Goal: Task Accomplishment & Management: Use online tool/utility

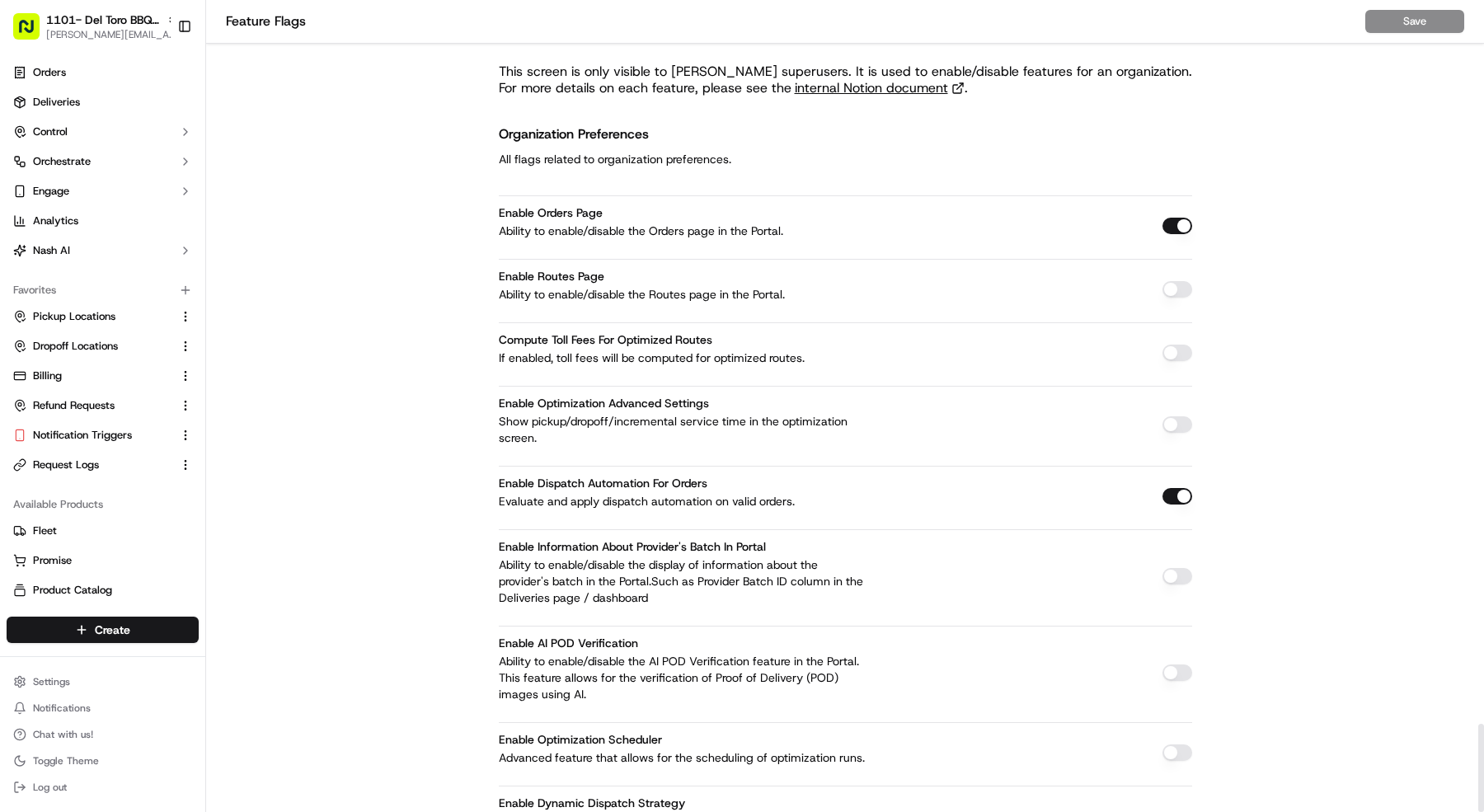
scroll to position [6667, 0]
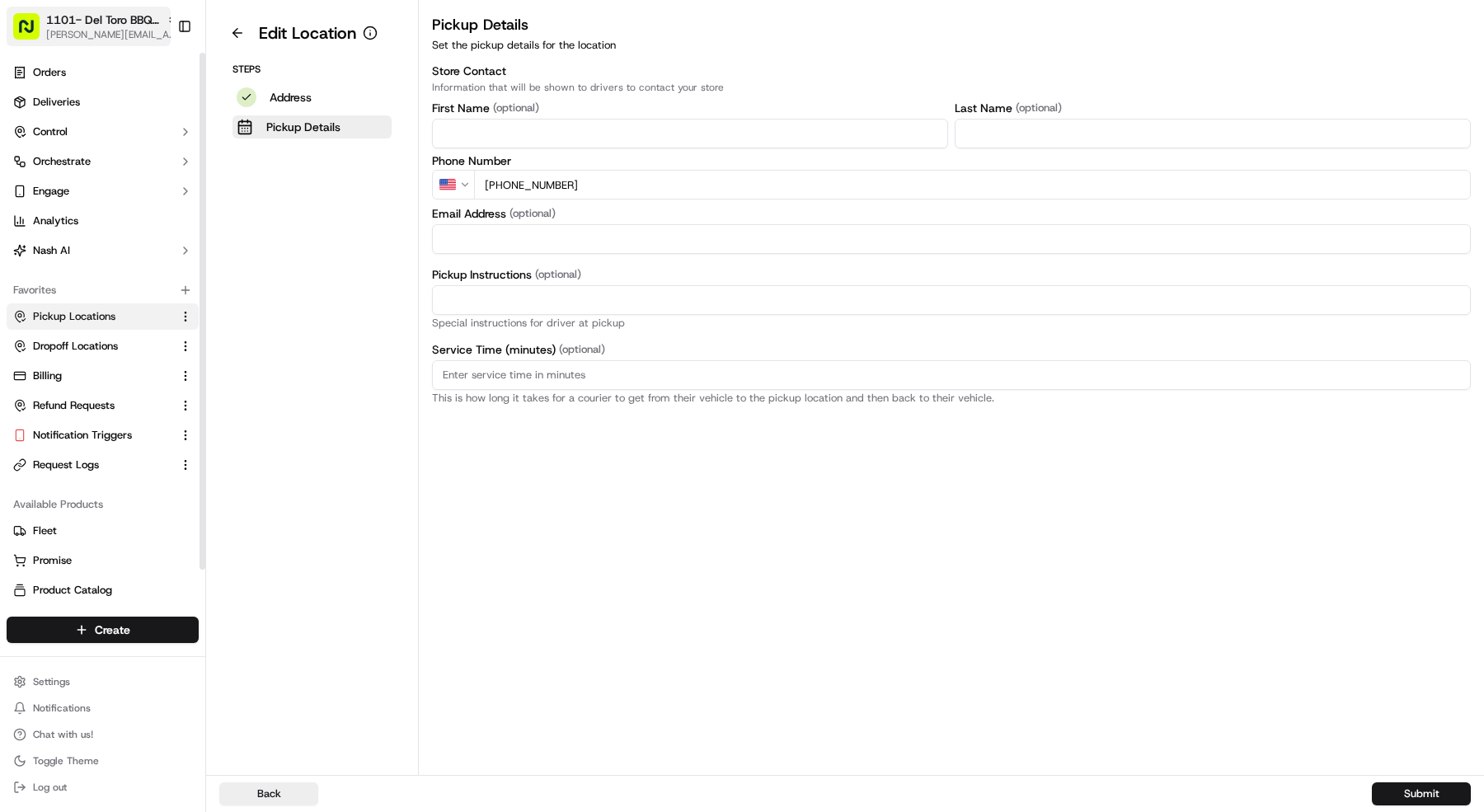
click at [80, 17] on span "1101- Del Toro BBQ - Mansfield" at bounding box center [103, 20] width 114 height 17
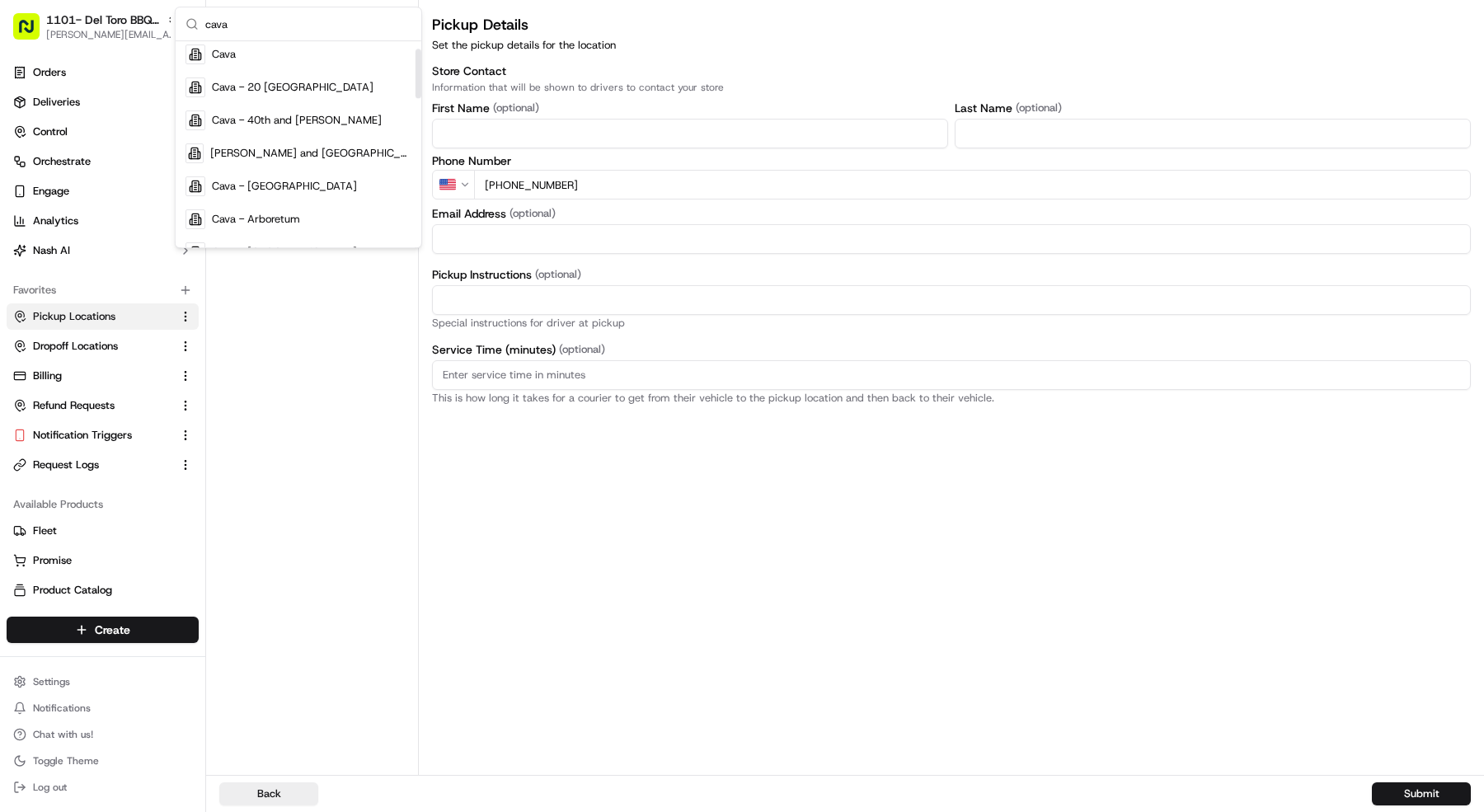
scroll to position [39, 0]
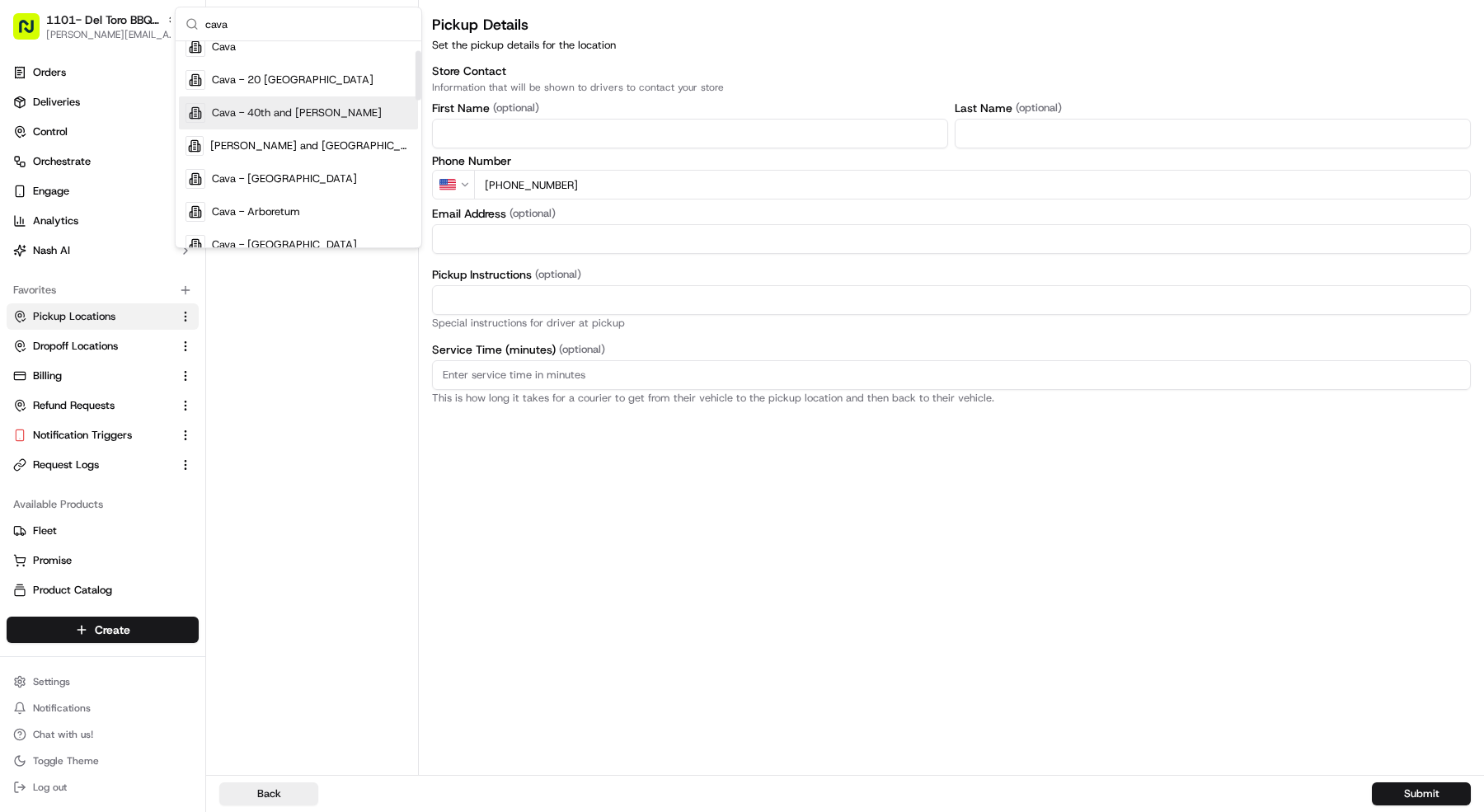
type input "cava"
click at [352, 107] on div "Cava - 40th and Madison" at bounding box center [298, 112] width 239 height 33
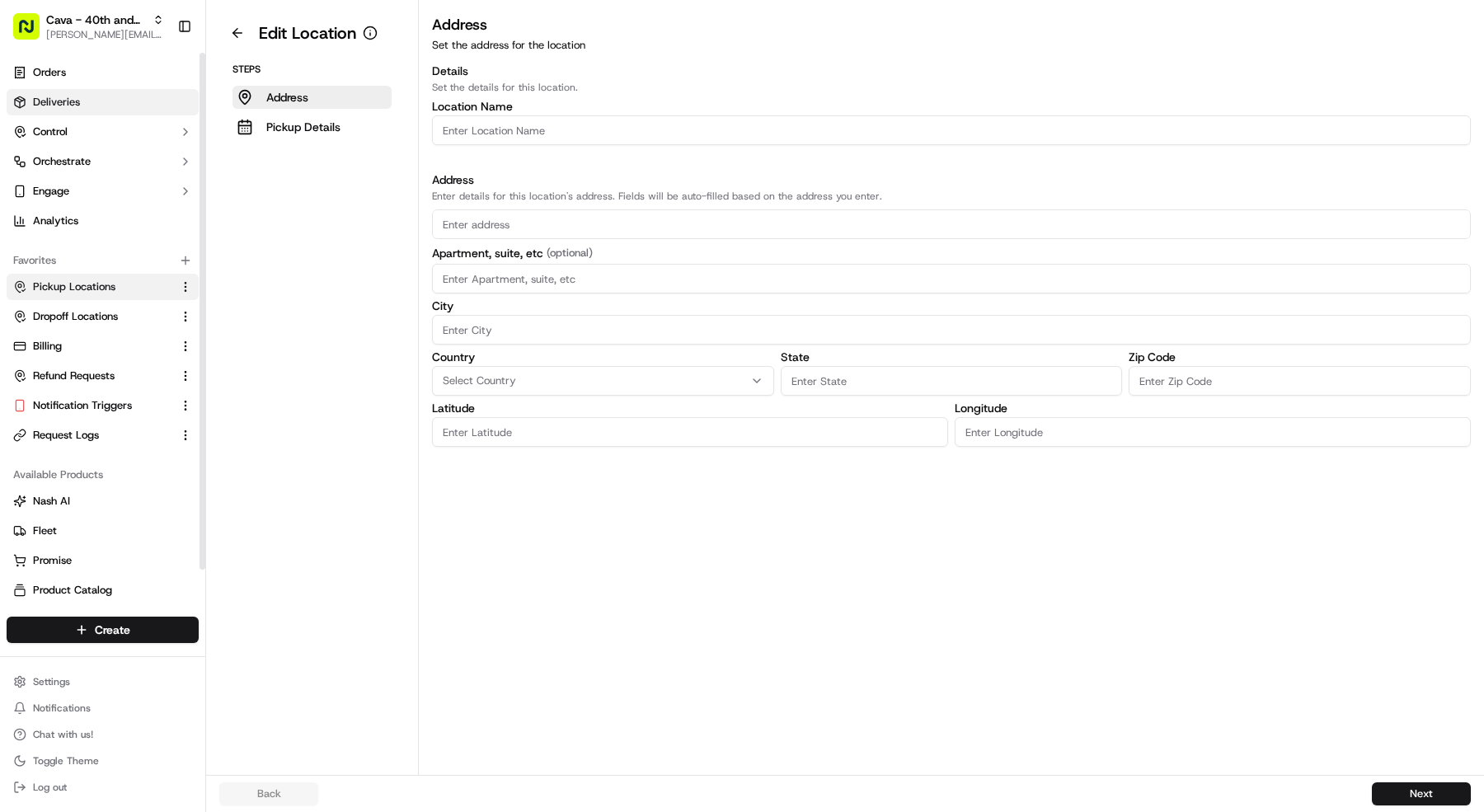
click at [61, 101] on span "Deliveries" at bounding box center [57, 102] width 47 height 15
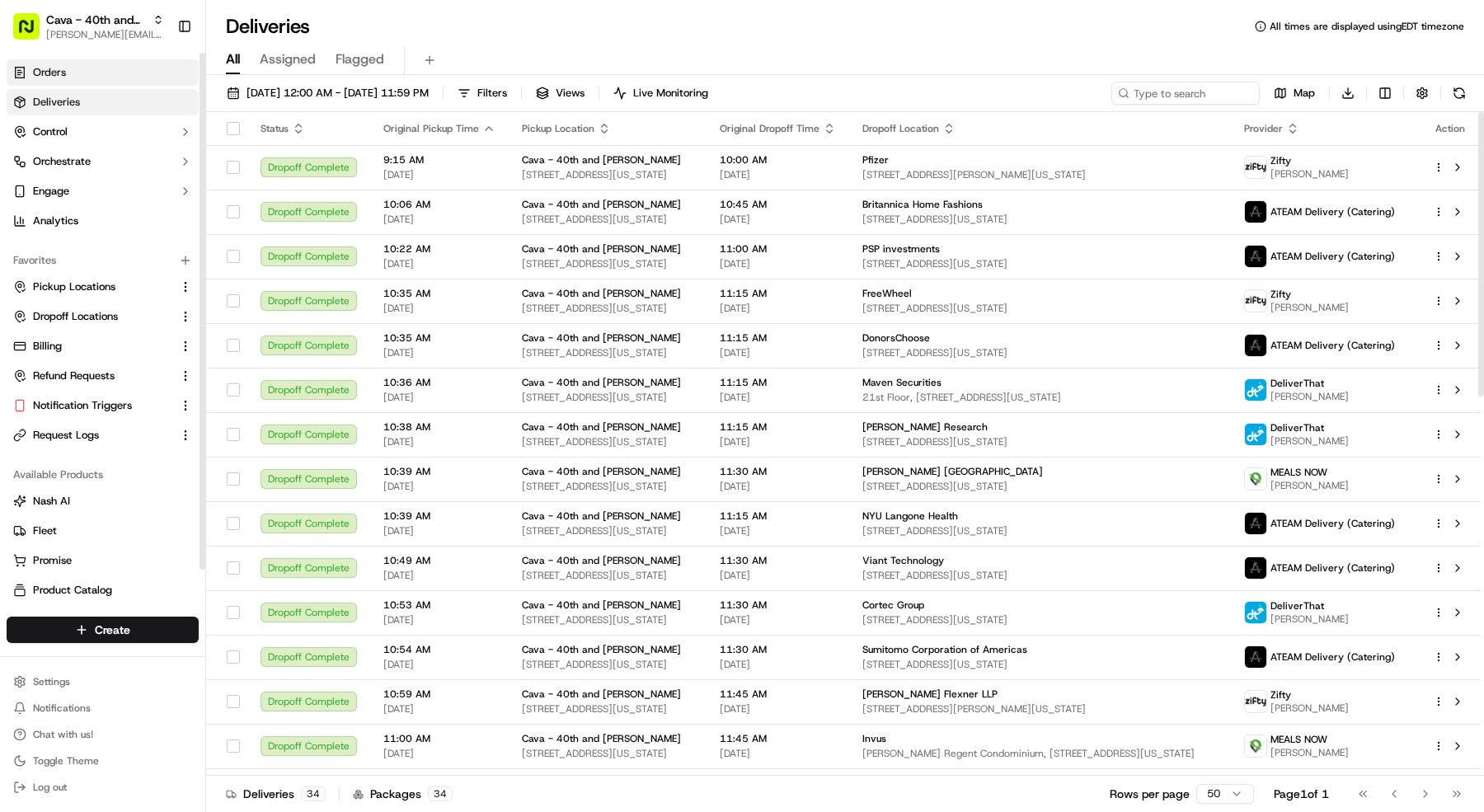
click at [41, 76] on span "Orders" at bounding box center [49, 73] width 33 height 15
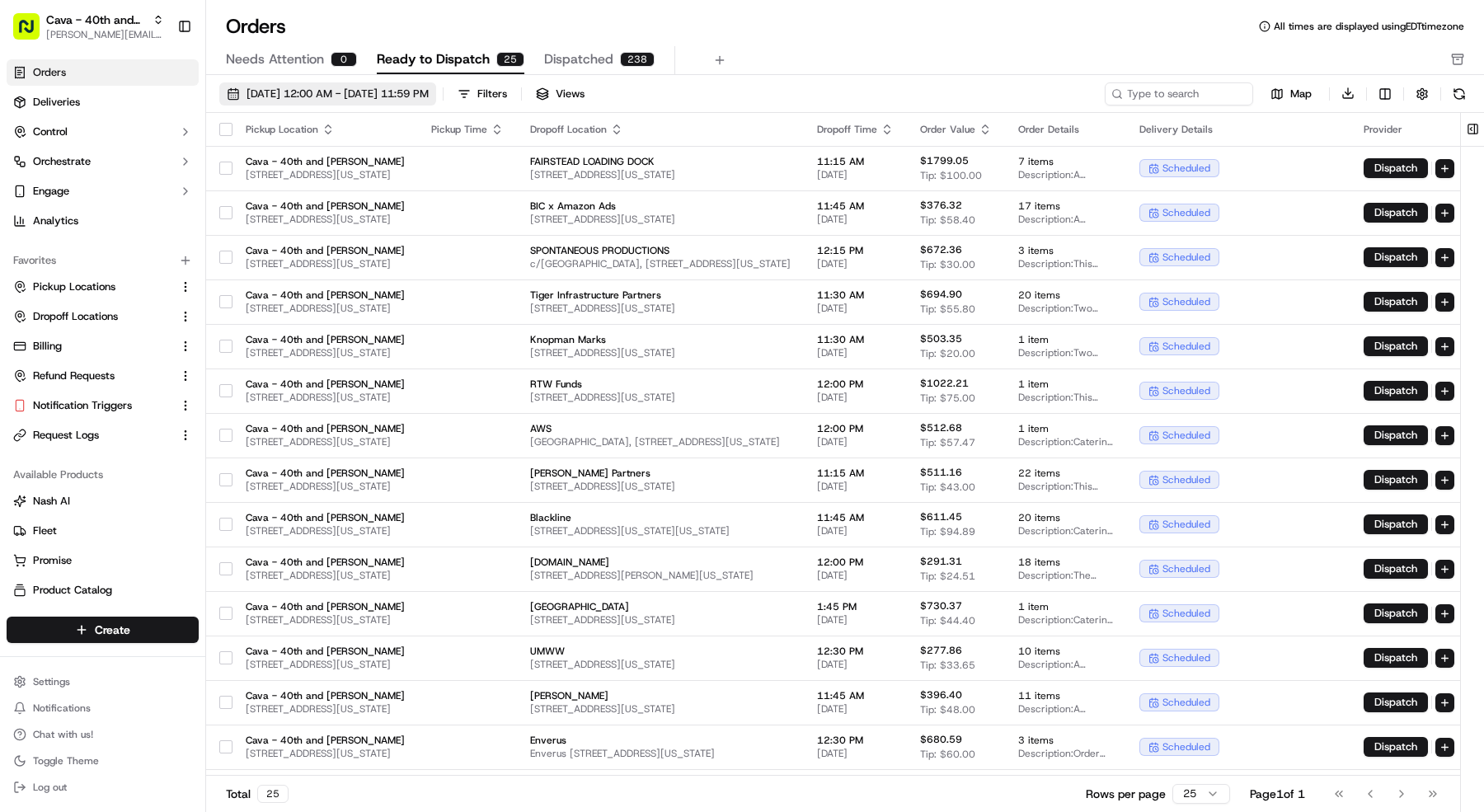
click at [323, 95] on span "09/01/2025 12:00 AM - 09/30/2025 11:59 PM" at bounding box center [338, 94] width 183 height 15
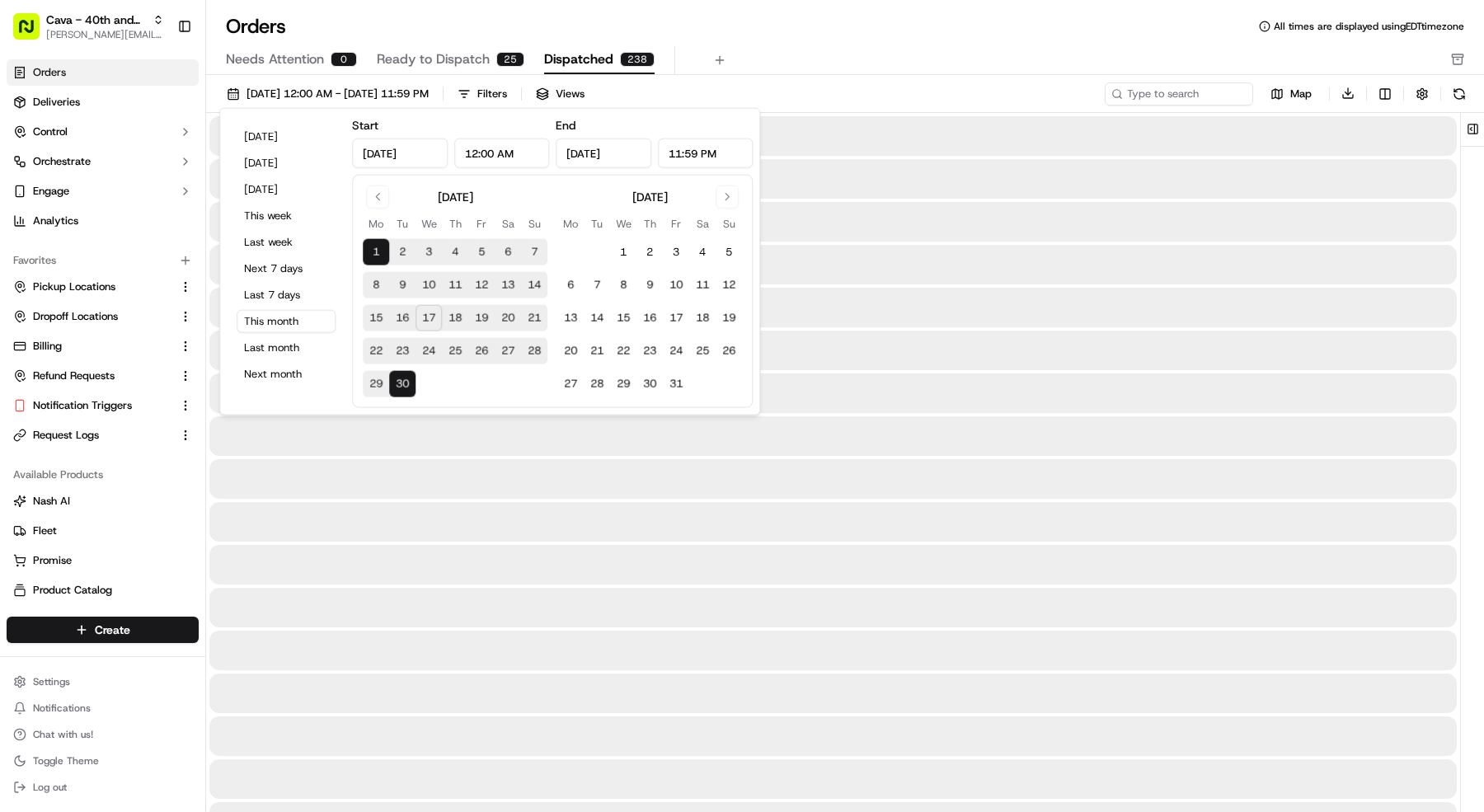
click at [544, 60] on span "Dispatched" at bounding box center [579, 59] width 69 height 19
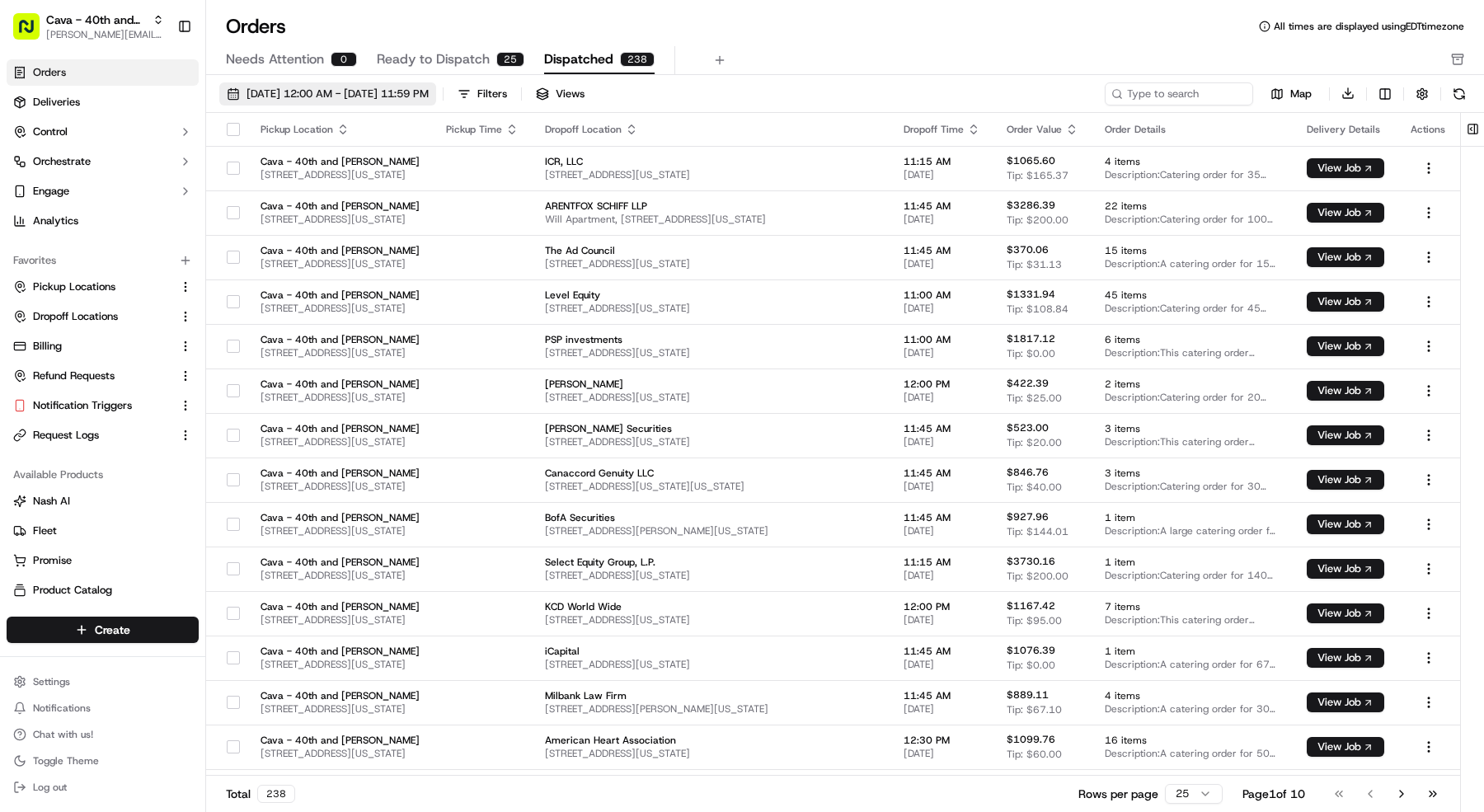
click at [348, 102] on button "09/01/2025 12:00 AM - 09/30/2025 11:59 PM" at bounding box center [328, 94] width 217 height 23
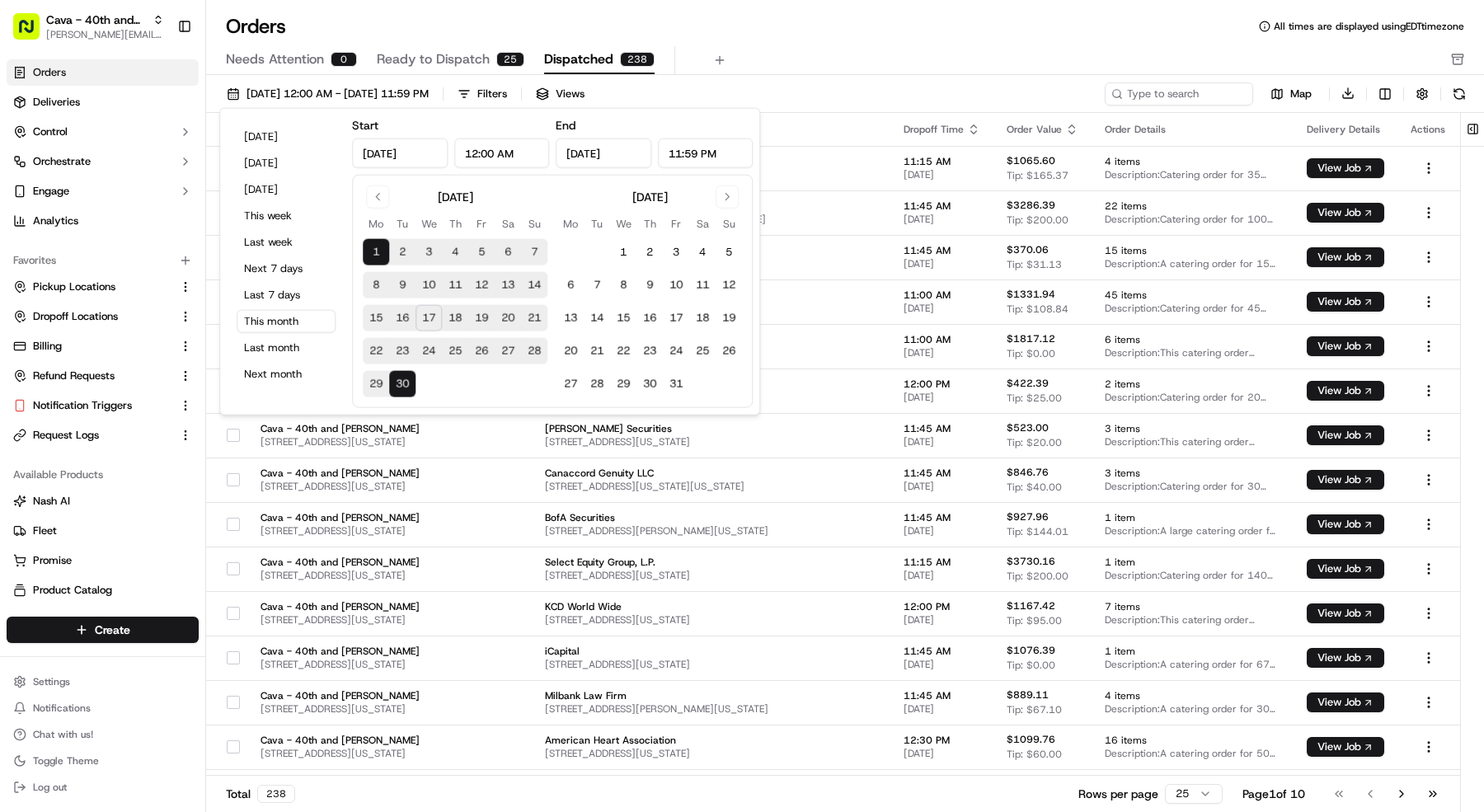
click at [430, 279] on button "10" at bounding box center [428, 285] width 26 height 26
type input "Sep 10, 2025"
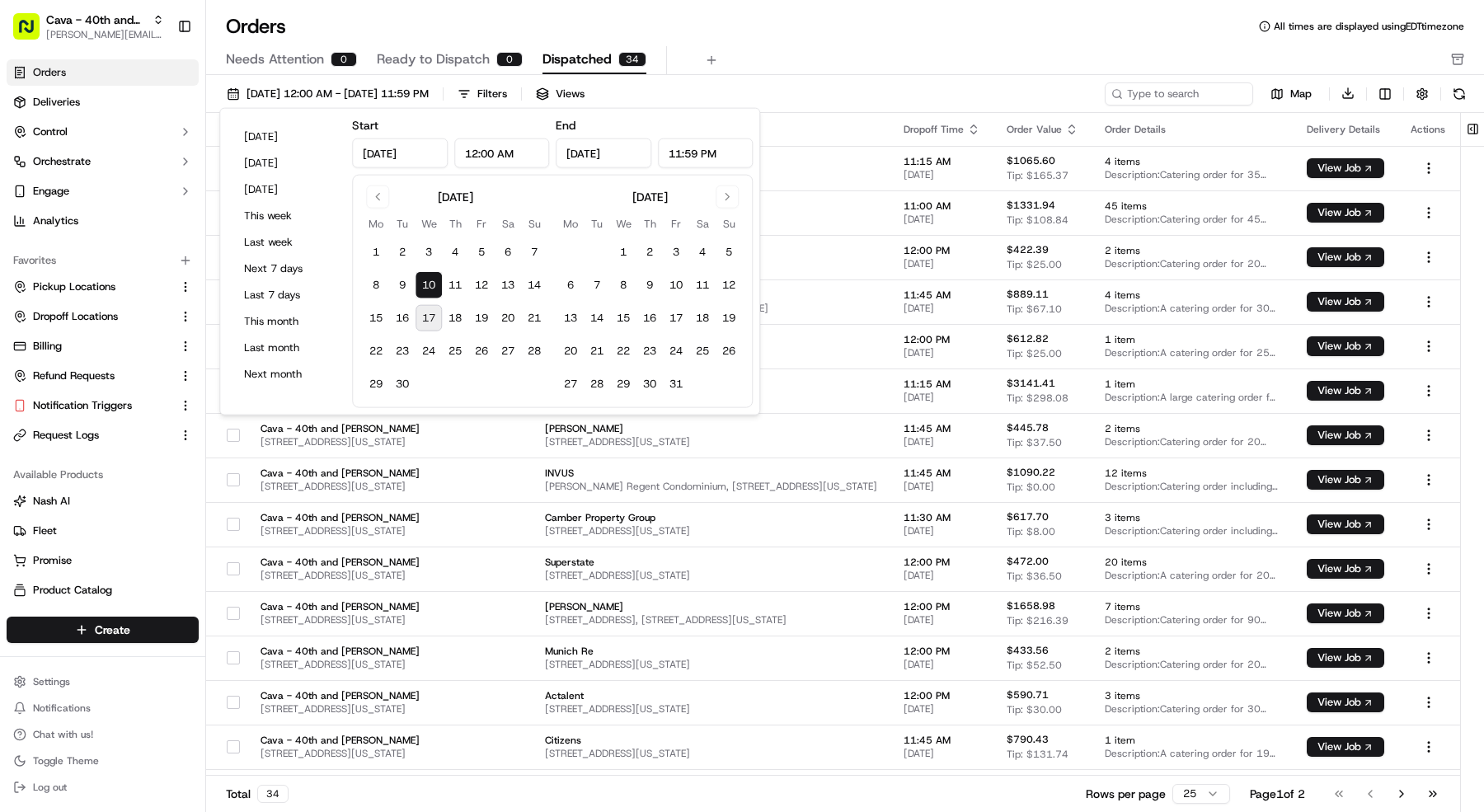
click at [848, 59] on div "Needs Attention 0 Ready to Dispatch 0 Dispatched 34" at bounding box center [833, 60] width 1215 height 28
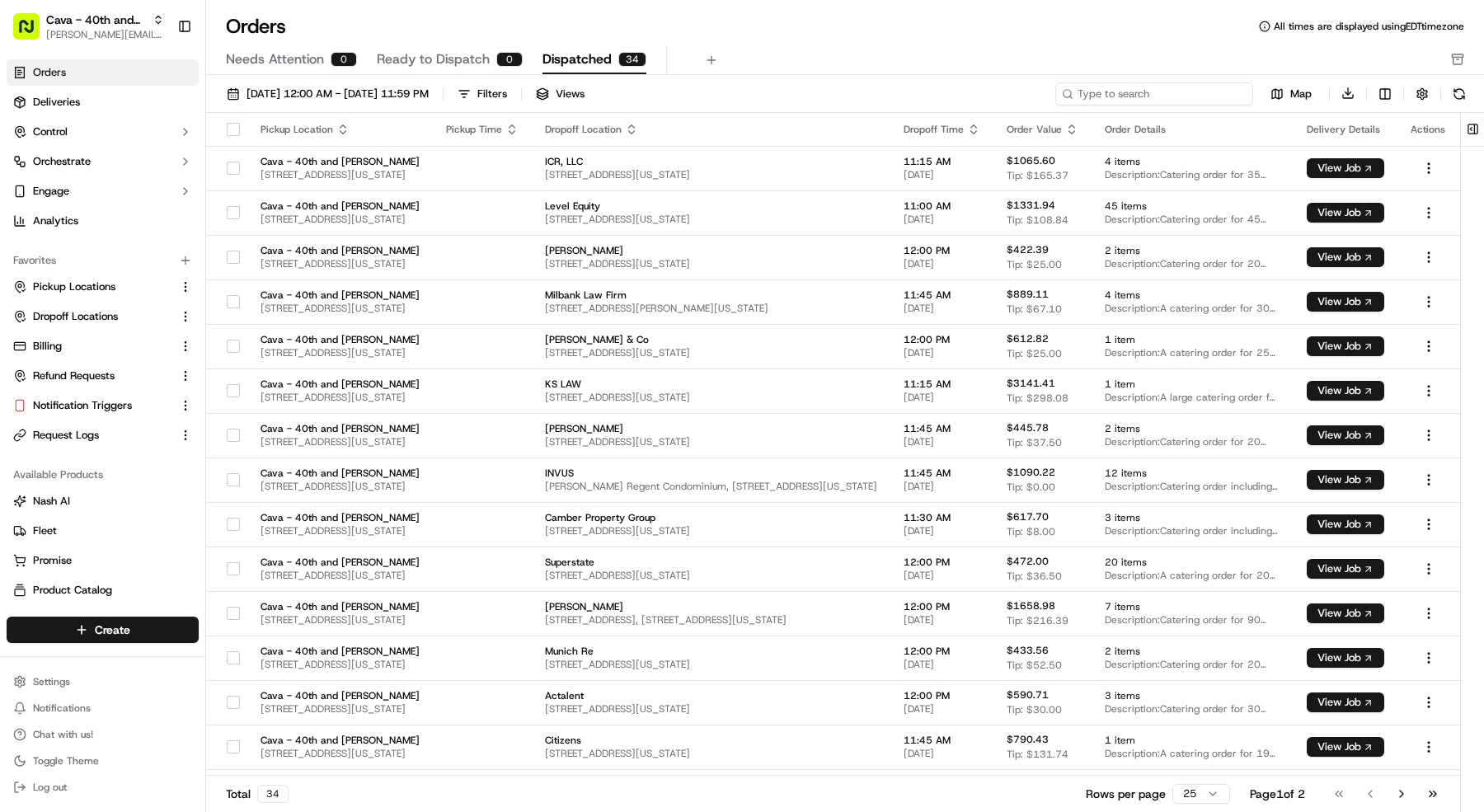
click at [1165, 83] on input at bounding box center [1154, 94] width 198 height 23
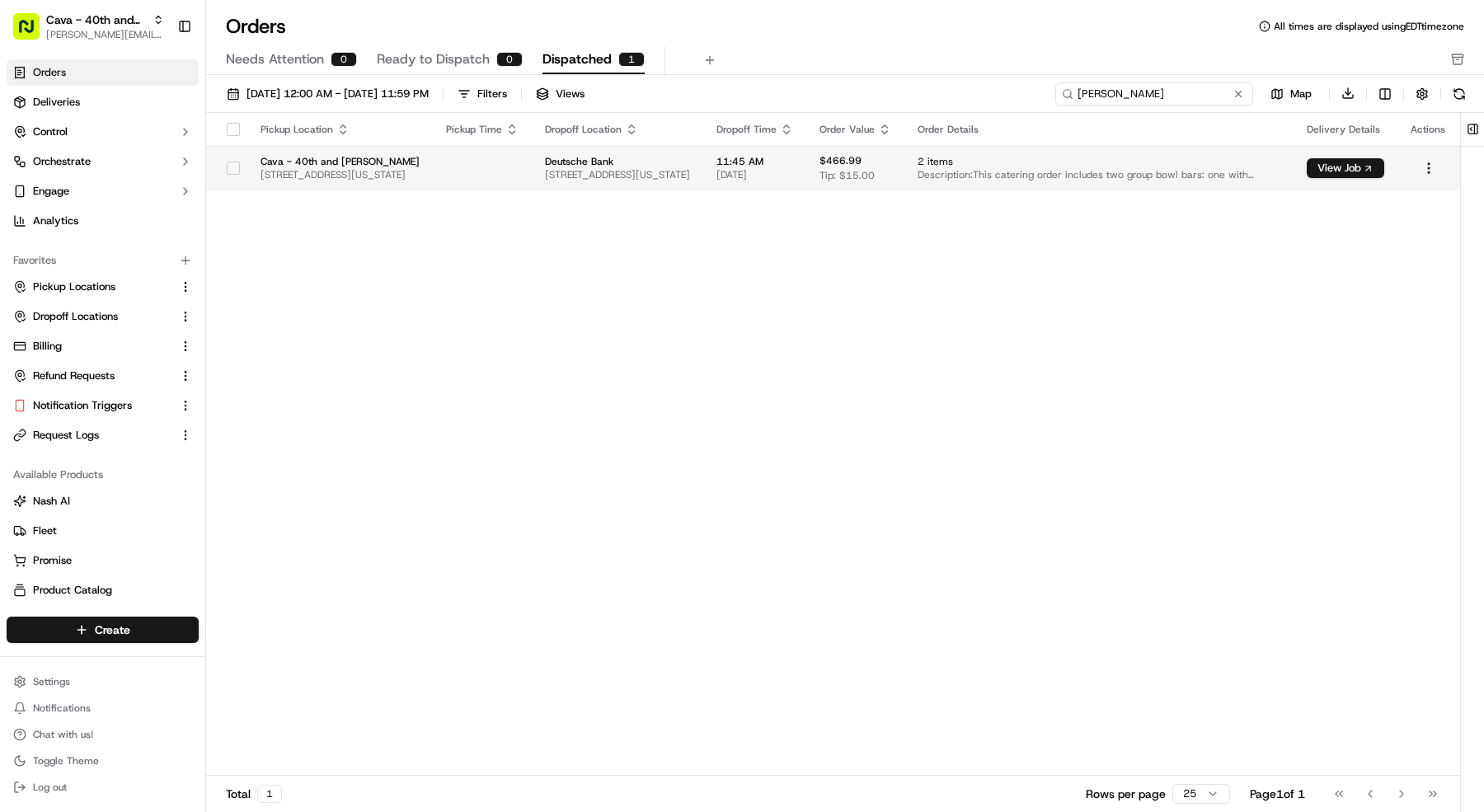
type input "Quinn"
click at [794, 168] on span "09/10/2025" at bounding box center [755, 175] width 77 height 14
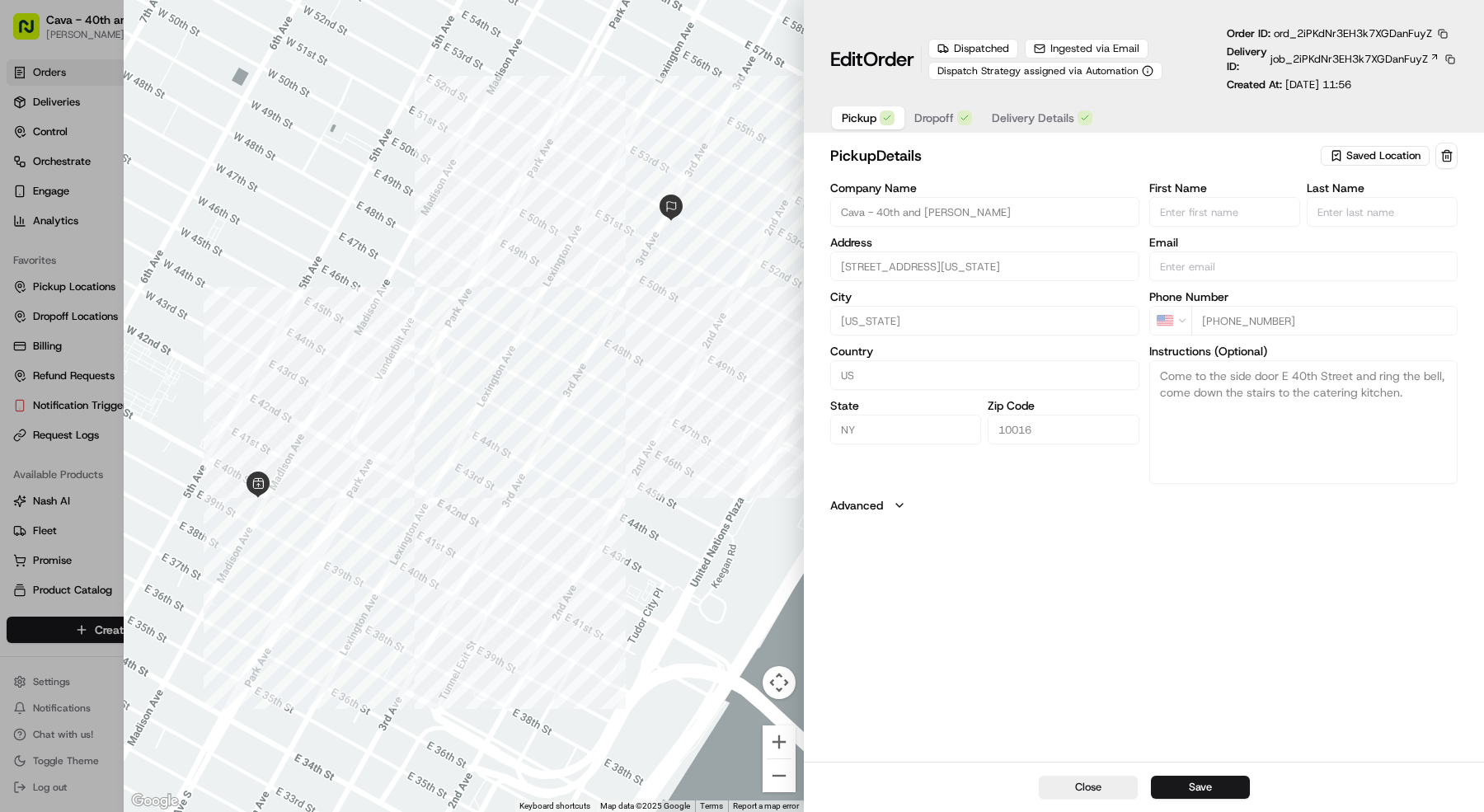
click at [935, 121] on span "Dropoff" at bounding box center [934, 118] width 40 height 17
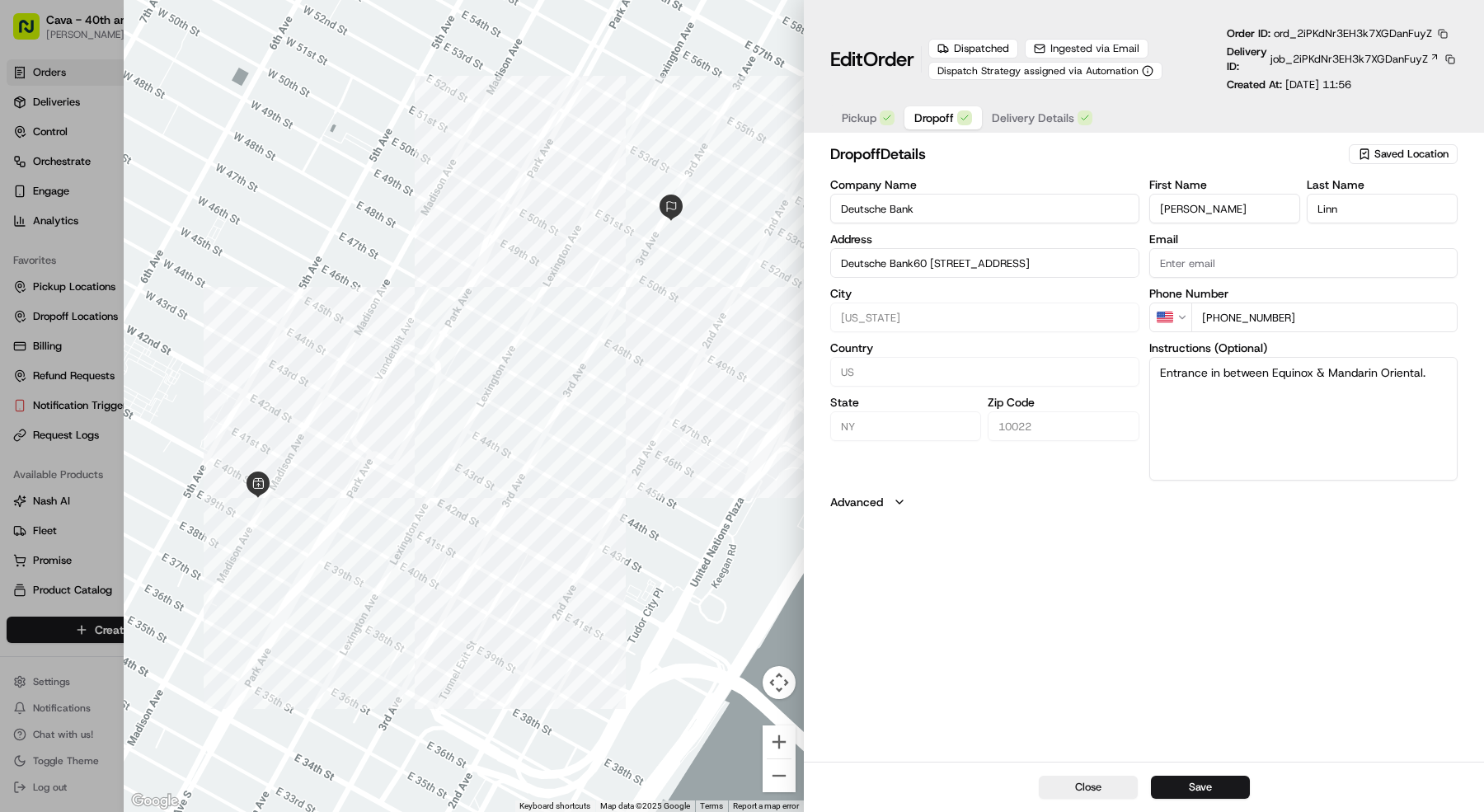
click at [1449, 34] on button "button" at bounding box center [1443, 34] width 15 height 15
click at [1410, 58] on button "Copy ID" at bounding box center [1405, 58] width 150 height 19
type input "Deutsche Bank60 Columbus Cir 60th St- in btwn Broadway & 9th AveNew York, NY 10…"
click at [1053, 100] on div "Edit Order Dispatched Ingested via Email Dispatch Strategy assigned via Automat…" at bounding box center [1144, 79] width 628 height 106
click at [1450, 58] on button at bounding box center [1451, 59] width 15 height 15
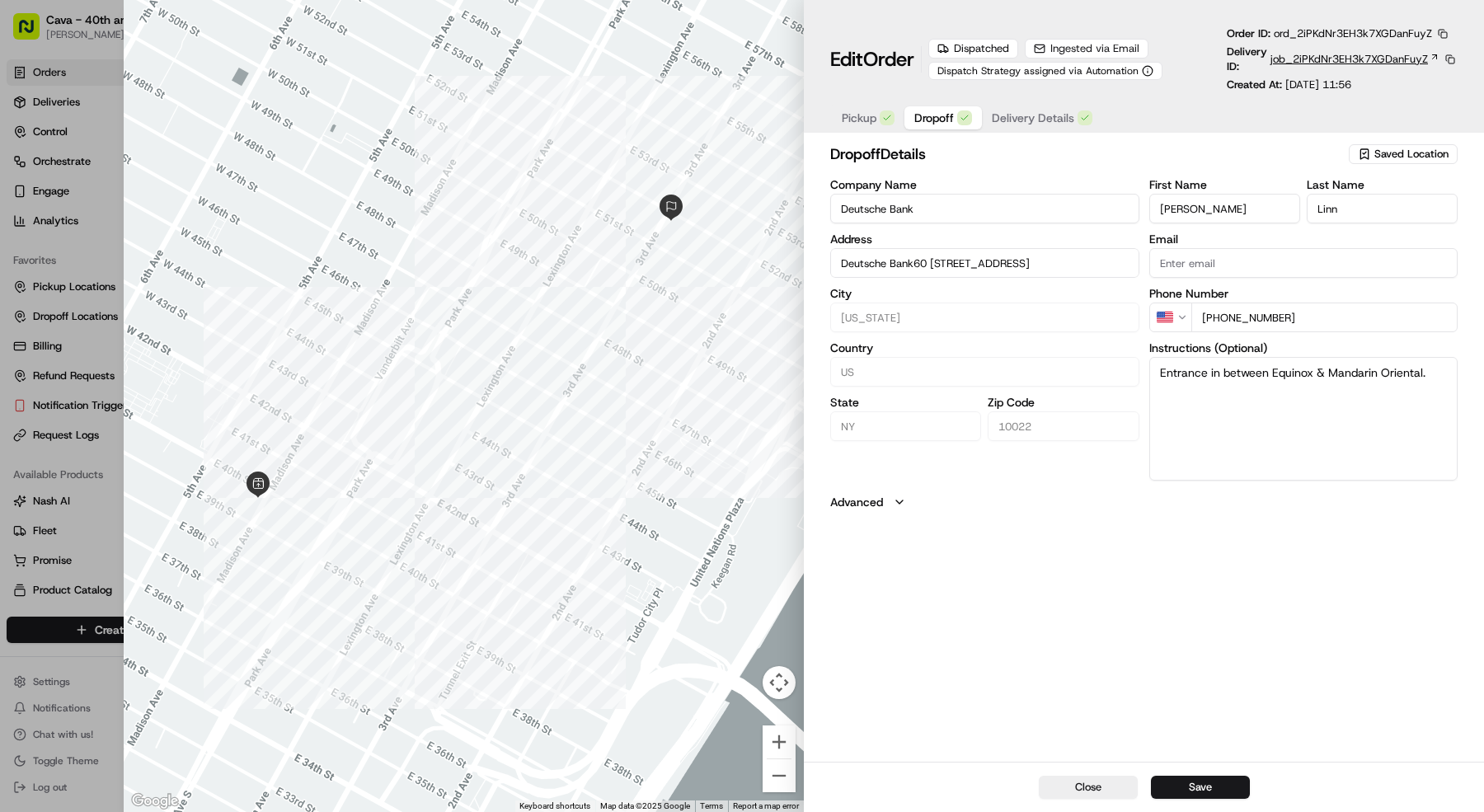
click at [1415, 60] on span "job_2iPKdNr3EH3k7XGDanFuyZ" at bounding box center [1350, 59] width 157 height 15
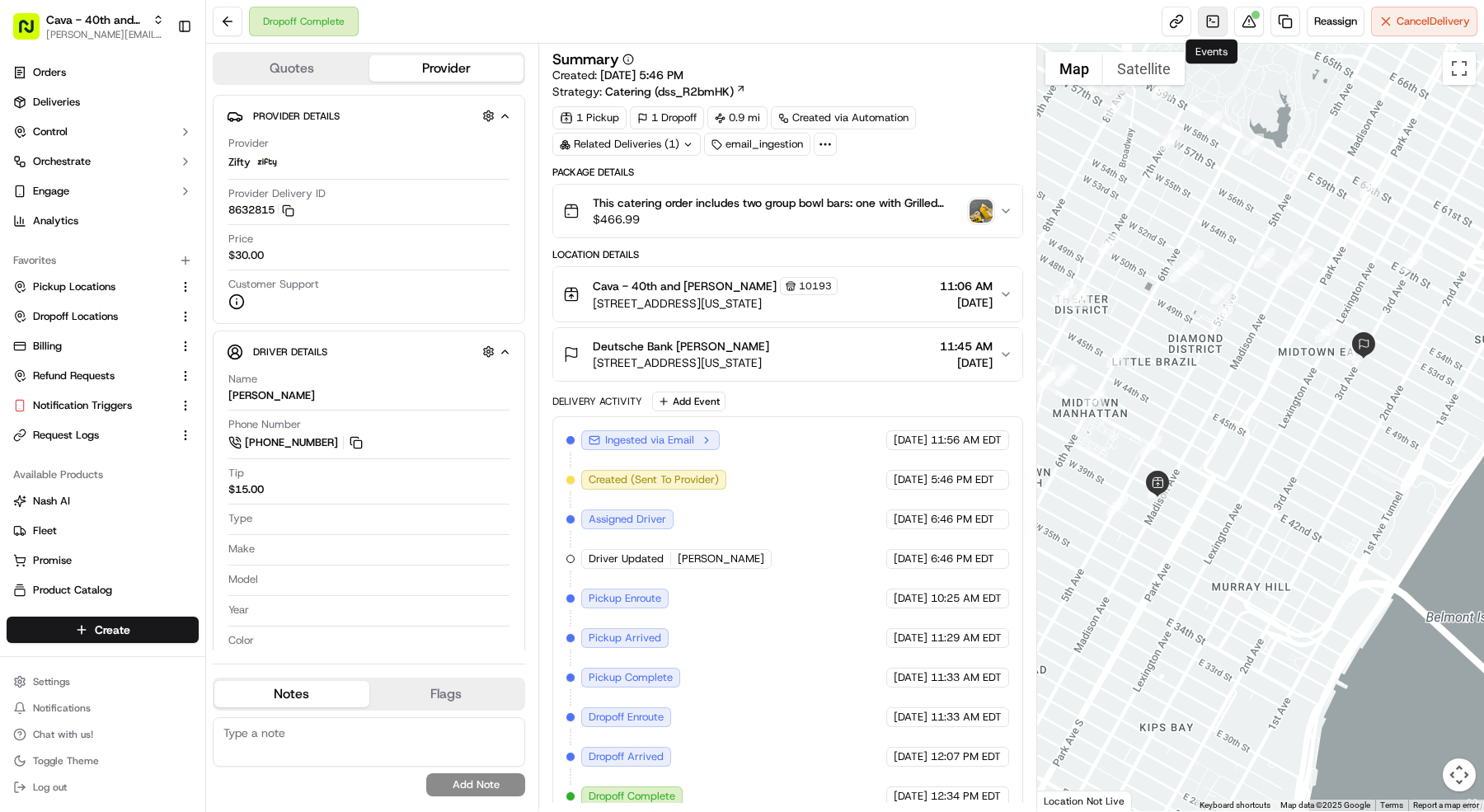
click at [1215, 23] on link at bounding box center [1213, 21] width 30 height 30
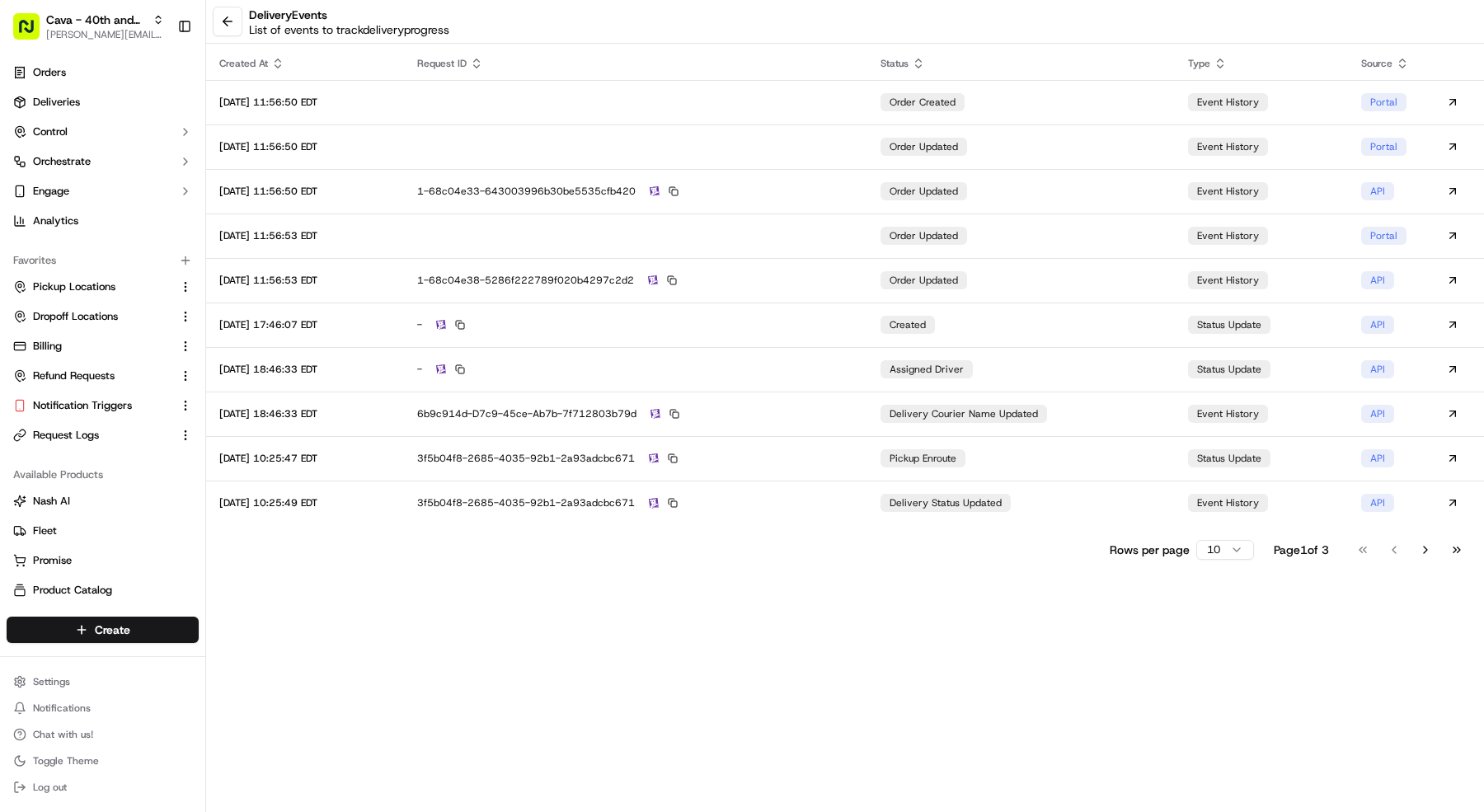
click at [1195, 549] on html "Cava - 40th and Madison mariam@usenash.com Toggle Sidebar Orders Deliveries Con…" at bounding box center [742, 406] width 1484 height 812
click at [1089, 139] on html "Cava - 40th and Madison mariam@usenash.com Toggle Sidebar Orders Deliveries Con…" at bounding box center [742, 406] width 1484 height 812
click at [1089, 139] on td "order updated" at bounding box center [1021, 146] width 308 height 45
click at [813, 185] on div "1-68c04e33-643003996b30be5535cfb420" at bounding box center [636, 192] width 437 height 15
click at [804, 237] on td at bounding box center [636, 236] width 463 height 45
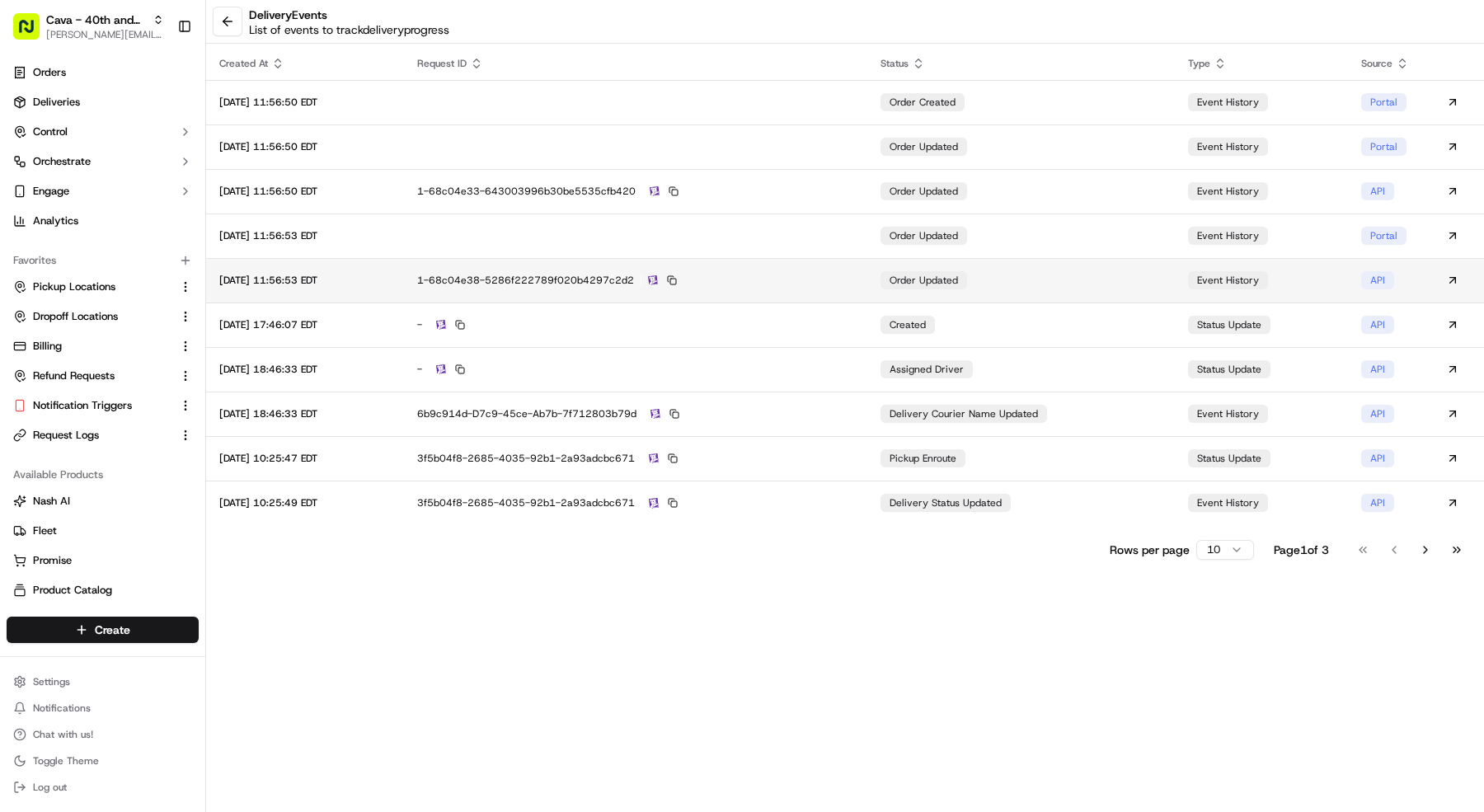
click at [800, 281] on div "1-68c04e38-5286f222789f020b4297c2d2" at bounding box center [636, 281] width 437 height 15
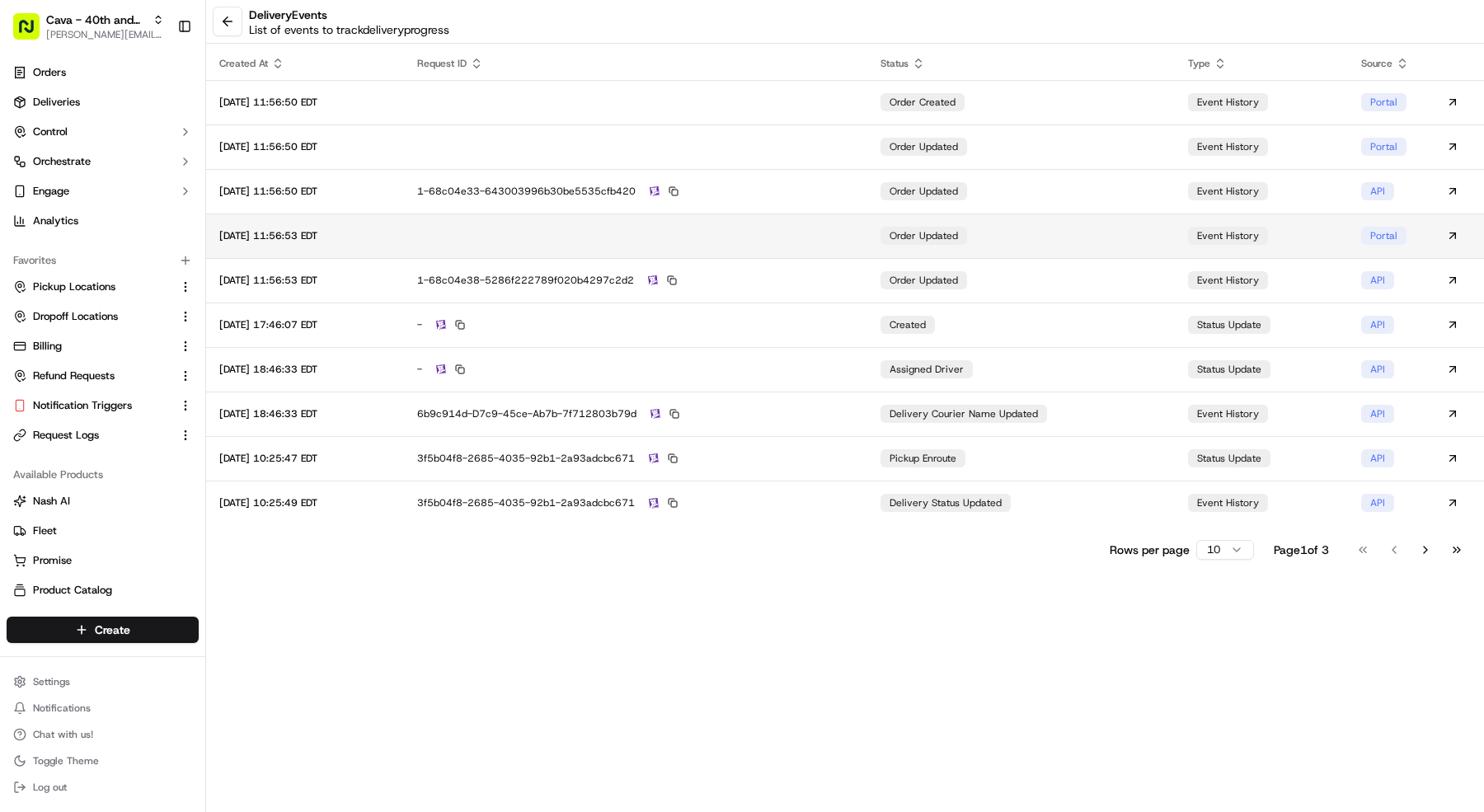
click at [799, 221] on td at bounding box center [636, 236] width 463 height 45
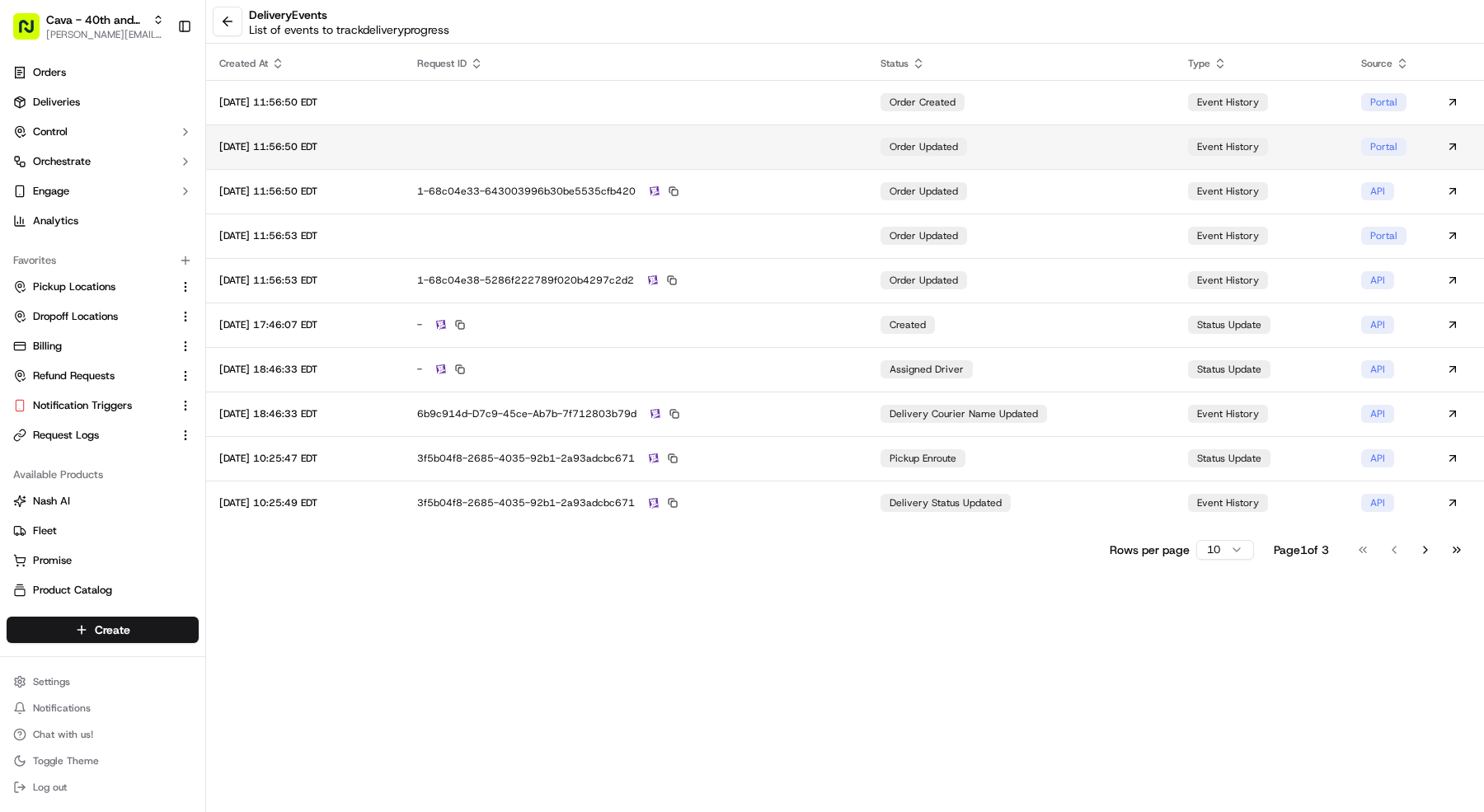
click at [678, 145] on td at bounding box center [636, 146] width 463 height 45
click at [1209, 549] on html "Cava - 40th and Madison mariam@usenash.com Toggle Sidebar Orders Deliveries Con…" at bounding box center [742, 406] width 1484 height 812
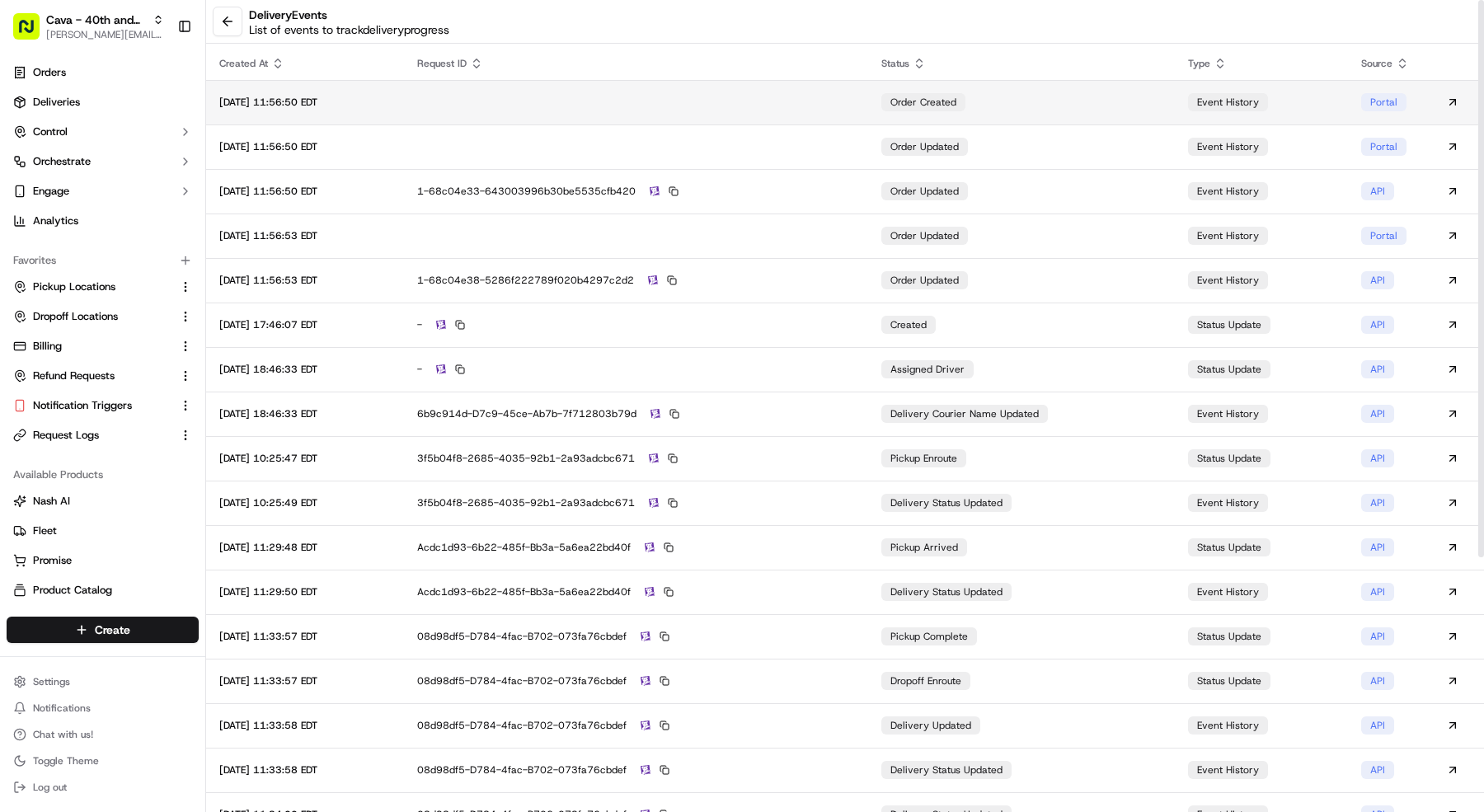
click at [1009, 93] on td "order created" at bounding box center [1021, 102] width 307 height 45
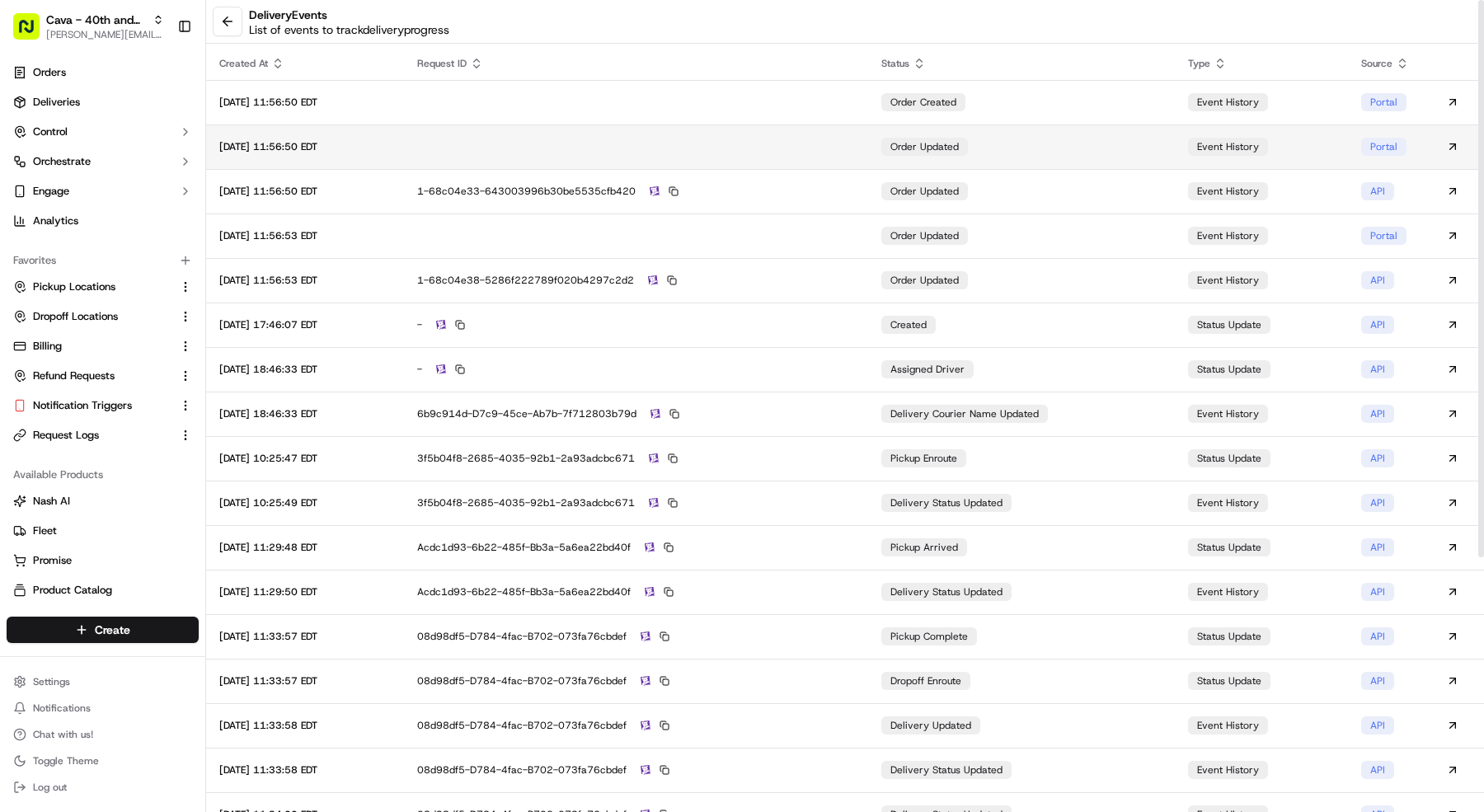
click at [766, 142] on td at bounding box center [636, 146] width 464 height 45
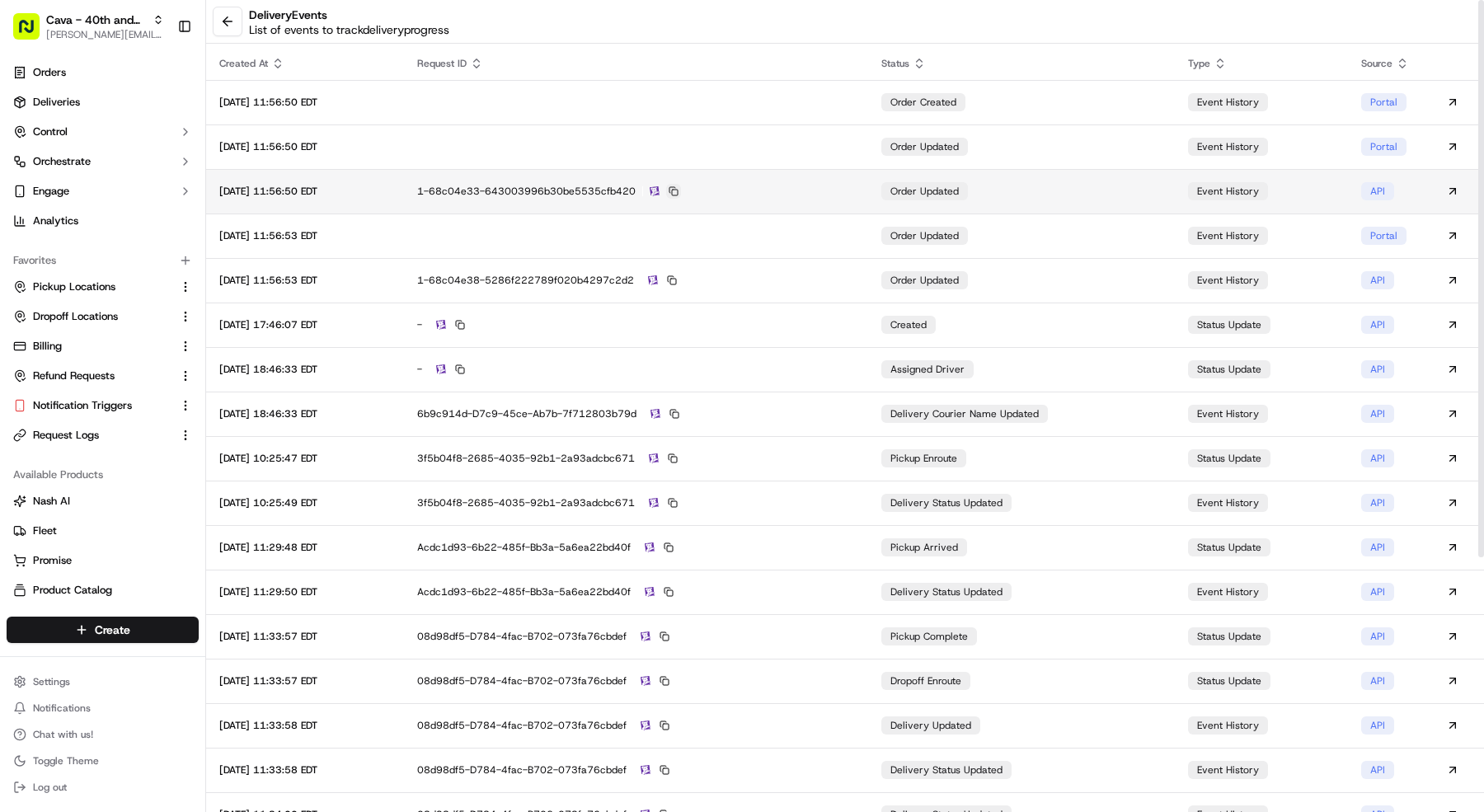
click at [681, 190] on button at bounding box center [674, 192] width 15 height 15
click at [216, 19] on button at bounding box center [227, 21] width 30 height 30
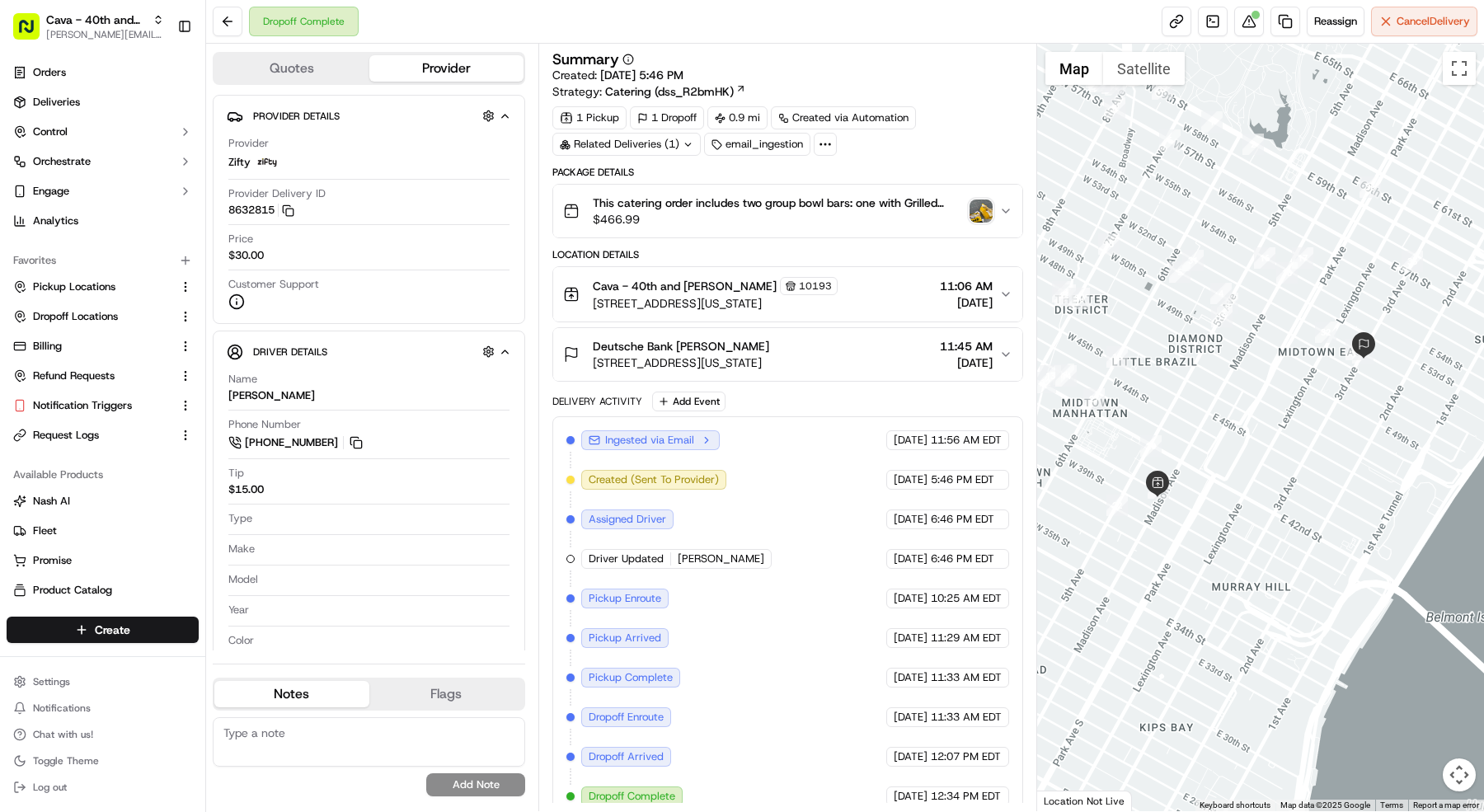
click at [821, 144] on circle at bounding box center [821, 144] width 2 height 2
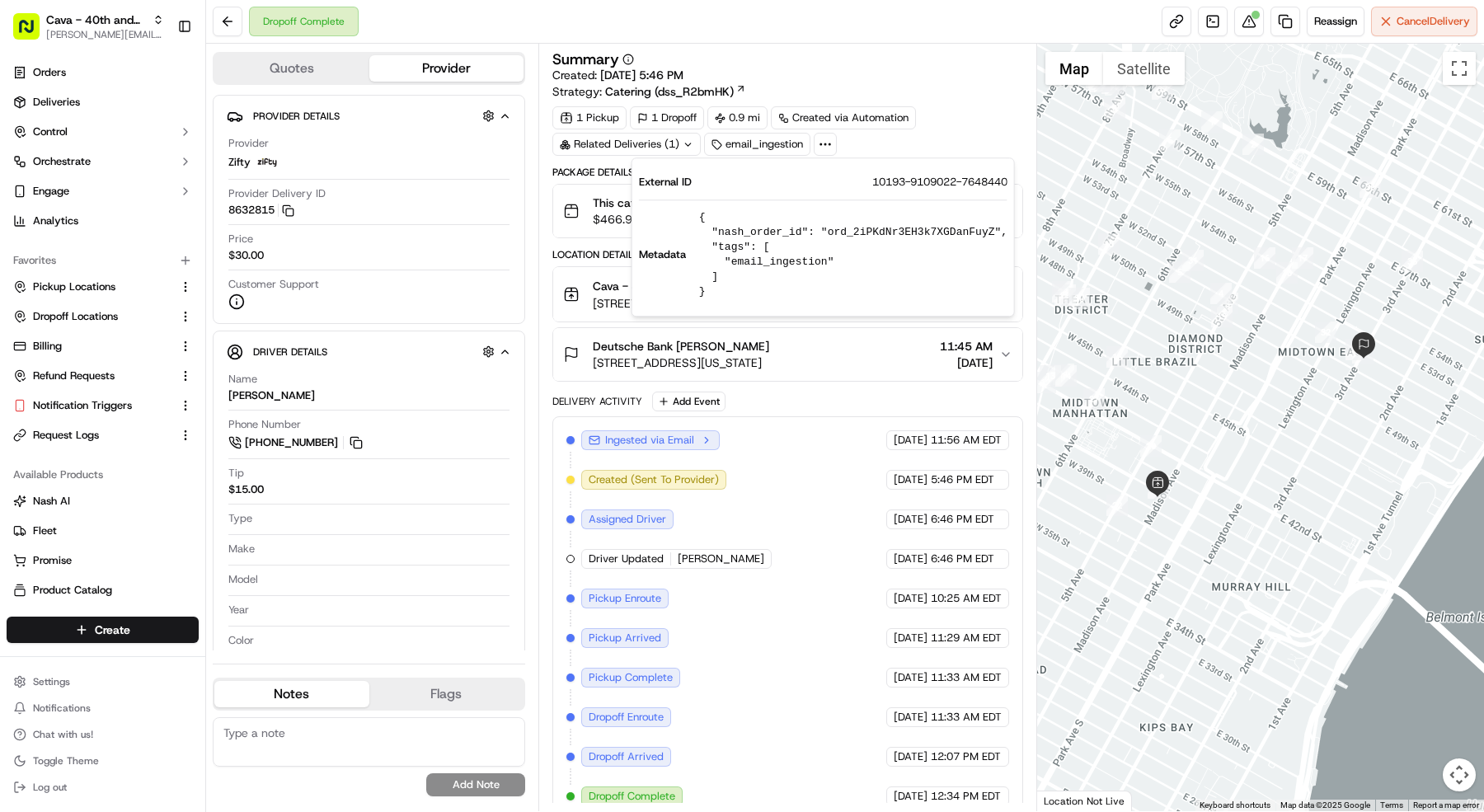
click at [684, 441] on span "Ingested via Email" at bounding box center [649, 440] width 89 height 15
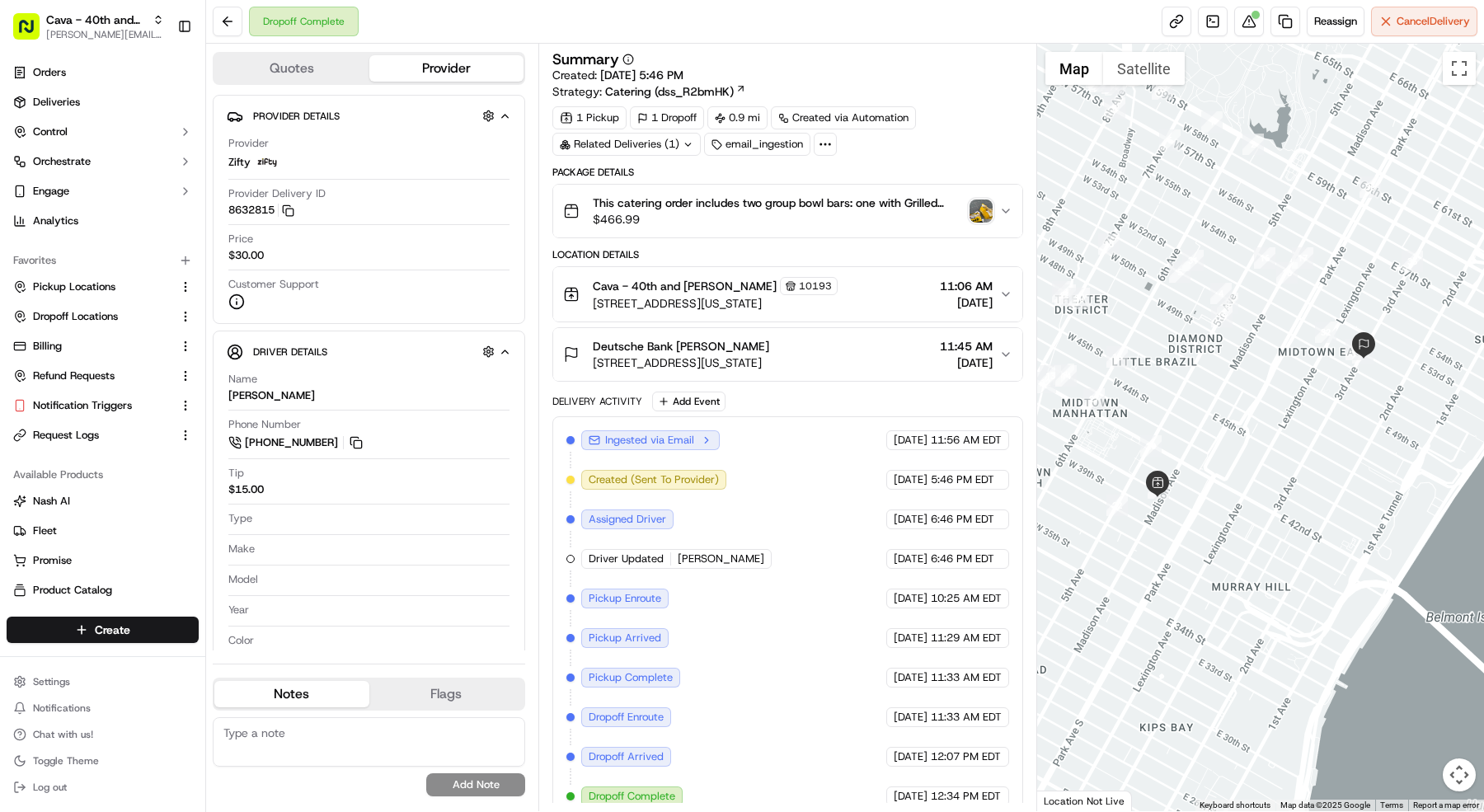
click at [704, 439] on icon "button" at bounding box center [707, 440] width 12 height 12
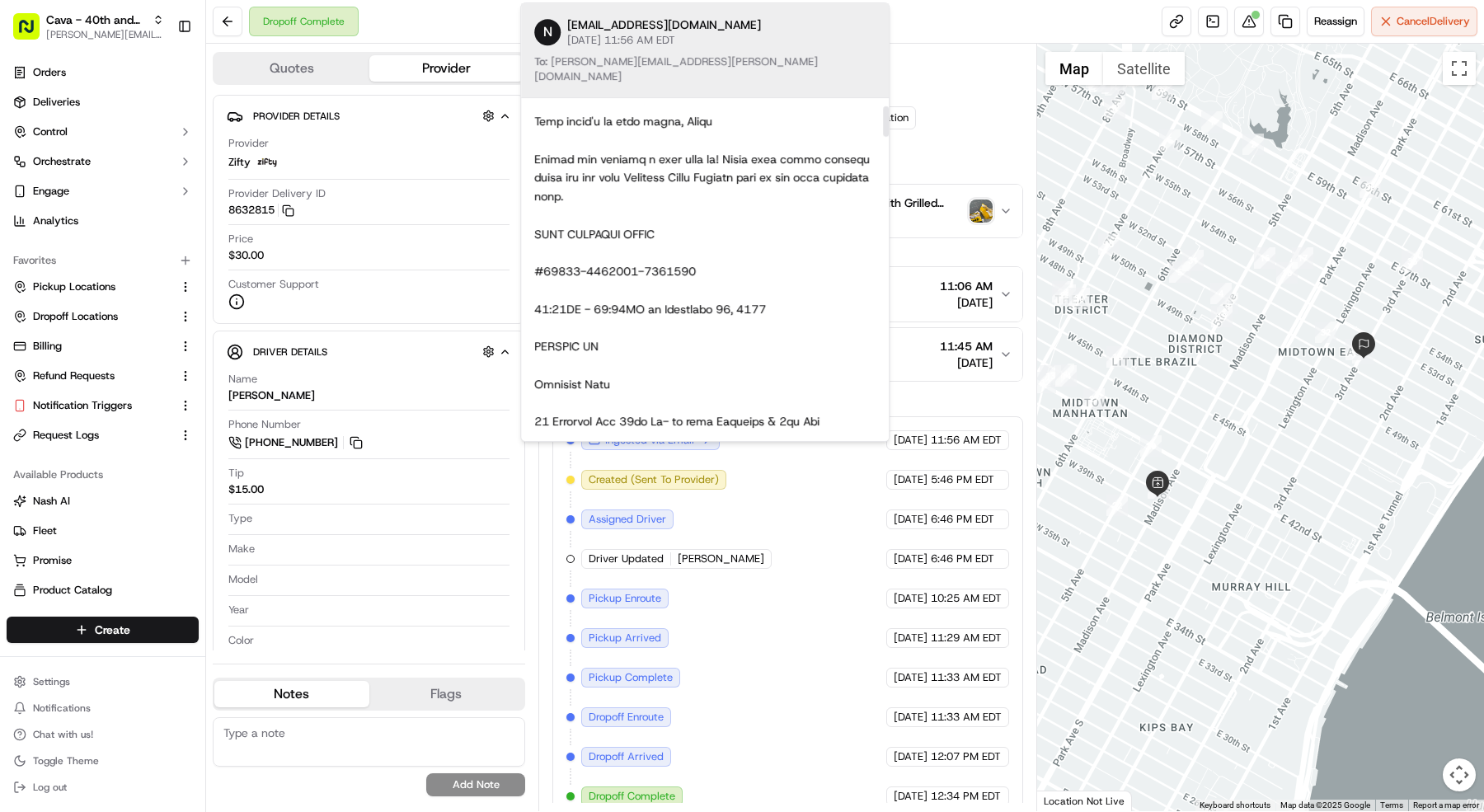
scroll to position [84, 0]
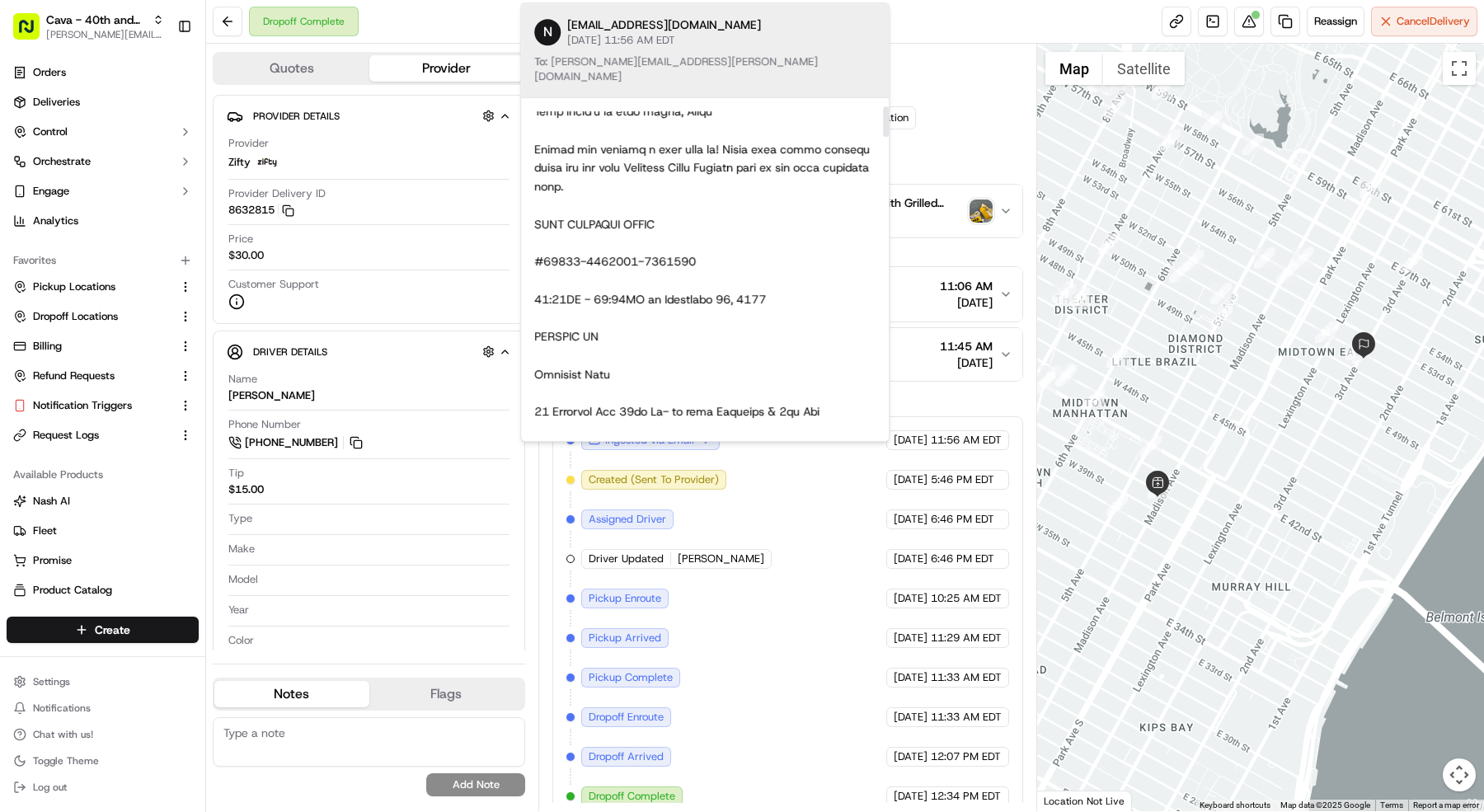
click at [925, 391] on div "Delivery Activity Add Event" at bounding box center [788, 401] width 471 height 19
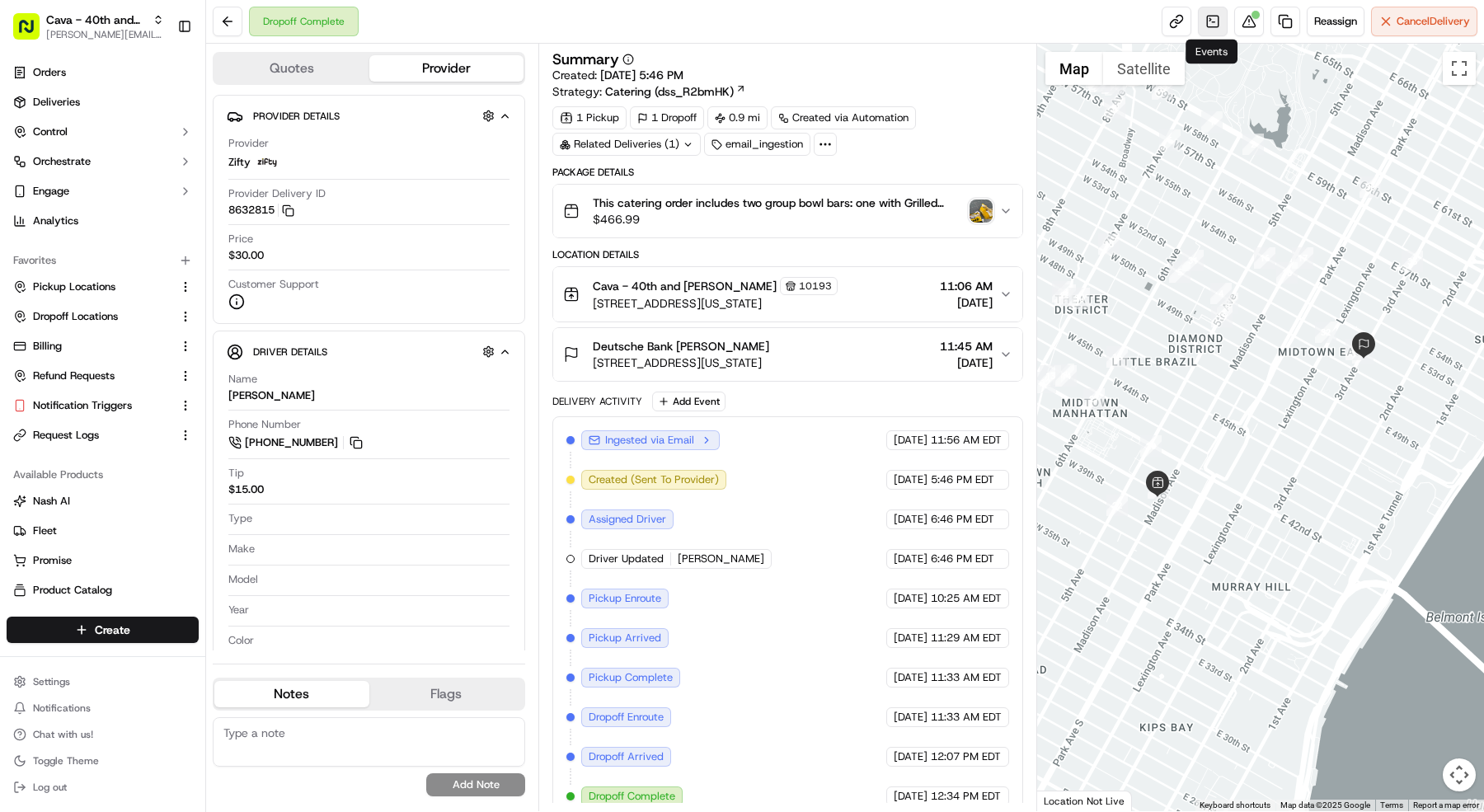
click at [1215, 27] on link at bounding box center [1213, 21] width 30 height 30
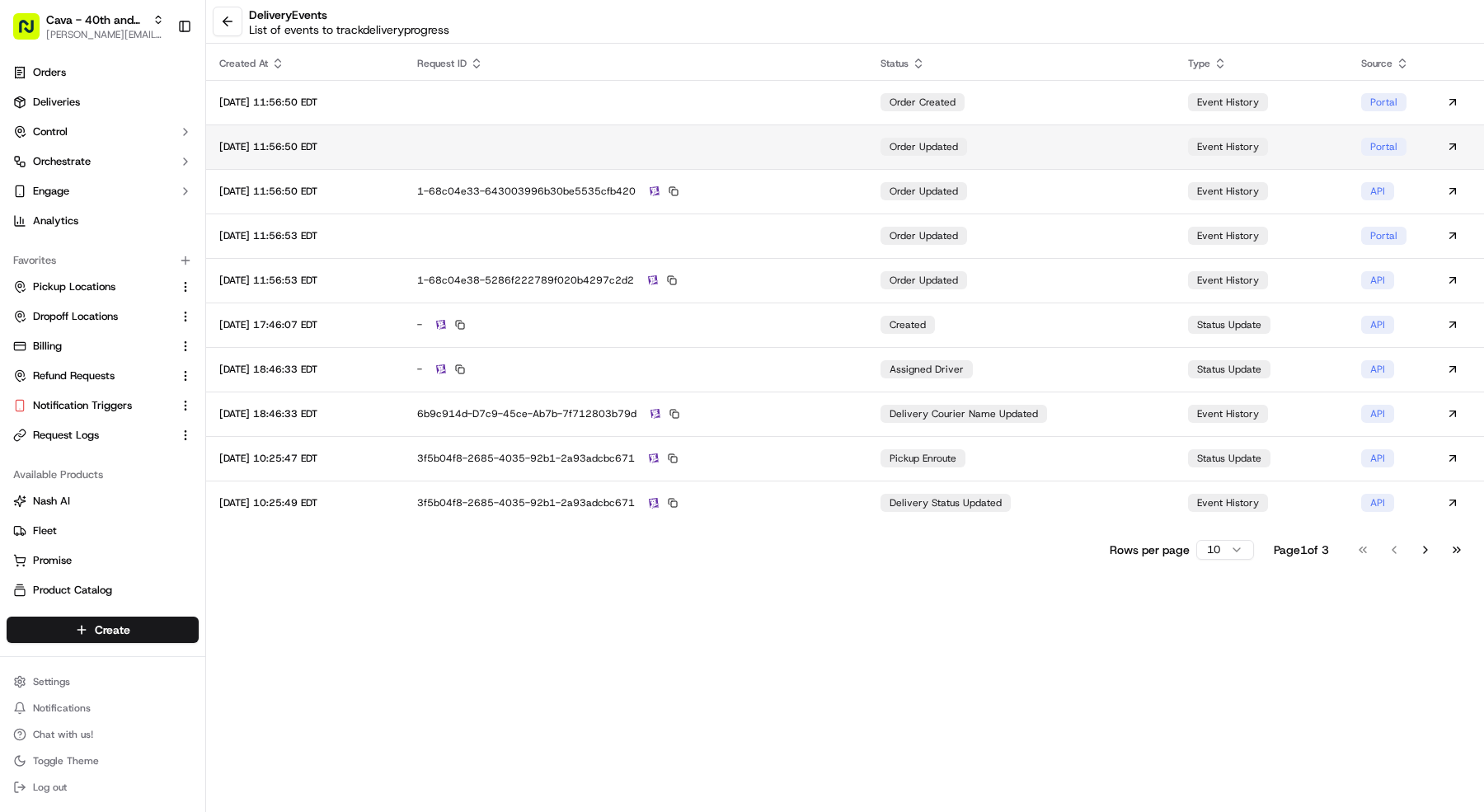
click at [1409, 151] on td "Portal" at bounding box center [1385, 146] width 74 height 45
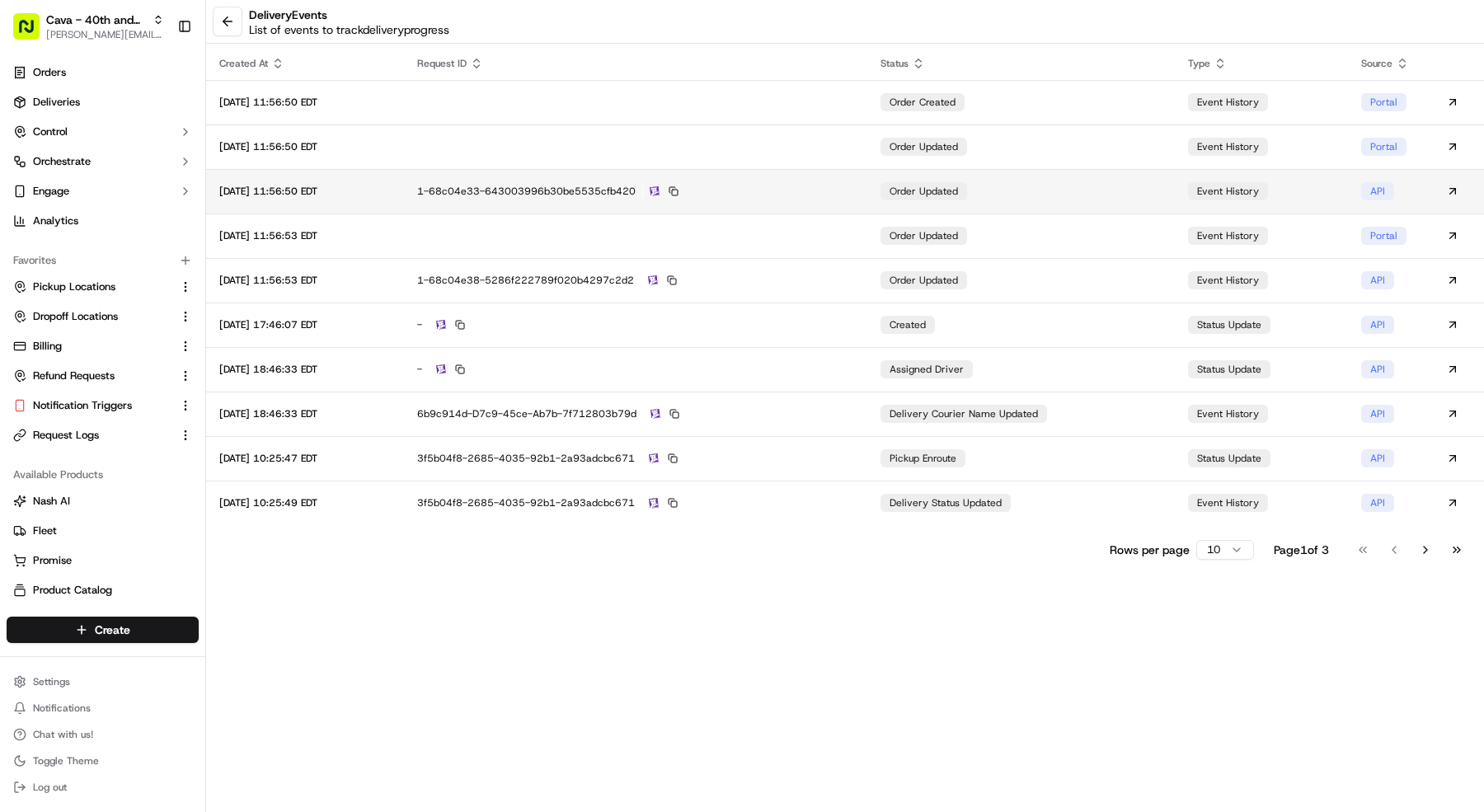
click at [1084, 192] on td "order updated" at bounding box center [1021, 191] width 308 height 45
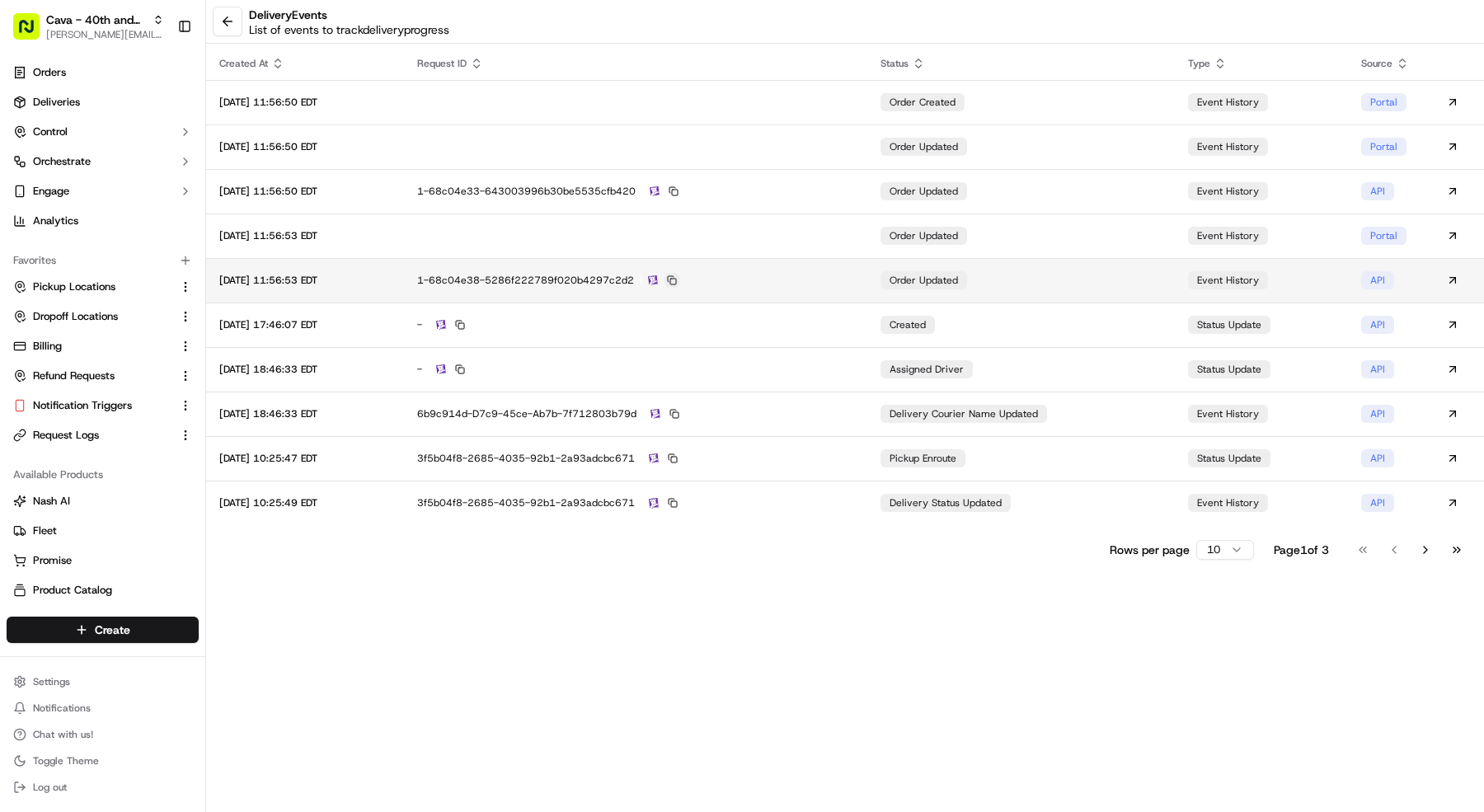
click at [679, 277] on button at bounding box center [672, 281] width 15 height 15
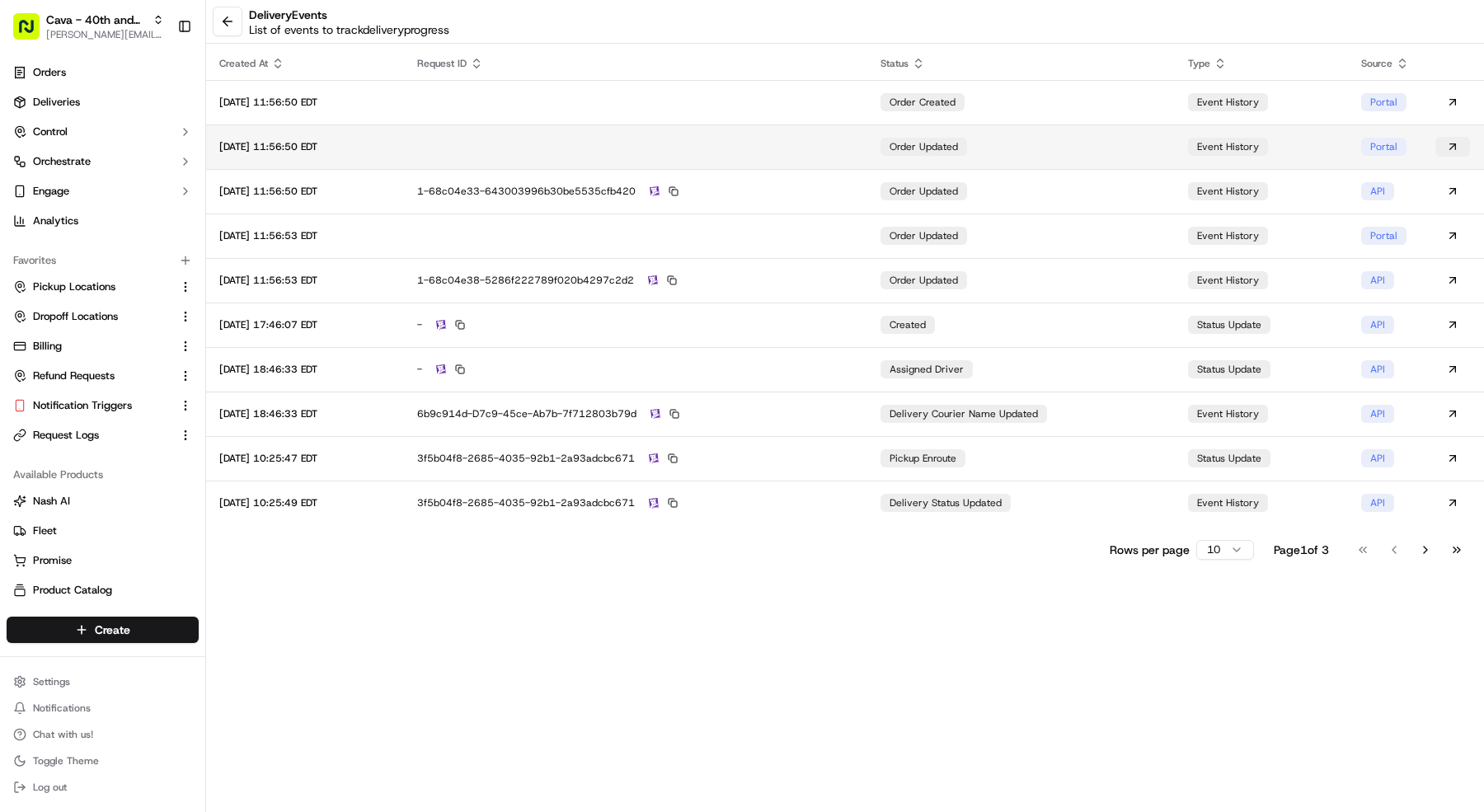
click at [1456, 150] on button at bounding box center [1453, 146] width 35 height 19
click at [1230, 553] on html "Cava - 40th and Madison mariam@usenash.com Toggle Sidebar Orders Deliveries Con…" at bounding box center [742, 406] width 1484 height 812
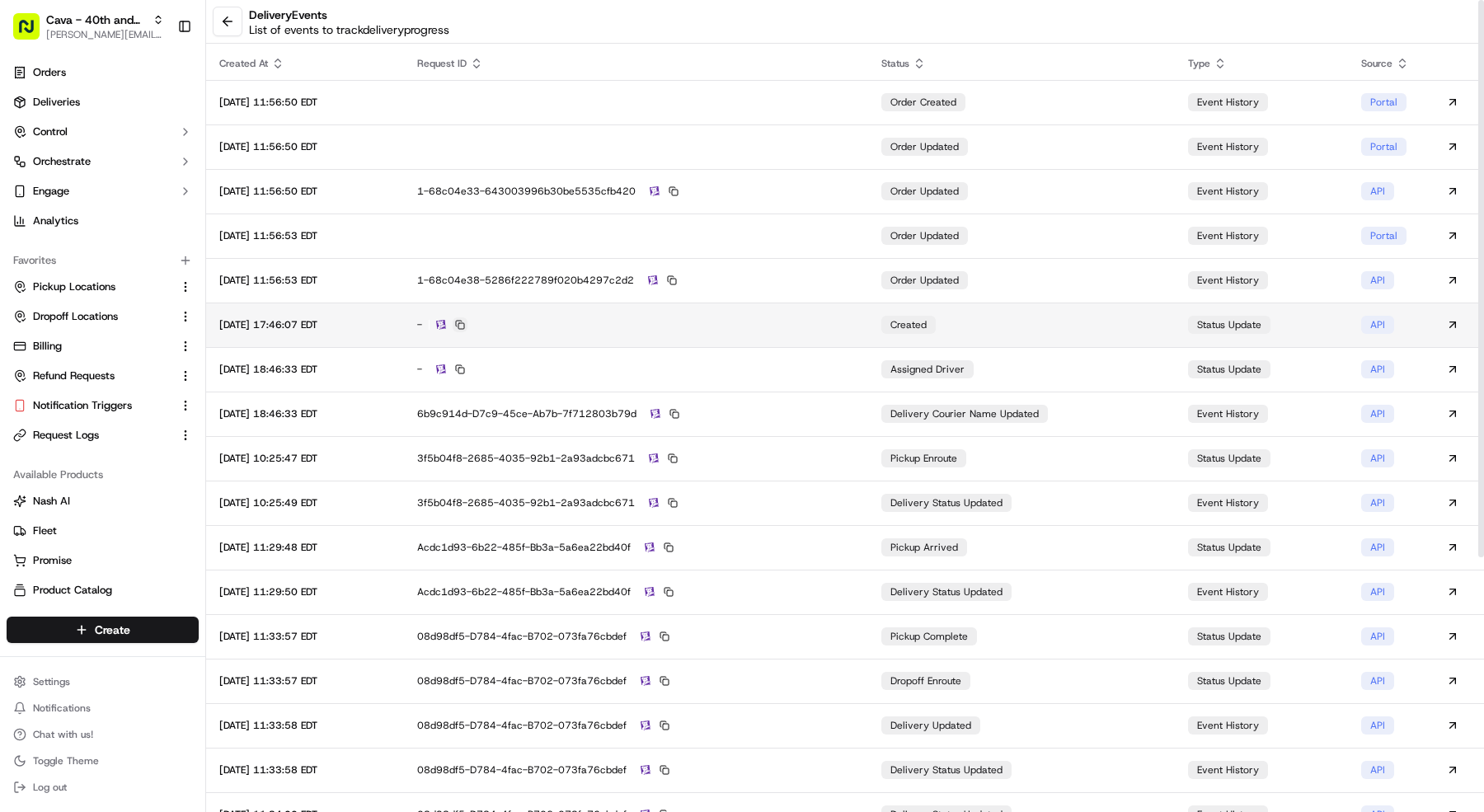
click at [467, 323] on button at bounding box center [461, 325] width 15 height 15
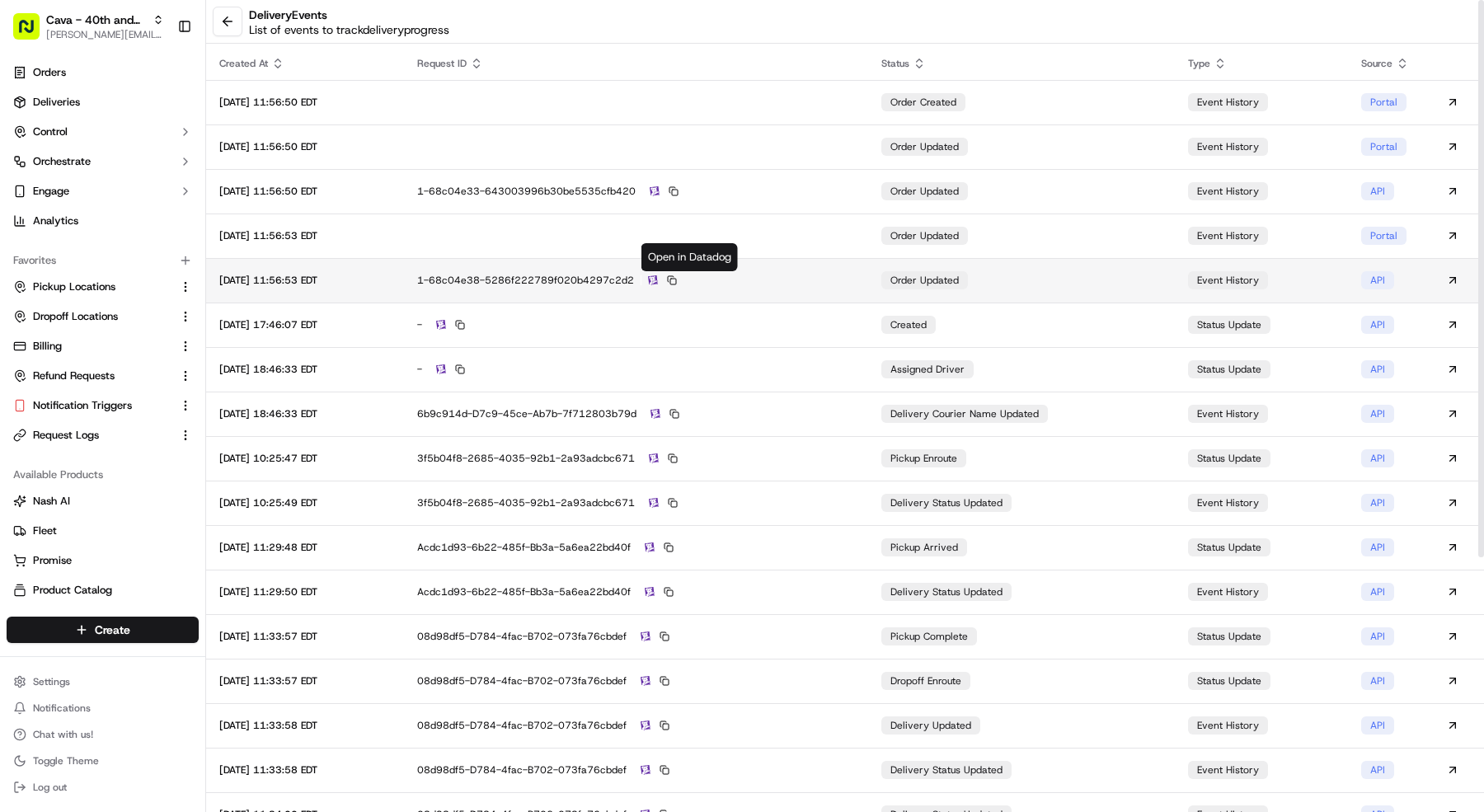
click at [658, 279] on img at bounding box center [653, 281] width 10 height 11
click at [228, 16] on button at bounding box center [227, 21] width 30 height 30
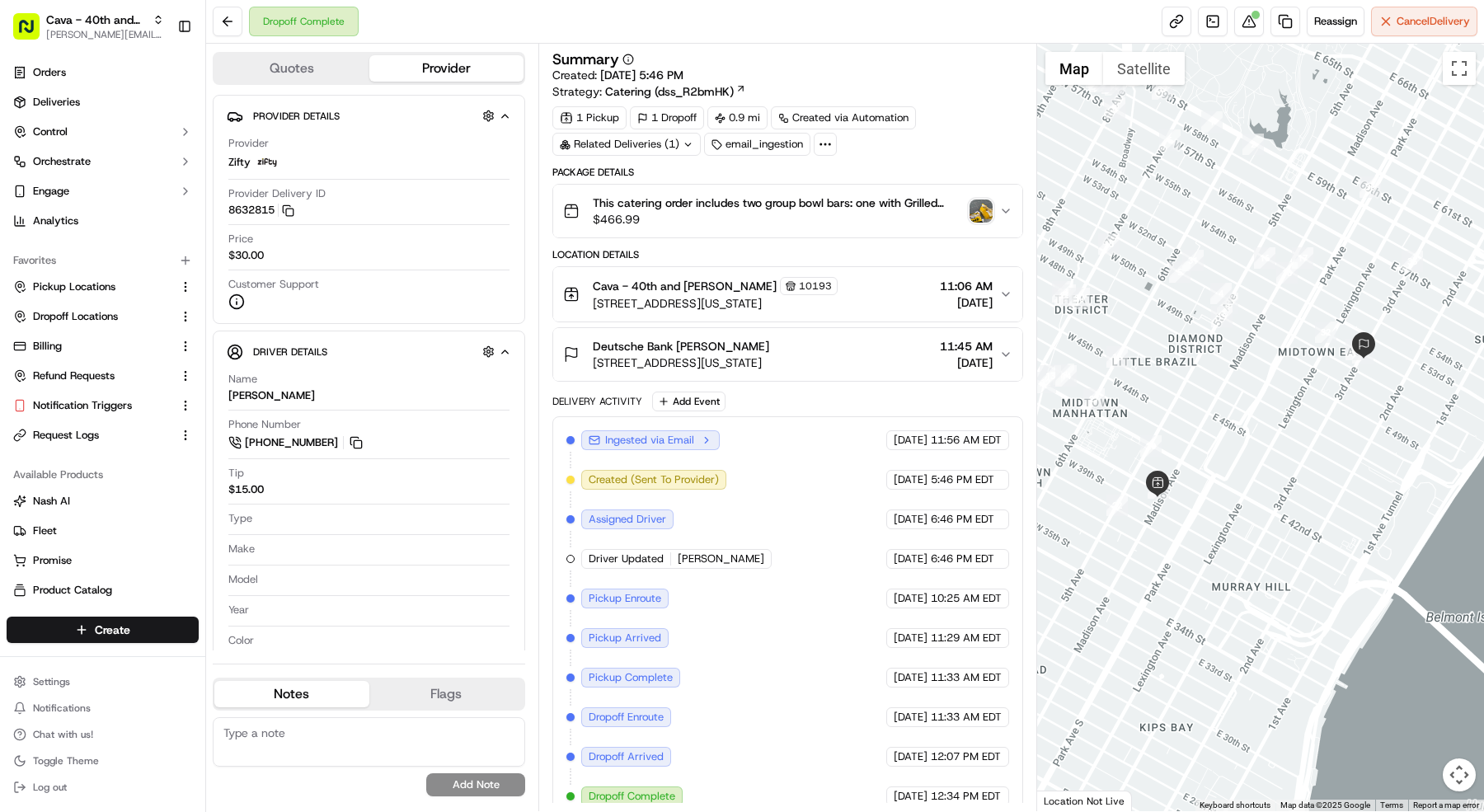
click at [704, 143] on div "email_ingestion" at bounding box center [757, 144] width 106 height 23
click at [661, 143] on div "Related Deliveries (1)" at bounding box center [627, 144] width 149 height 23
click at [647, 177] on span "ord_2iPKdNr3EH3k7XGDanFuyZ" at bounding box center [641, 180] width 158 height 15
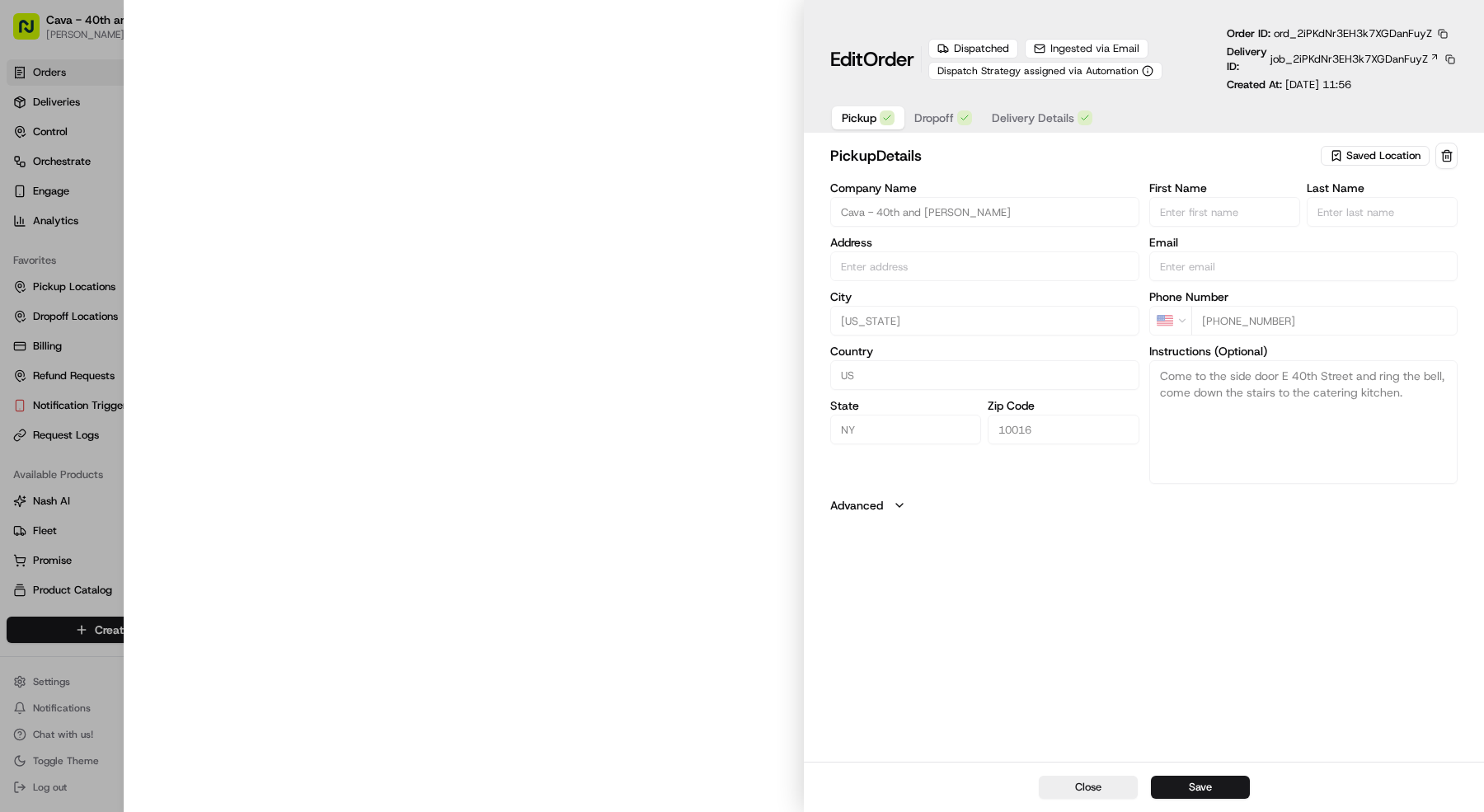
type input "[STREET_ADDRESS][US_STATE]"
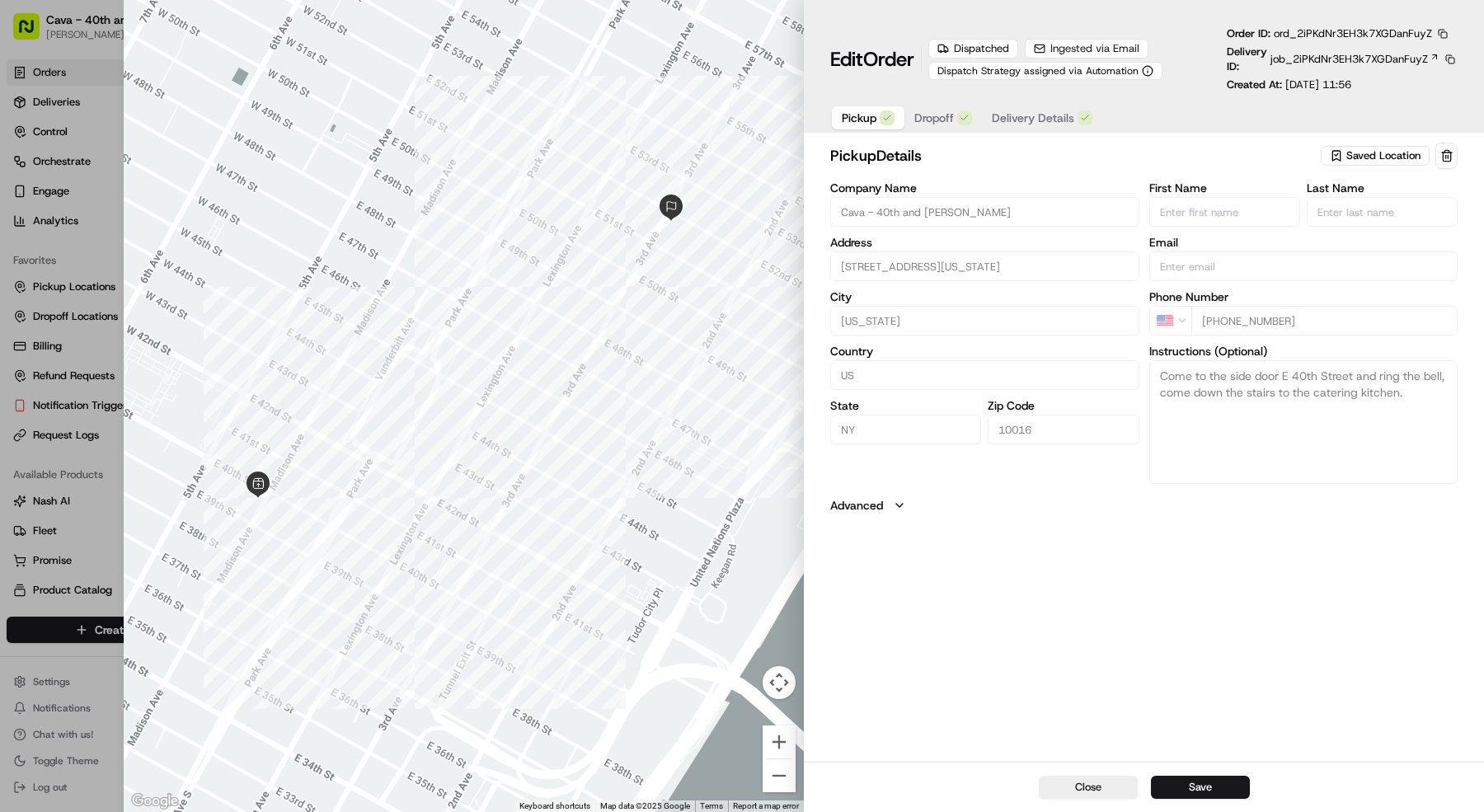
click at [1136, 46] on span "Ingested via Email" at bounding box center [1094, 49] width 89 height 15
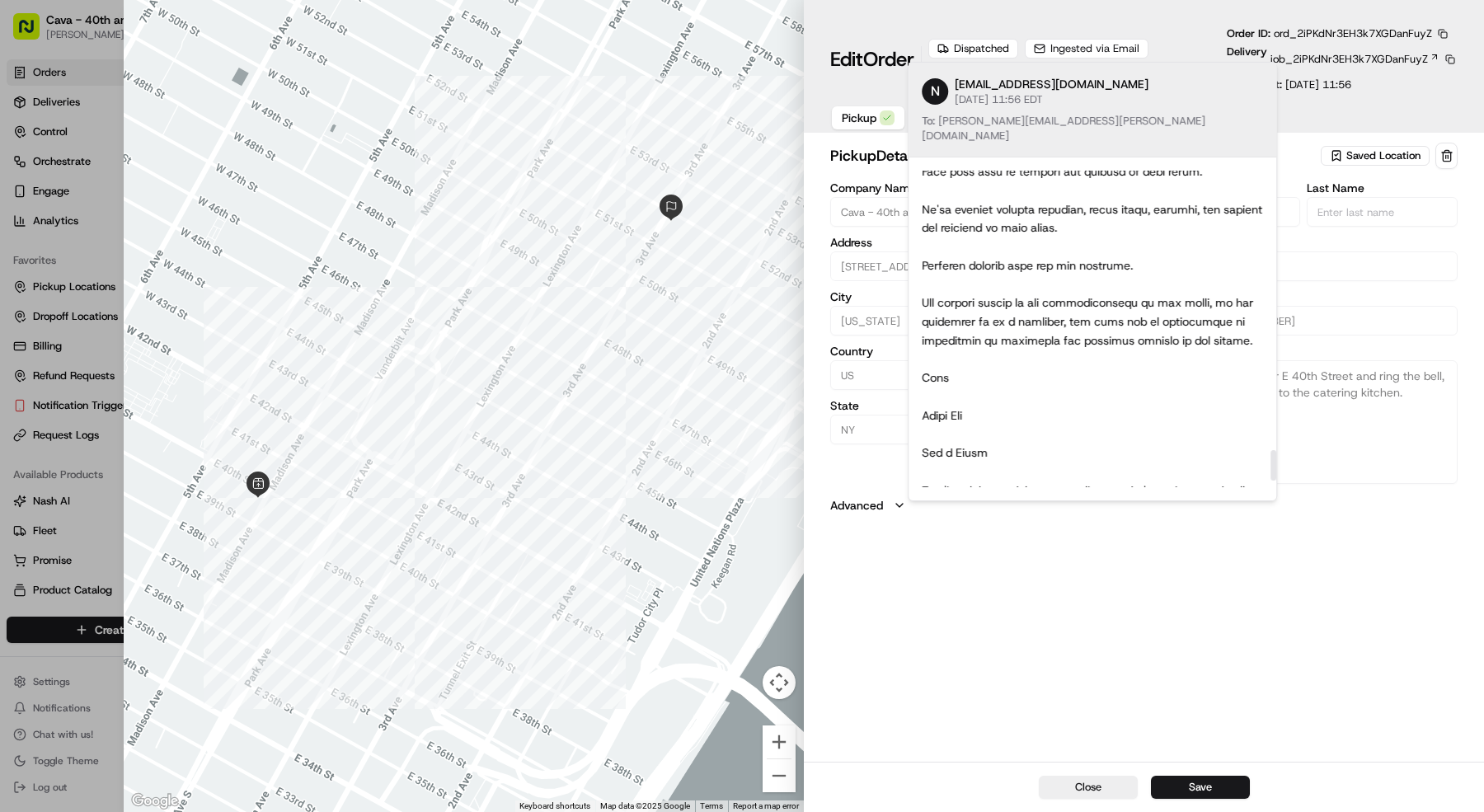
scroll to position [3210, 0]
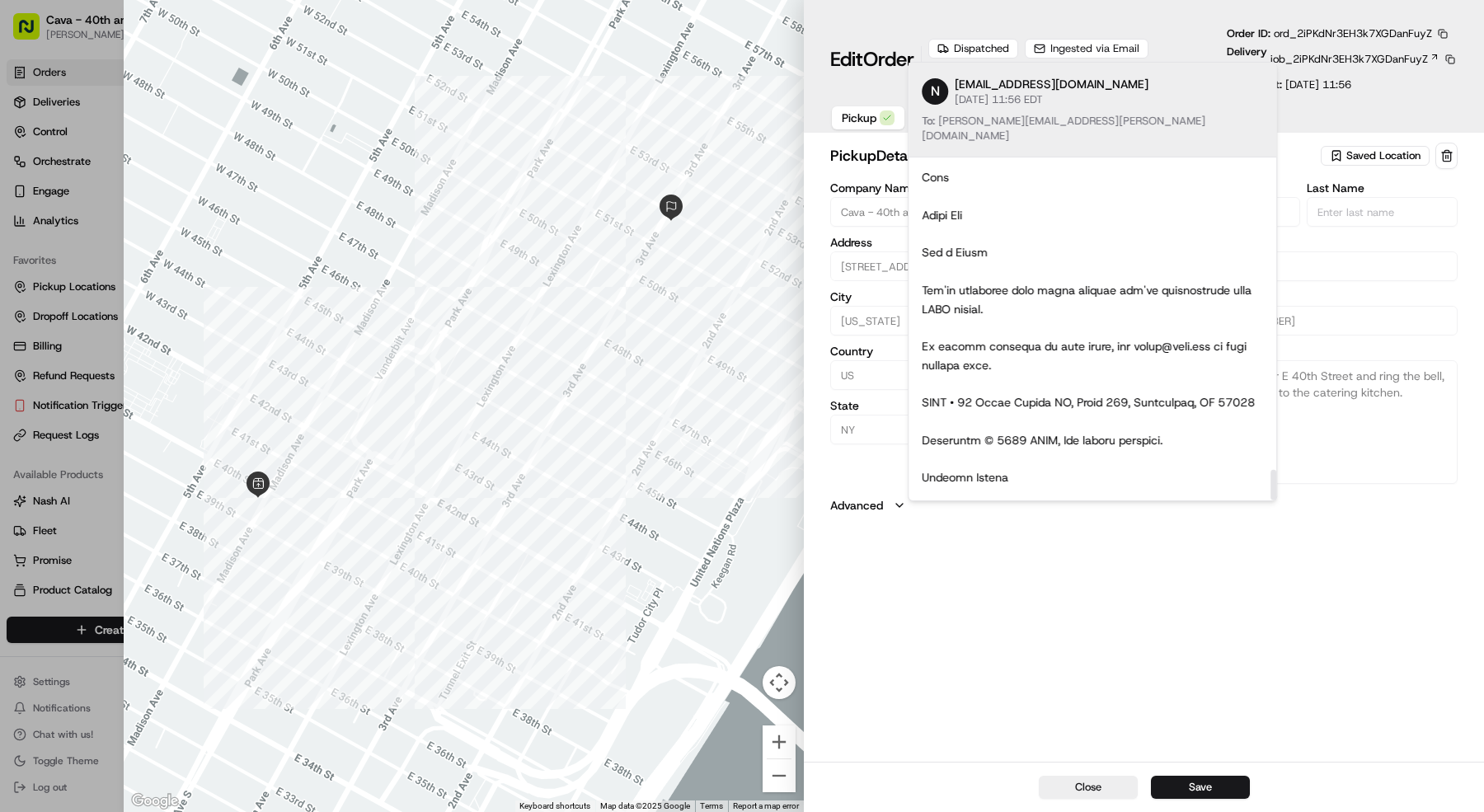
drag, startPoint x: 1275, startPoint y: 162, endPoint x: 1350, endPoint y: 713, distance: 556.1
click at [1276, 500] on div at bounding box center [1274, 485] width 6 height 30
click at [1350, 713] on div "pickup Details Saved Location Company Name Cava - 40th and Madison Address 280 …" at bounding box center [1143, 450] width 680 height 623
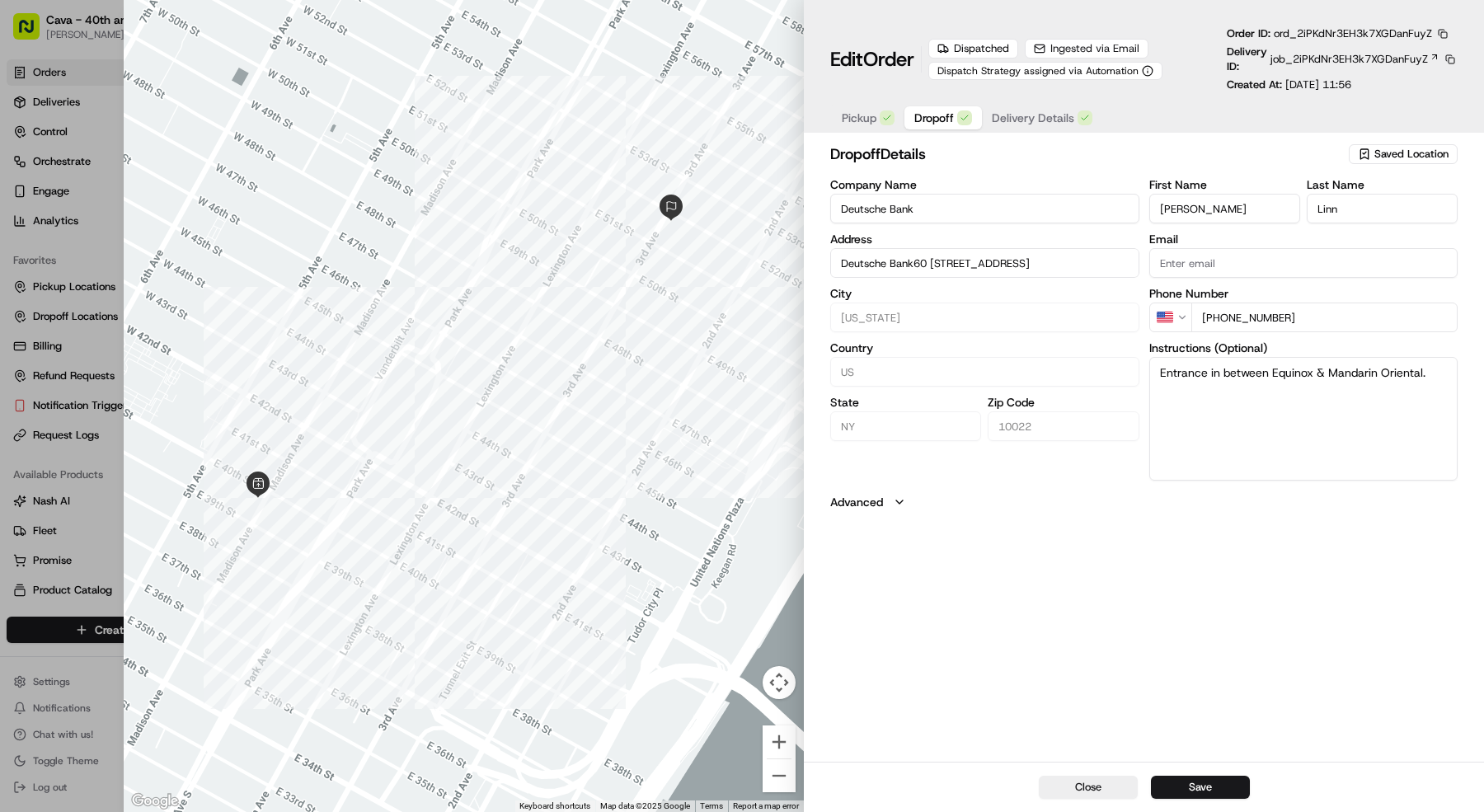
click at [935, 114] on span "Dropoff" at bounding box center [934, 118] width 40 height 17
click at [1439, 32] on button "button" at bounding box center [1443, 34] width 15 height 15
click at [1406, 86] on button "Copy URL" at bounding box center [1405, 81] width 150 height 19
click at [1088, 43] on span "Ingested via Email" at bounding box center [1094, 49] width 89 height 15
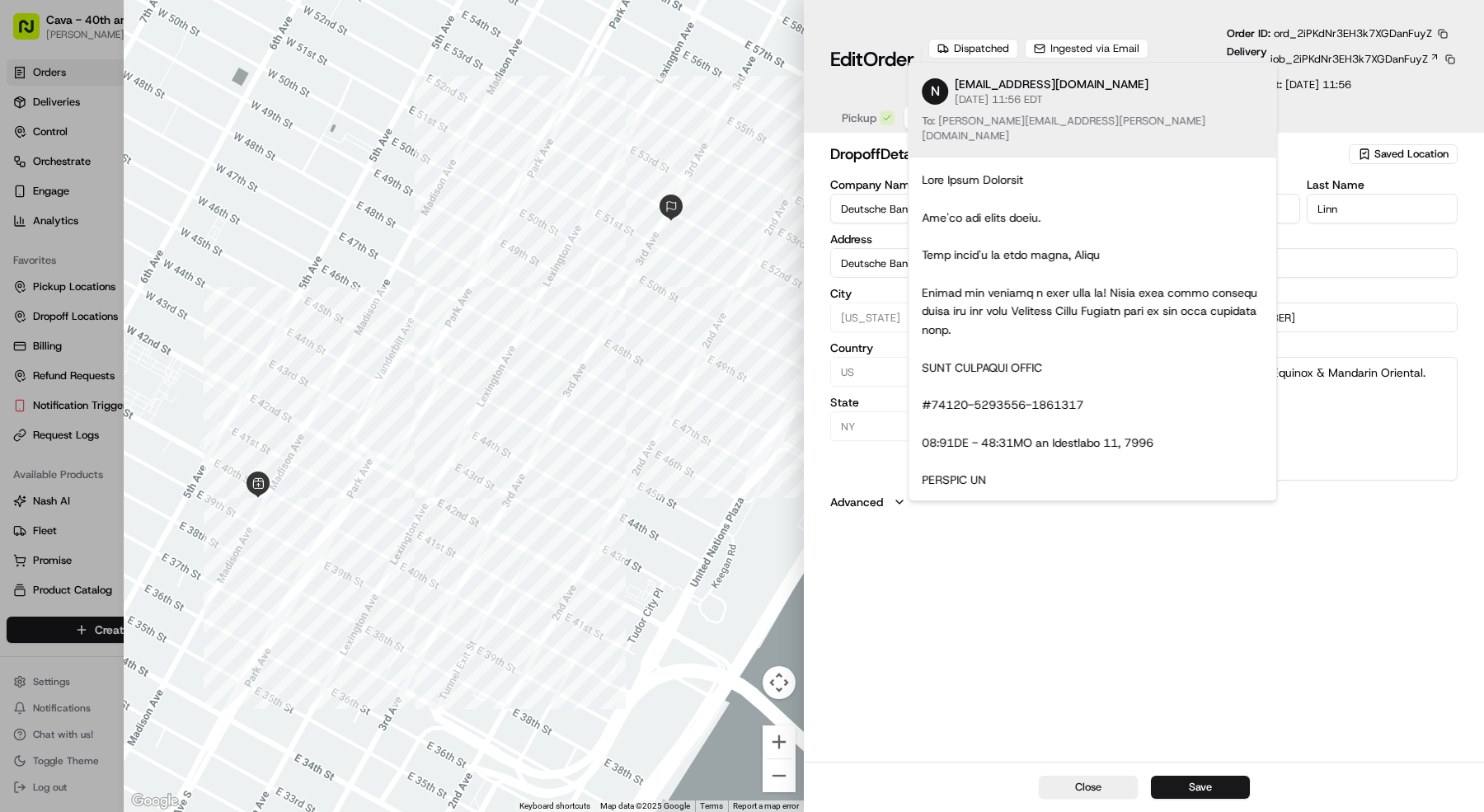
click at [1090, 18] on div "Edit Order Dispatched Ingested via Email Dispatch Strategy assigned via Automat…" at bounding box center [1143, 66] width 680 height 133
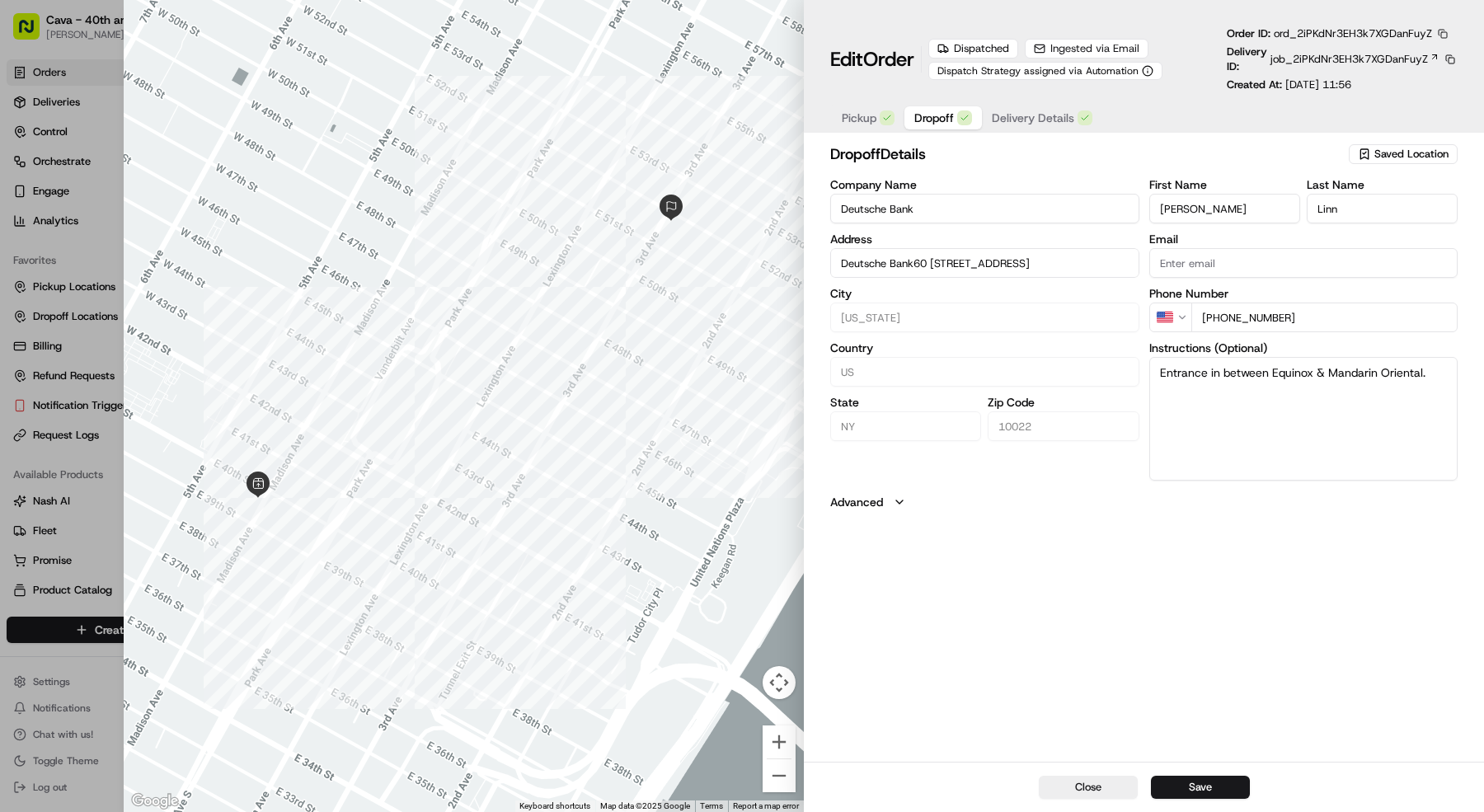
click at [1445, 32] on button "button" at bounding box center [1443, 34] width 15 height 15
click at [1432, 52] on button "Copy ID" at bounding box center [1405, 58] width 150 height 19
click at [1179, 23] on div "Edit Order Dispatched Ingested via Email Dispatch Strategy assigned via Automat…" at bounding box center [1143, 66] width 680 height 133
click at [1125, 50] on div "Dispatch Rule: Cava Catering Dispatch Rule: Cava Catering" at bounding box center [1050, 41] width 172 height 35
click at [1146, 49] on div "Ingested via Email" at bounding box center [1087, 48] width 123 height 19
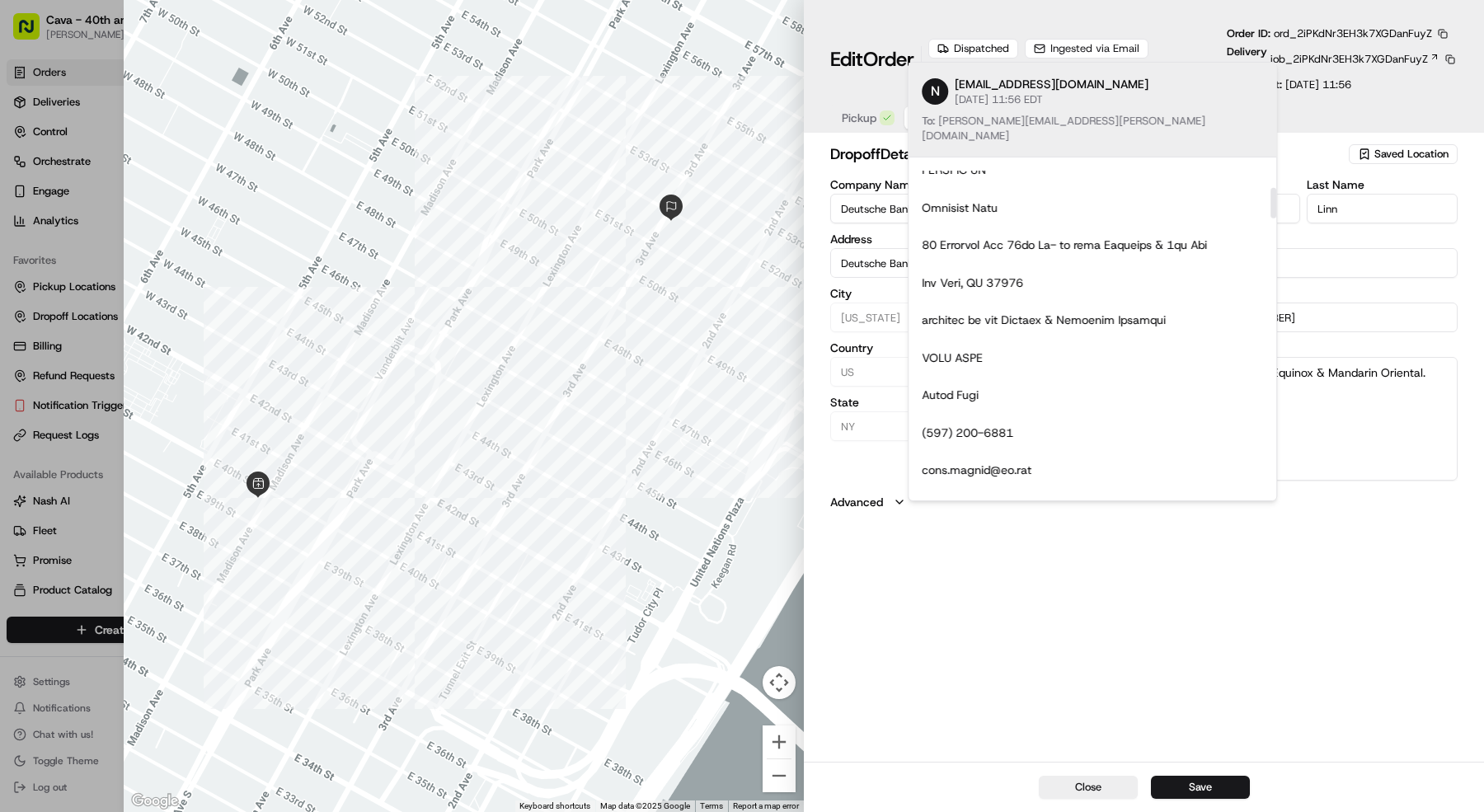
drag, startPoint x: 1273, startPoint y: 161, endPoint x: 1273, endPoint y: 192, distance: 31.0
click at [1273, 192] on div at bounding box center [1274, 203] width 6 height 30
drag, startPoint x: 1036, startPoint y: 268, endPoint x: 921, endPoint y: 226, distance: 122.4
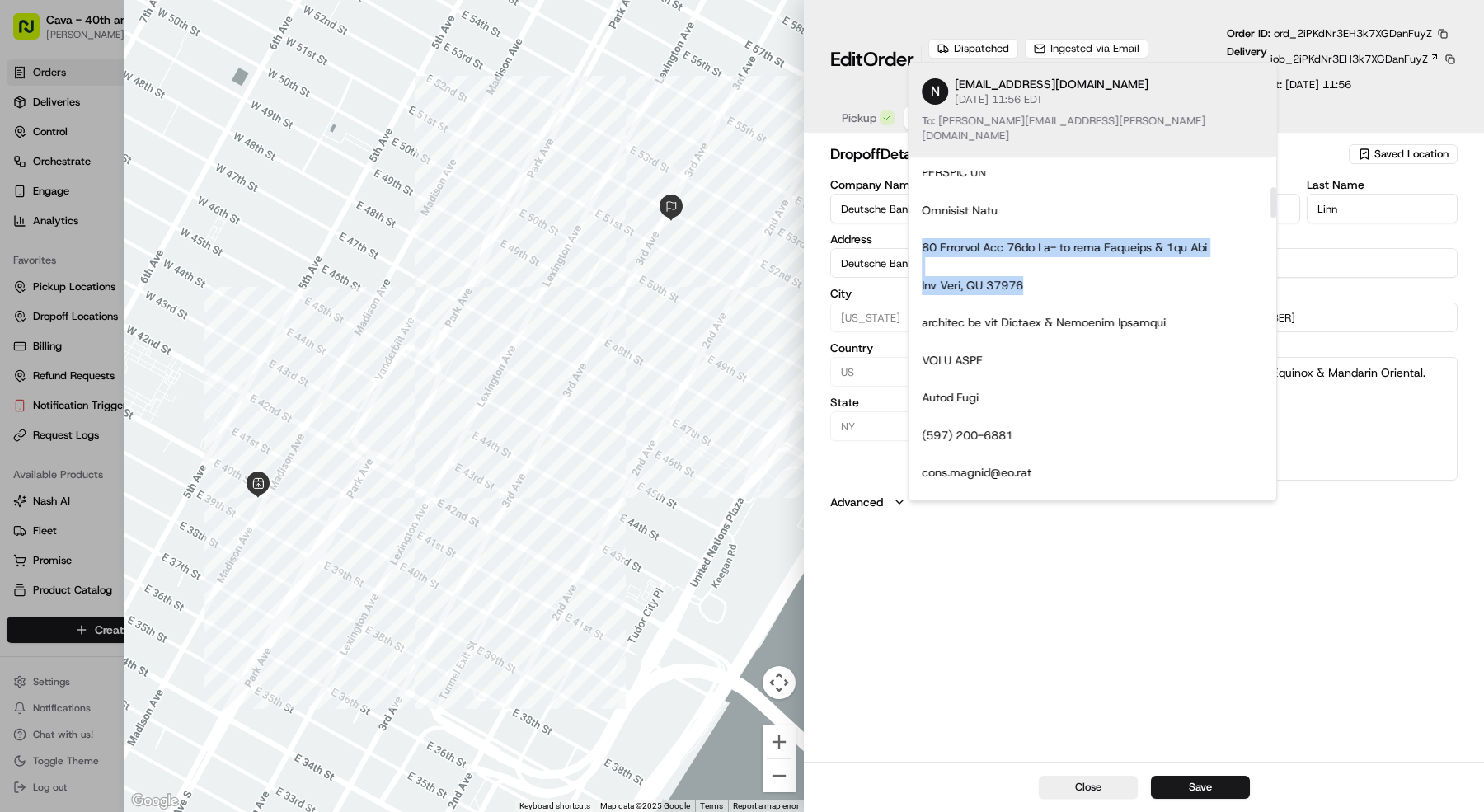
copy div "60 Columbus Cir 60th St- in btwn Broadway & 9th Ave New York, NY 10023"
click at [1444, 31] on button "button" at bounding box center [1443, 34] width 15 height 15
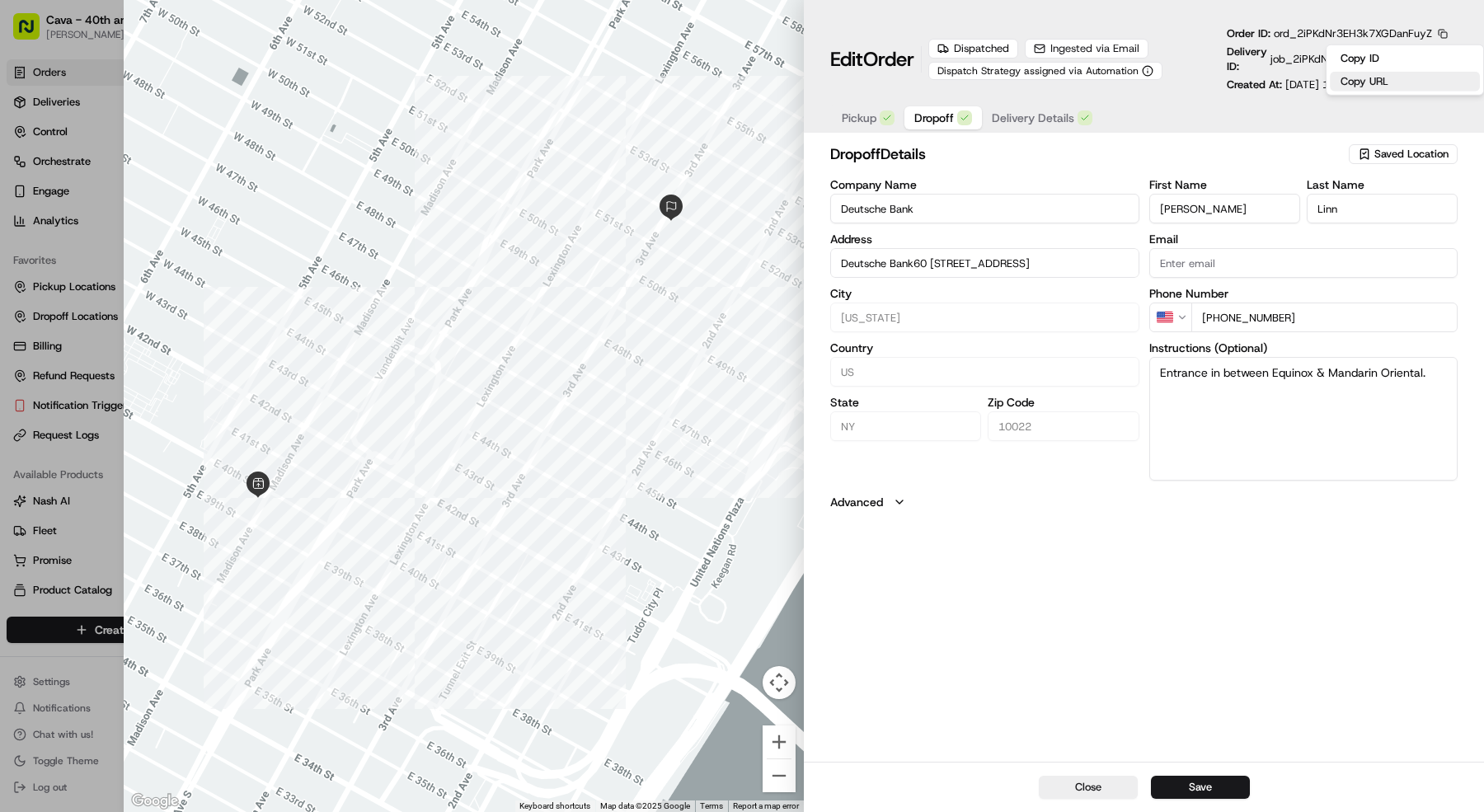
click at [1409, 78] on button "Copy URL" at bounding box center [1405, 81] width 150 height 19
drag, startPoint x: 1037, startPoint y: 264, endPoint x: 1083, endPoint y: 264, distance: 46.0
click at [1083, 264] on input "Deutsche Bank60 Columbus Cir 60th St- in btwn Broadway & 9th AveNew York, NY 10…" at bounding box center [985, 263] width 309 height 30
click at [1023, 148] on h2 "dropoff Details" at bounding box center [1088, 154] width 516 height 23
click at [925, 267] on input "Deutsche Bank60 Columbus Cir 60th St- in btwn Broadway & 9th AveNew York, NY 10…" at bounding box center [985, 263] width 309 height 30
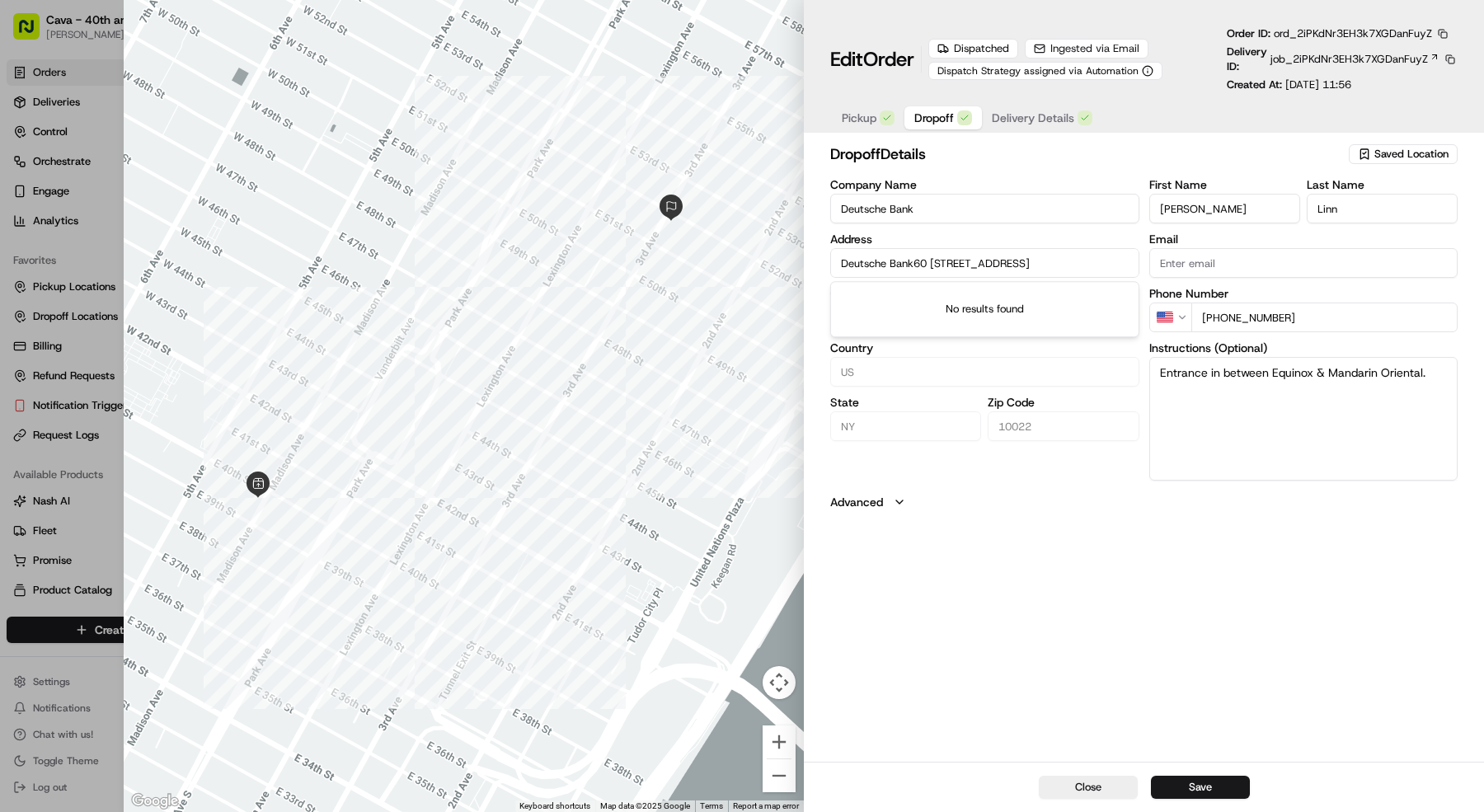
type input "Deutsche Bank60 Columbus Cir 60th St- in btwn Broadway & 9th AveNew York, NY 10…"
click at [1154, 75] on icon "button" at bounding box center [1148, 71] width 12 height 12
click at [1434, 57] on icon at bounding box center [1435, 57] width 10 height 10
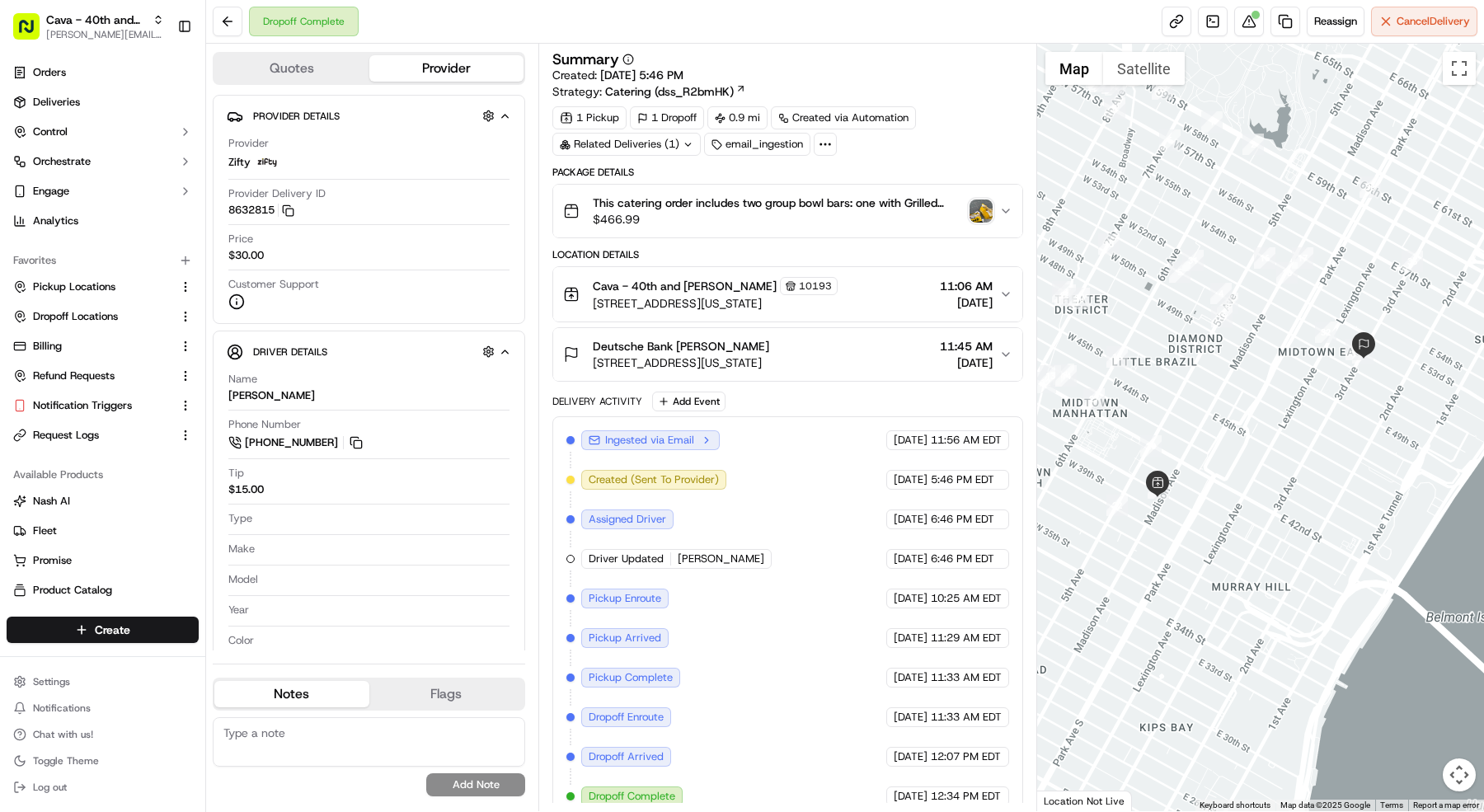
click at [708, 436] on icon "button" at bounding box center [707, 440] width 12 height 12
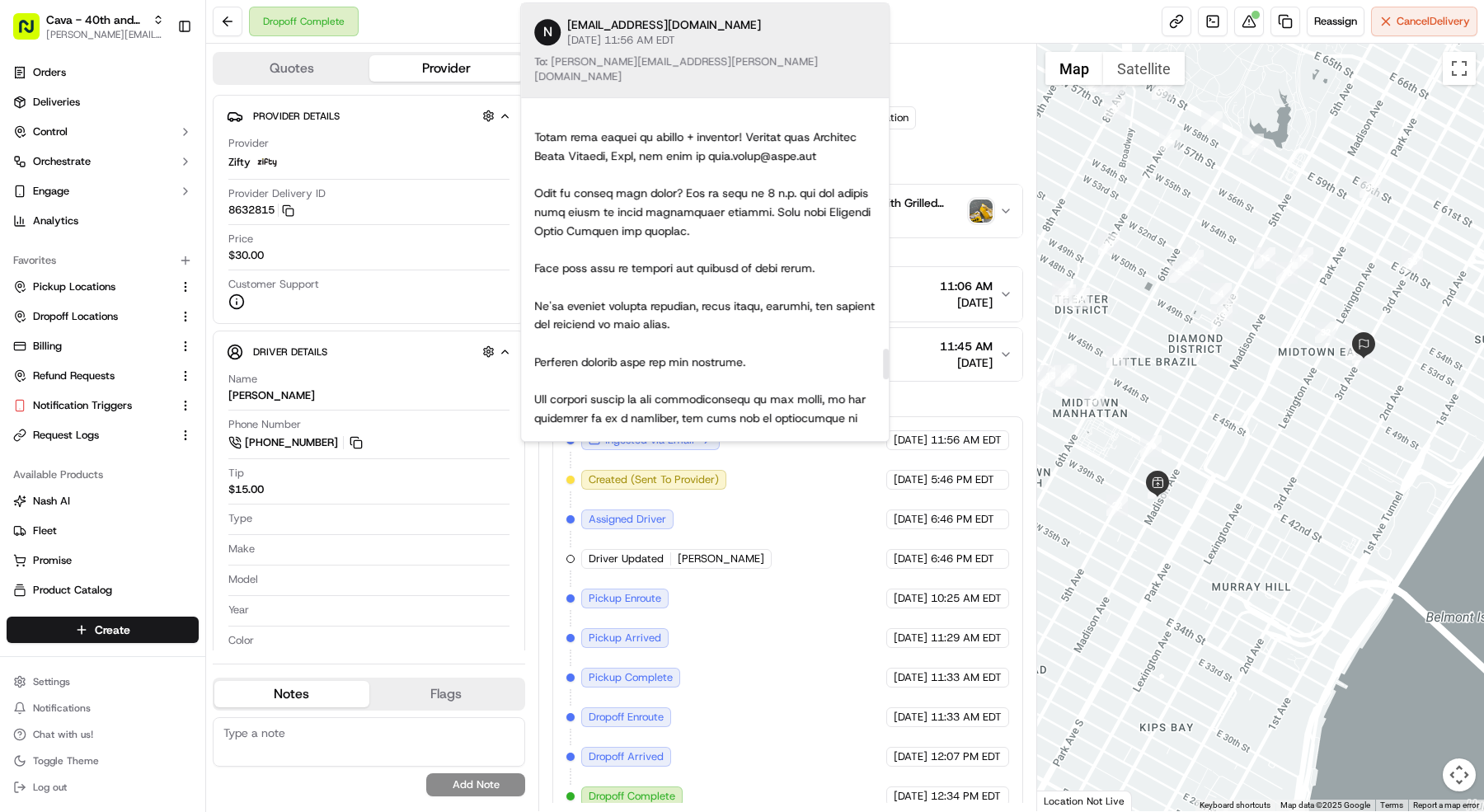
scroll to position [3210, 0]
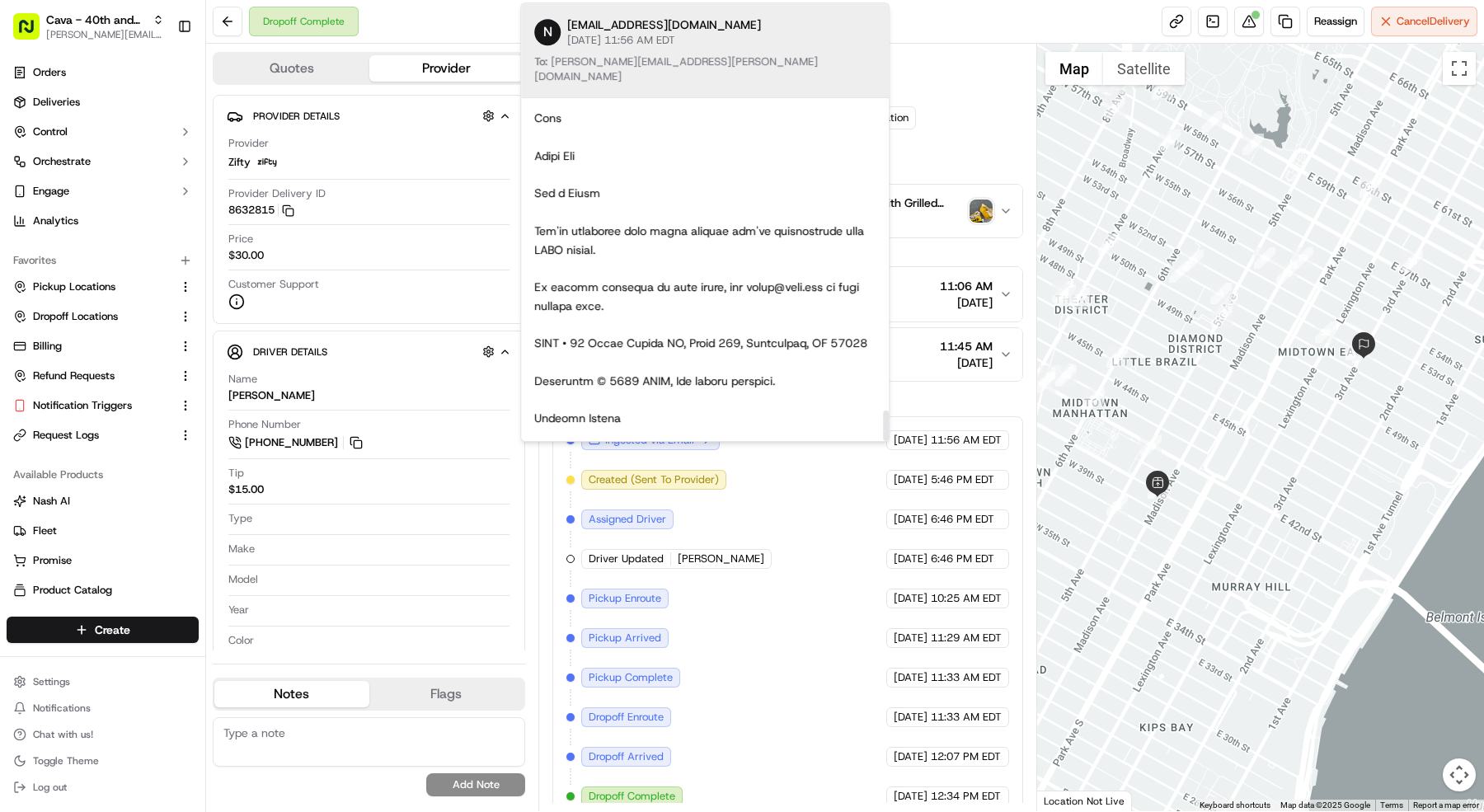
click at [955, 120] on div "1 Pickup 1 Dropoff 0.9 mi Created via Automation Related Deliveries (1) email_i…" at bounding box center [788, 131] width 471 height 50
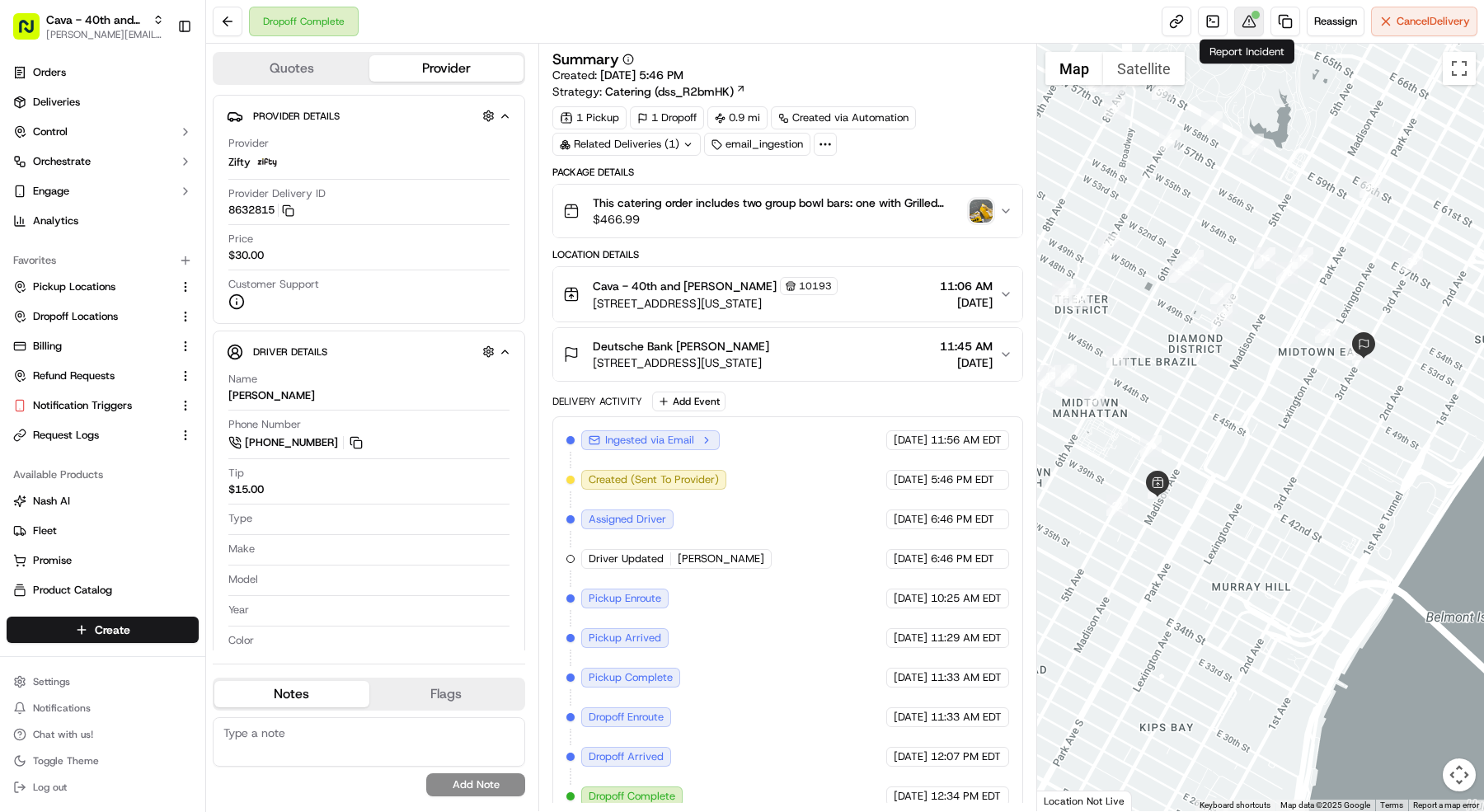
click at [1245, 22] on button at bounding box center [1249, 21] width 30 height 30
click at [822, 134] on div at bounding box center [825, 144] width 23 height 23
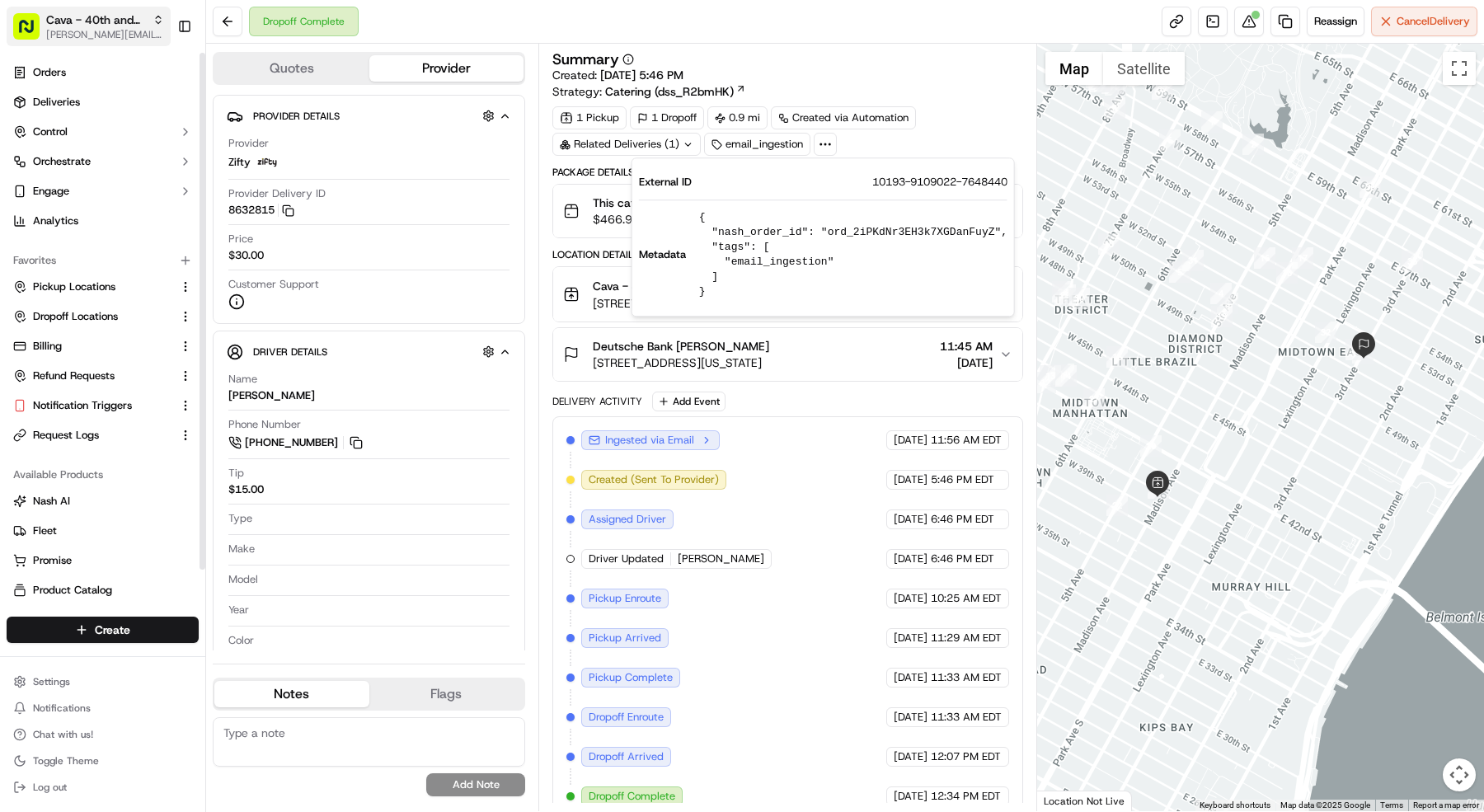
click at [153, 35] on span "[PERSON_NAME][EMAIL_ADDRESS][DOMAIN_NAME]" at bounding box center [106, 35] width 118 height 14
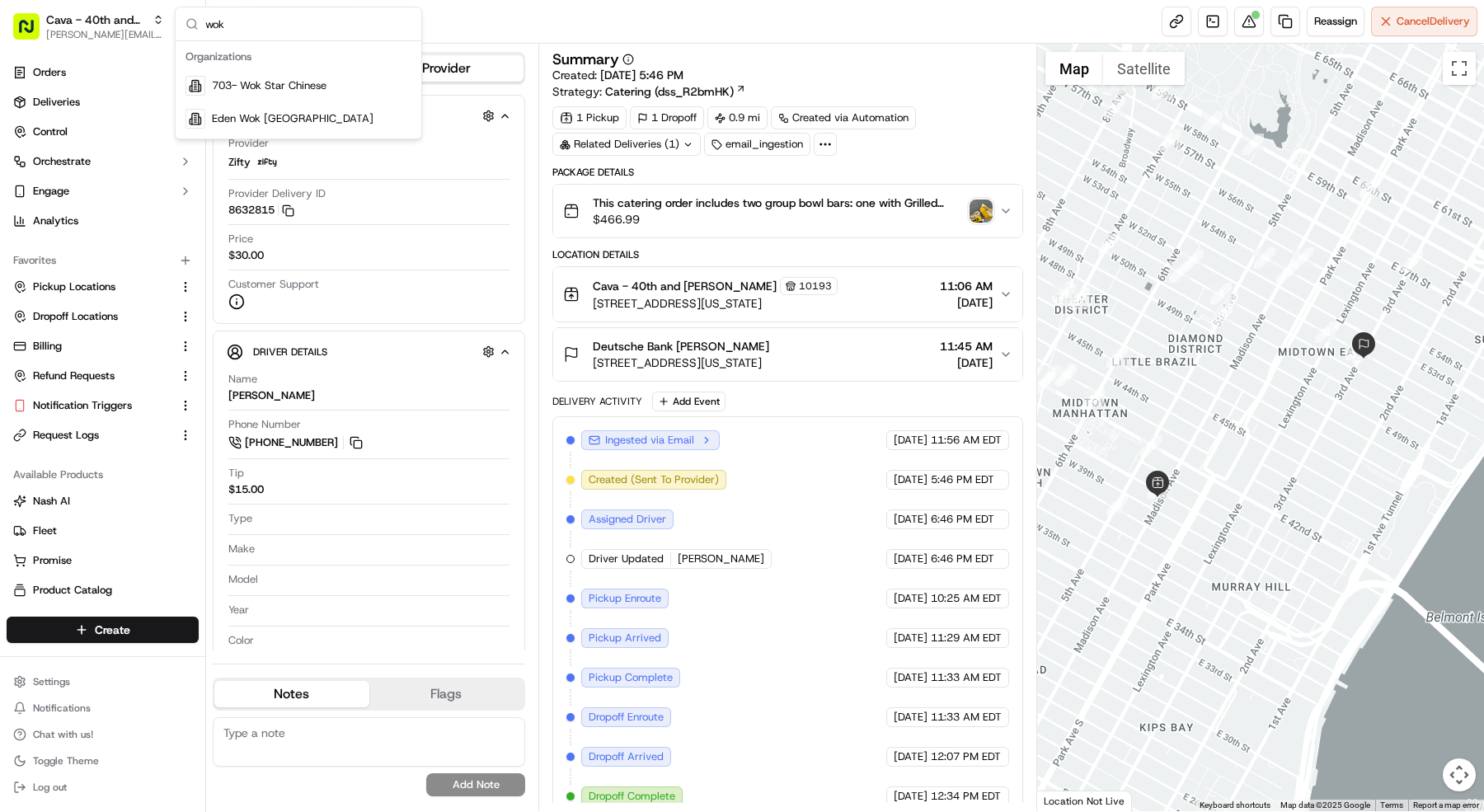
type input "wok"
click at [245, 89] on span "703- Wok Star Chinese" at bounding box center [270, 86] width 115 height 15
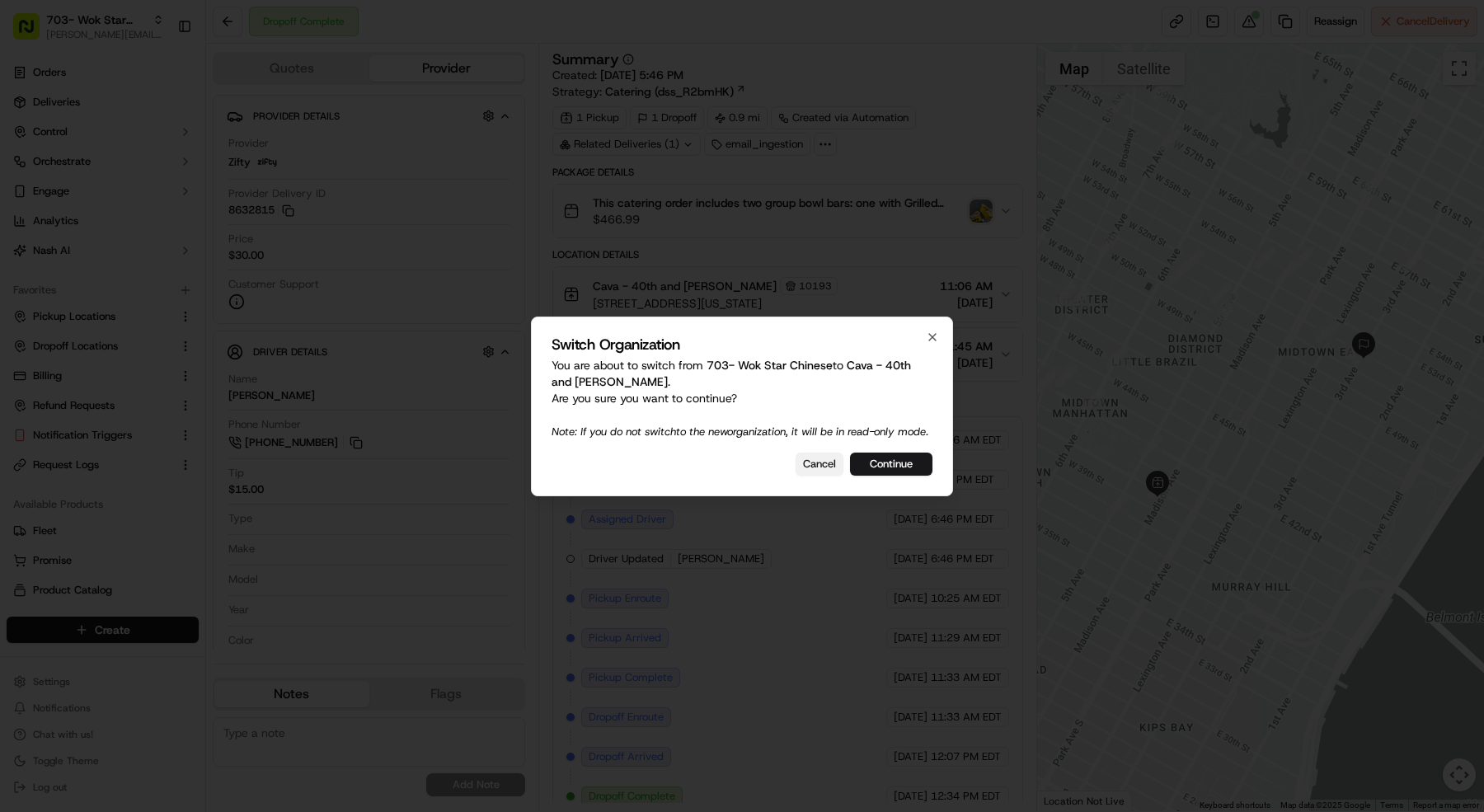
click at [803, 473] on button "Cancel" at bounding box center [820, 464] width 48 height 23
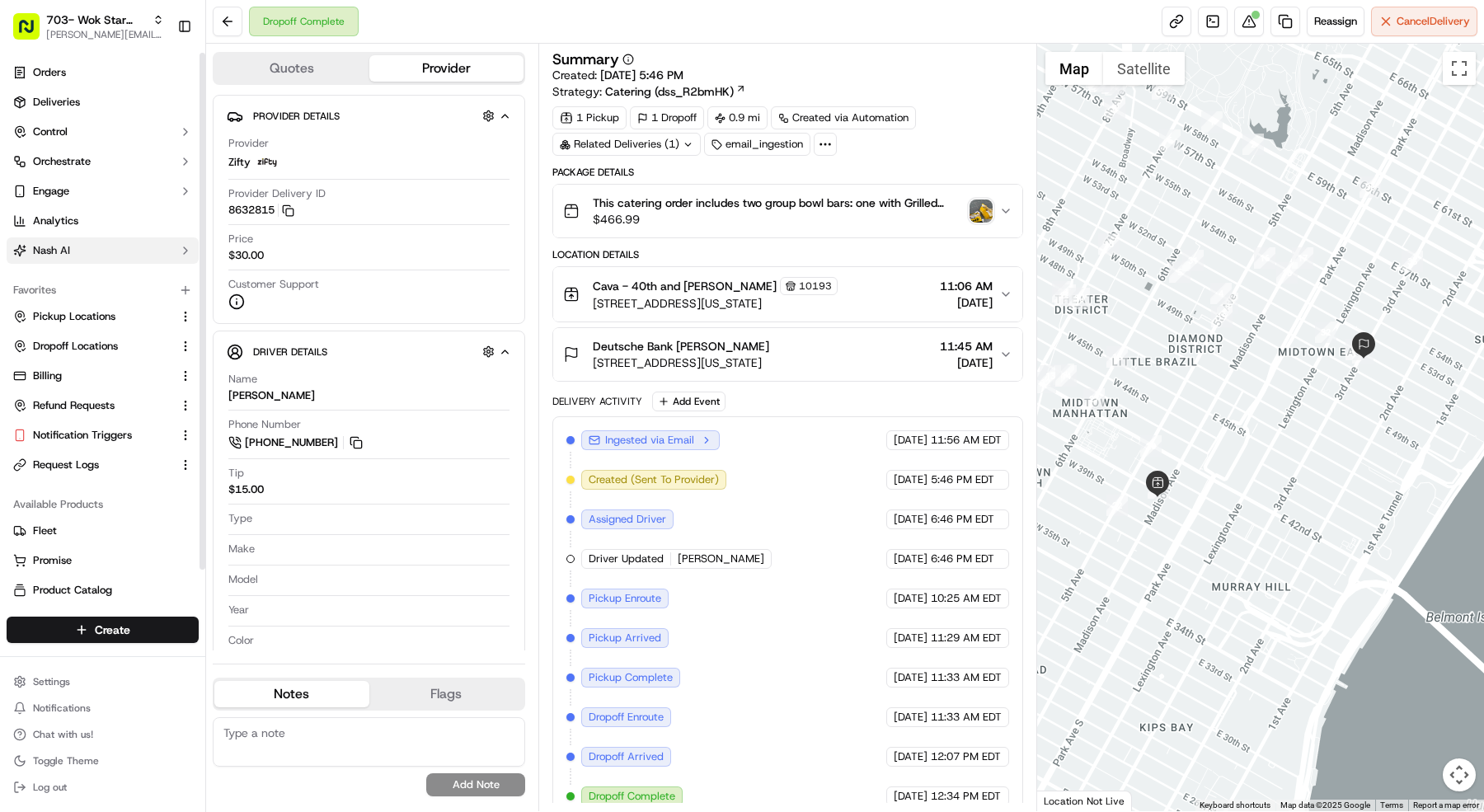
click at [64, 244] on span "Nash AI" at bounding box center [52, 251] width 37 height 15
click at [85, 297] on div "Favorites Pickup Locations Dropoff Locations Billing Refund Requests Notificati…" at bounding box center [102, 404] width 205 height 215
click at [85, 283] on span "Dashboard" at bounding box center [58, 277] width 52 height 15
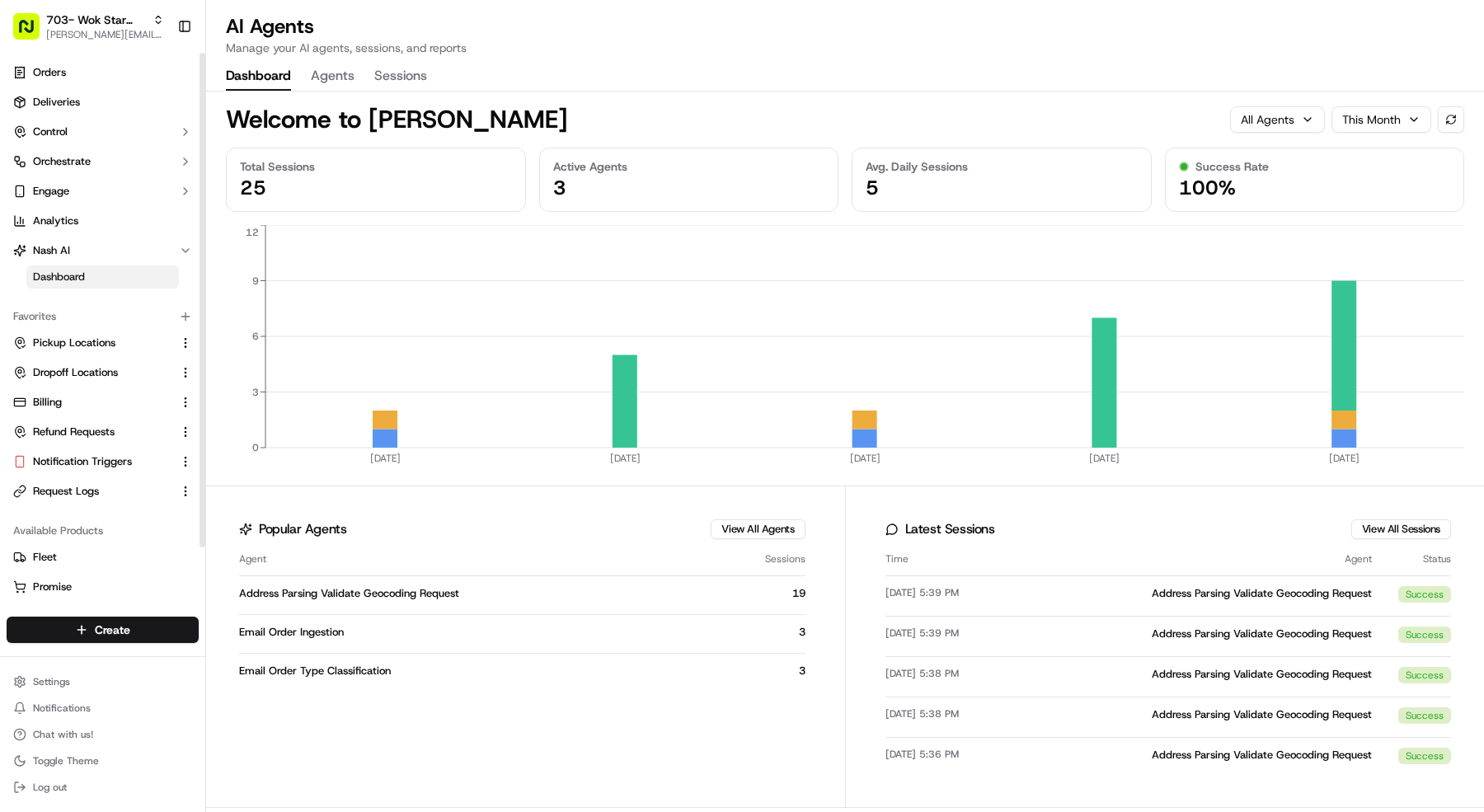
click at [325, 84] on button "Agents" at bounding box center [333, 76] width 44 height 28
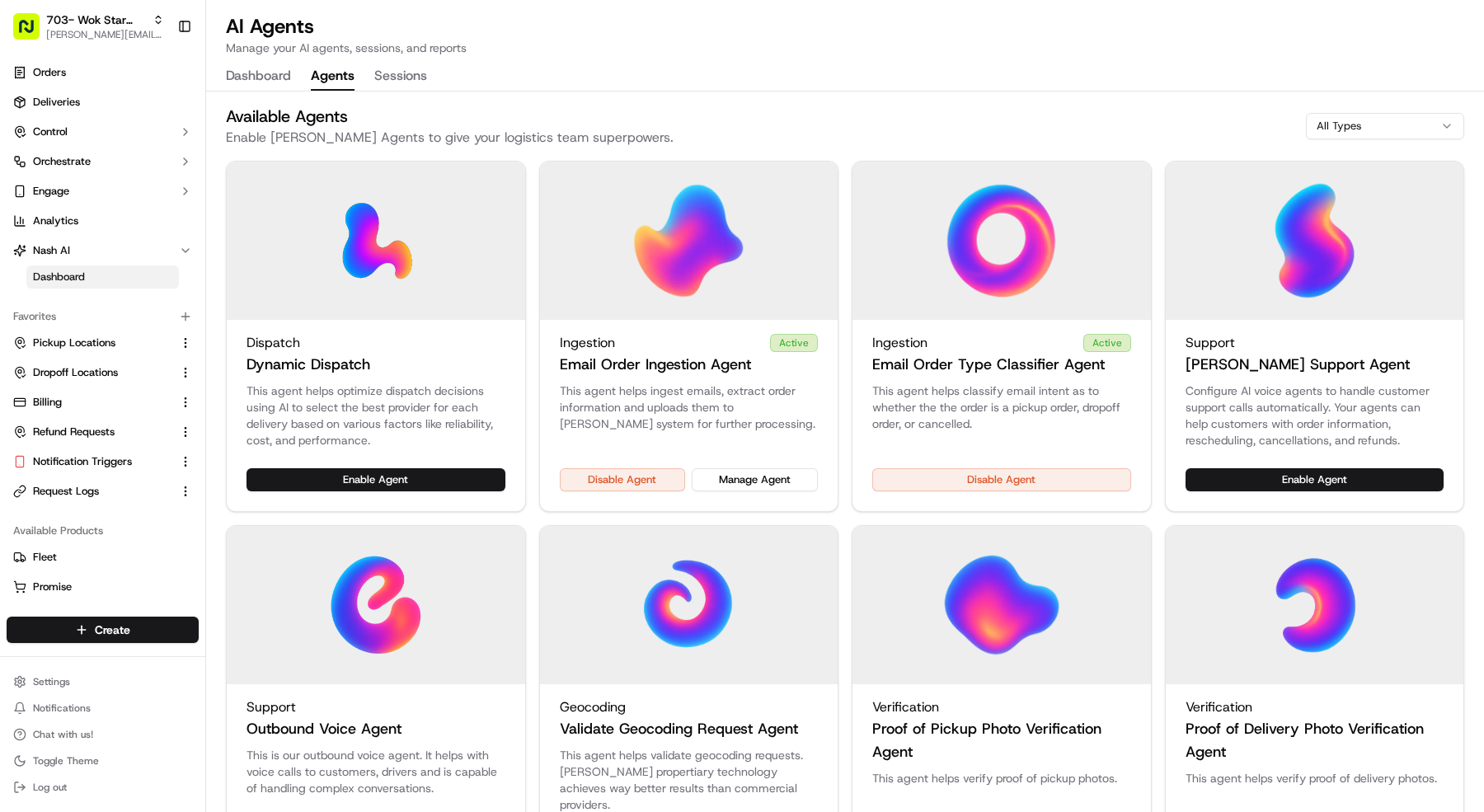
click at [720, 451] on div "This agent helps ingest emails, extract order information and uploads them to N…" at bounding box center [689, 425] width 298 height 85
click at [723, 464] on div "This agent helps ingest emails, extract order information and uploads them to N…" at bounding box center [689, 425] width 298 height 85
click at [723, 471] on button "Manage Agent" at bounding box center [755, 479] width 126 height 23
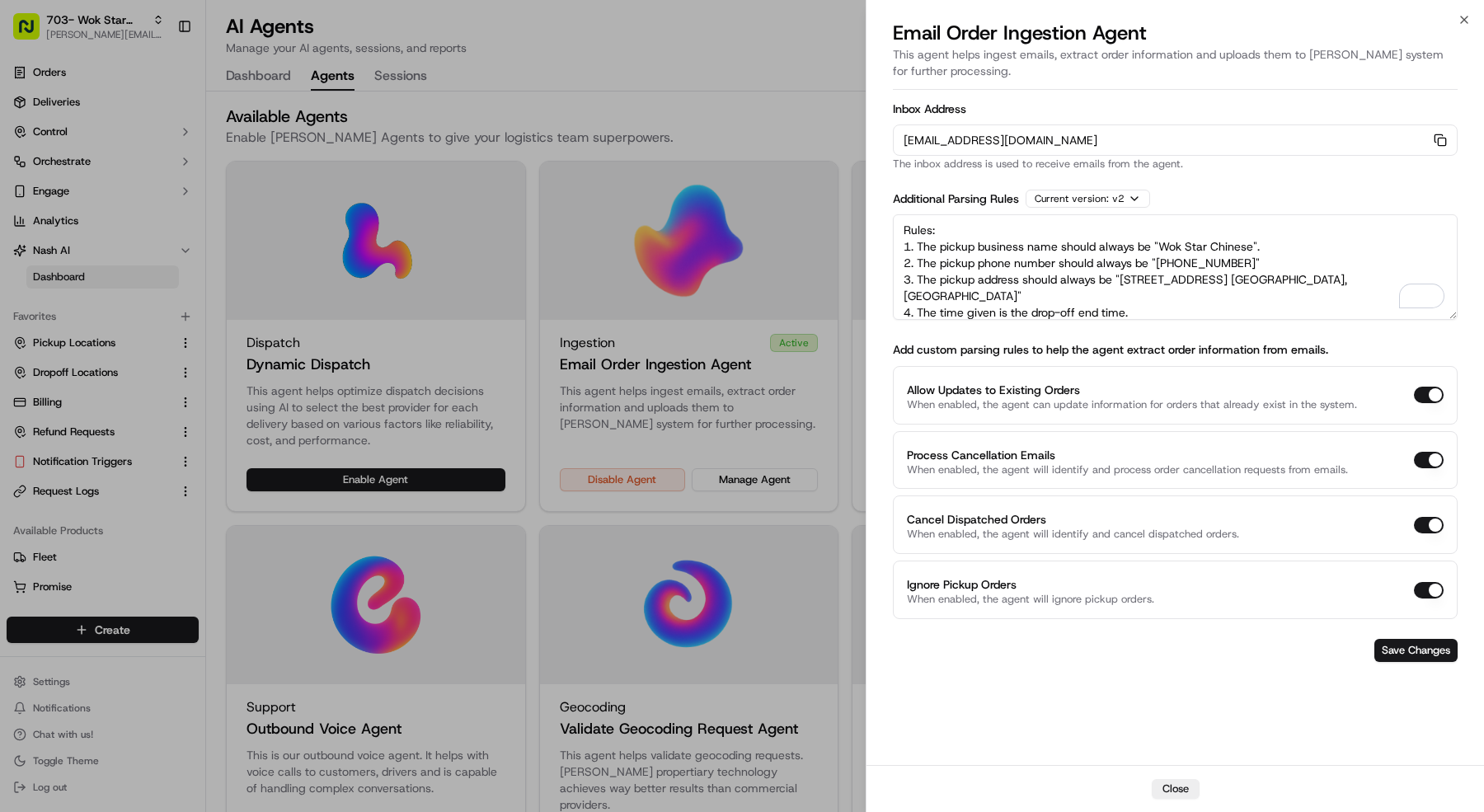
drag, startPoint x: 1356, startPoint y: 280, endPoint x: 1125, endPoint y: 281, distance: 231.0
click at [1125, 281] on textarea "Rules: 1. The pickup business name should always be "Wok Star Chinese". 2. The …" at bounding box center [1176, 267] width 565 height 106
paste textarea "suite 854, Dallas, TX 75231"
type textarea "Rules: 1. The pickup business name should always be "Wok Star Chinese". 2. The …"
click at [1404, 639] on button "Save Changes" at bounding box center [1416, 650] width 84 height 23
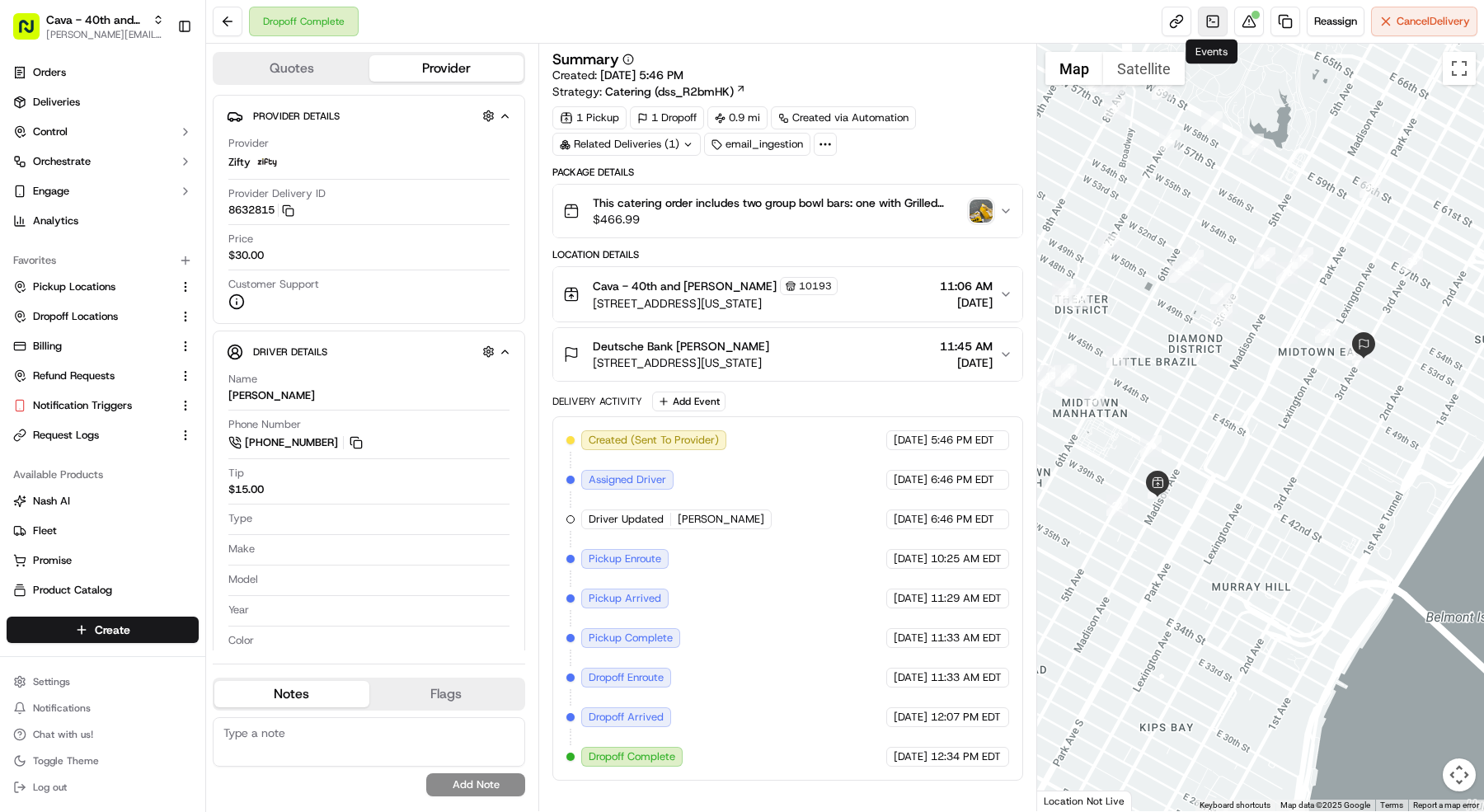
click at [1219, 30] on link at bounding box center [1213, 21] width 30 height 30
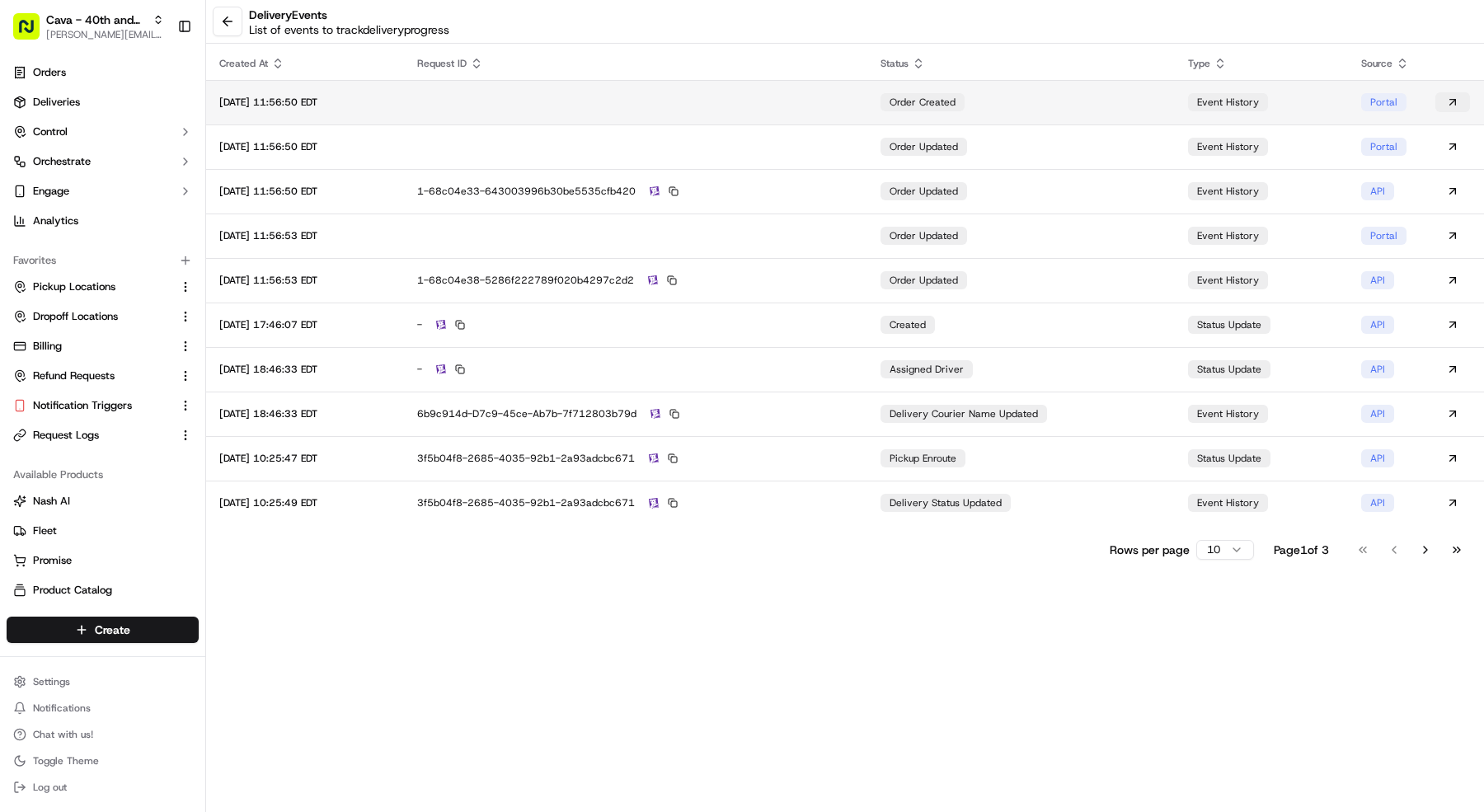
click at [1459, 95] on button at bounding box center [1453, 101] width 35 height 19
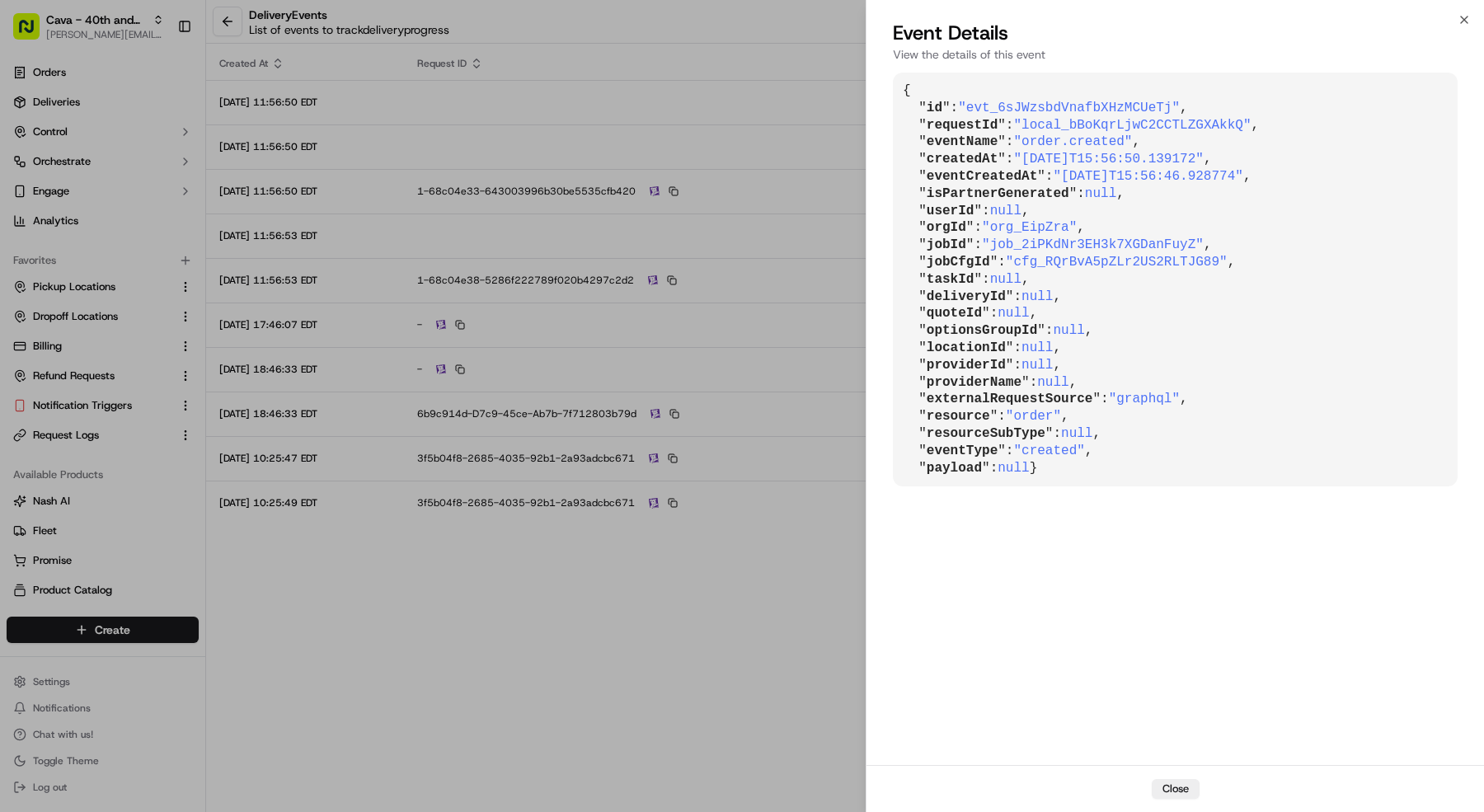
click at [1176, 107] on span ""evt_6sJWzsbdVnafbXHzMCUeTj"" at bounding box center [1069, 108] width 221 height 15
copy span "local_bBoKqrLjwC2CCTLZGXAkkQ"
drag, startPoint x: 1254, startPoint y: 128, endPoint x: 1030, endPoint y: 119, distance: 224.2
click at [1030, 119] on span ""local_bBoKqrLjwC2CCTLZGXAkkQ"" at bounding box center [1132, 126] width 237 height 15
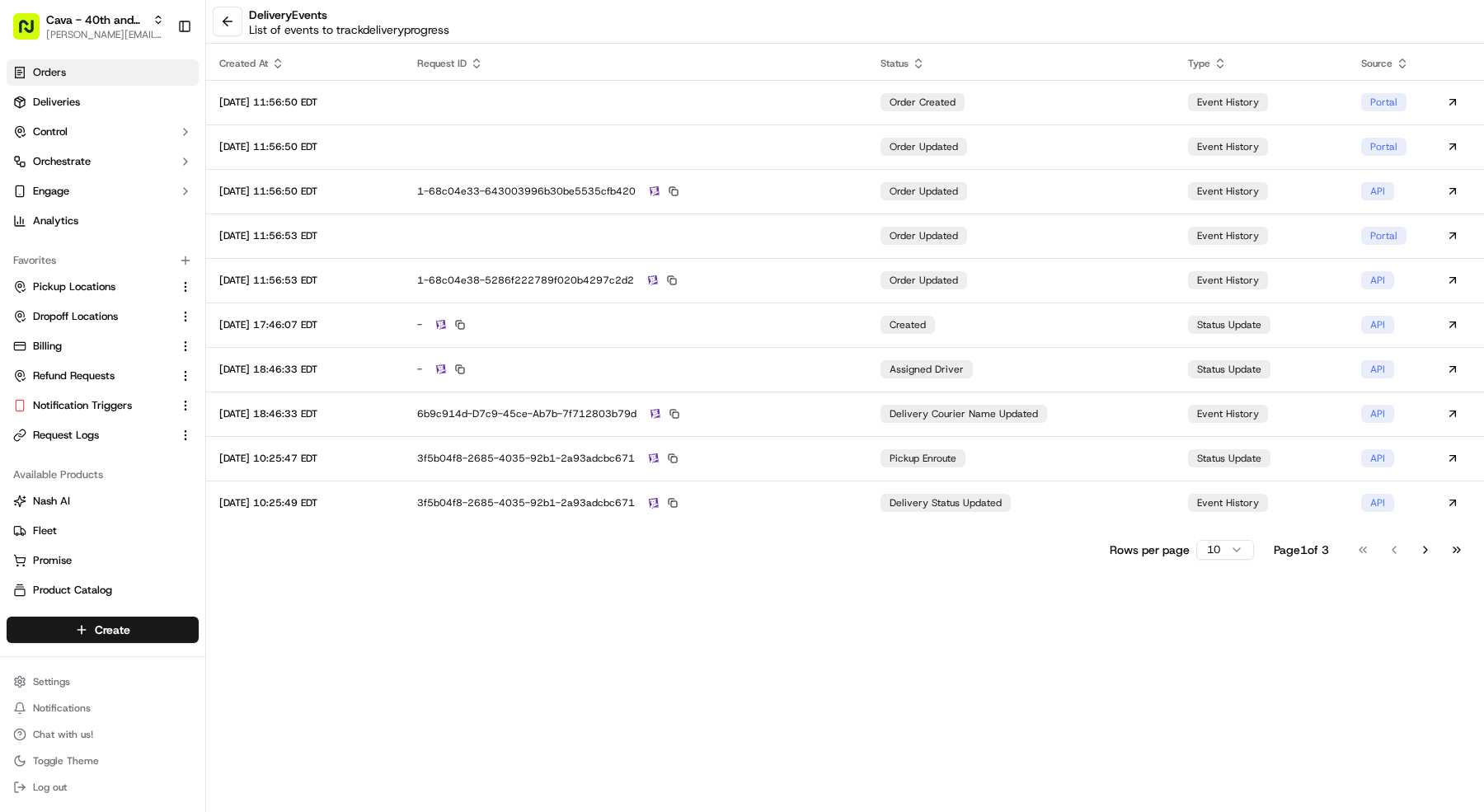
click at [147, 59] on link "Orders" at bounding box center [102, 72] width 192 height 26
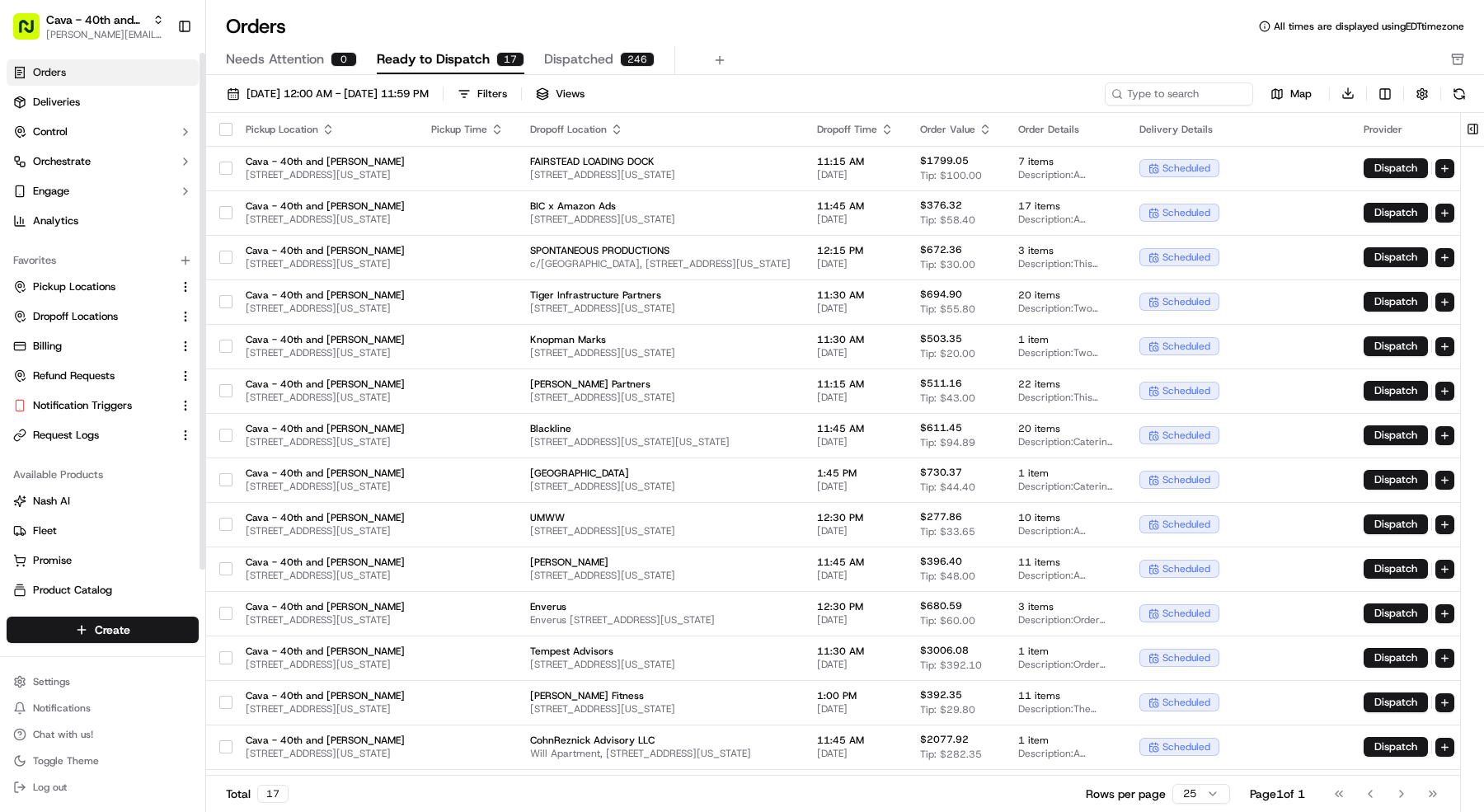
click at [563, 61] on span "Dispatched" at bounding box center [579, 59] width 69 height 19
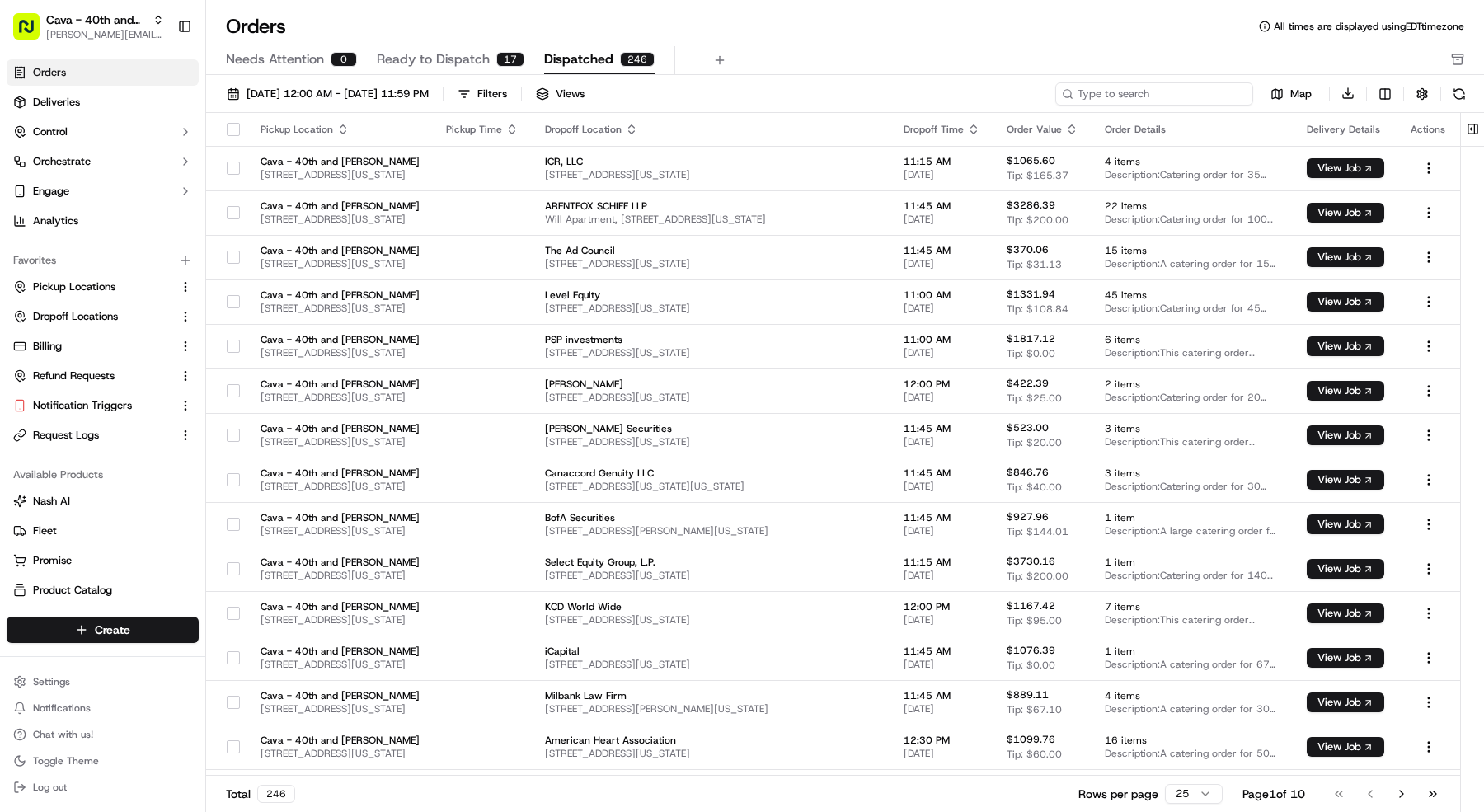
click at [1181, 97] on input at bounding box center [1154, 94] width 198 height 23
click at [305, 82] on div "09/01/2025 12:00 AM - 09/30/2025 11:59 PM Filters Views Map Download" at bounding box center [845, 97] width 1278 height 31
click at [305, 83] on button "[DATE] 12:00 AM - [DATE] 11:59 PM" at bounding box center [328, 94] width 217 height 23
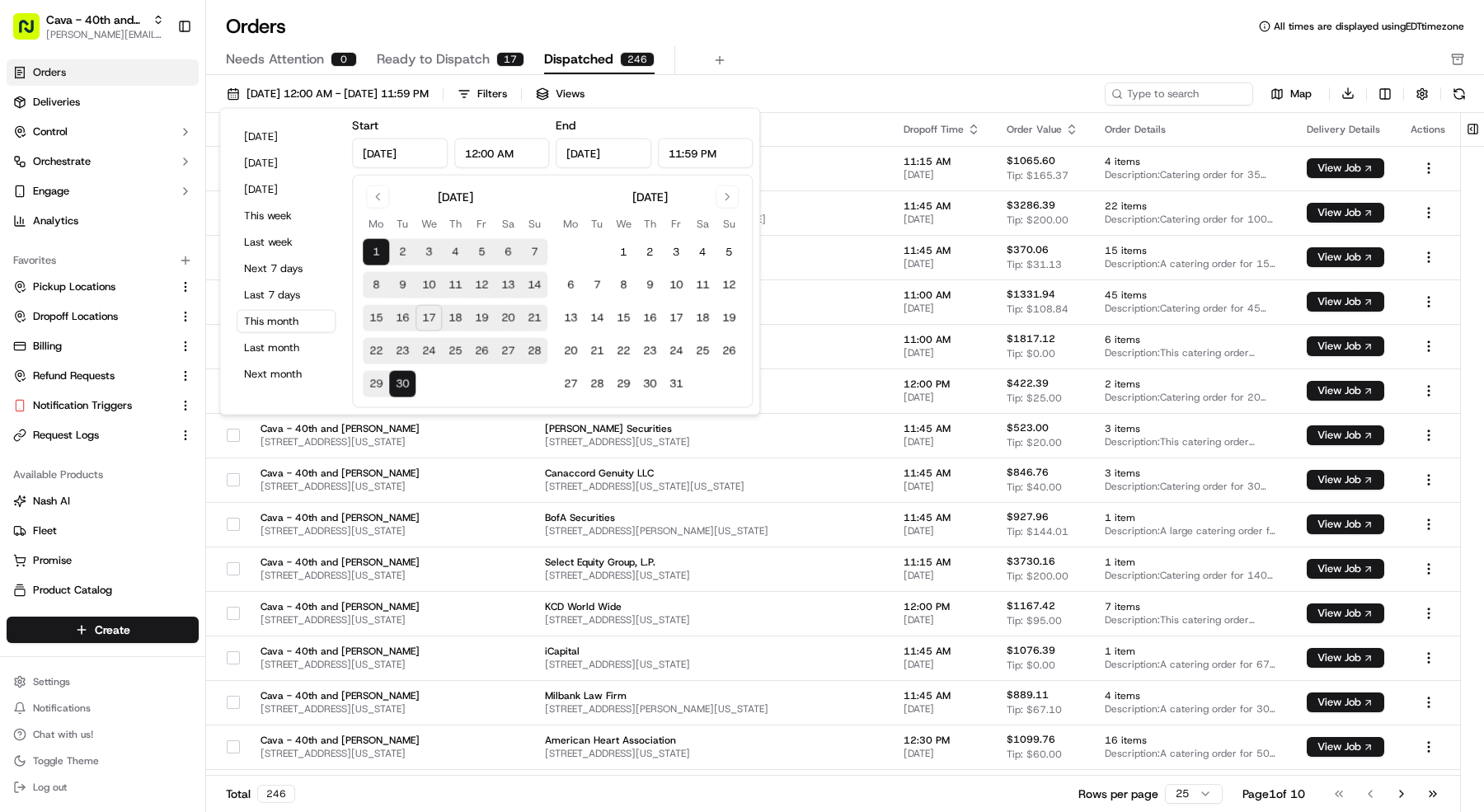
click at [422, 286] on button "10" at bounding box center [428, 285] width 26 height 26
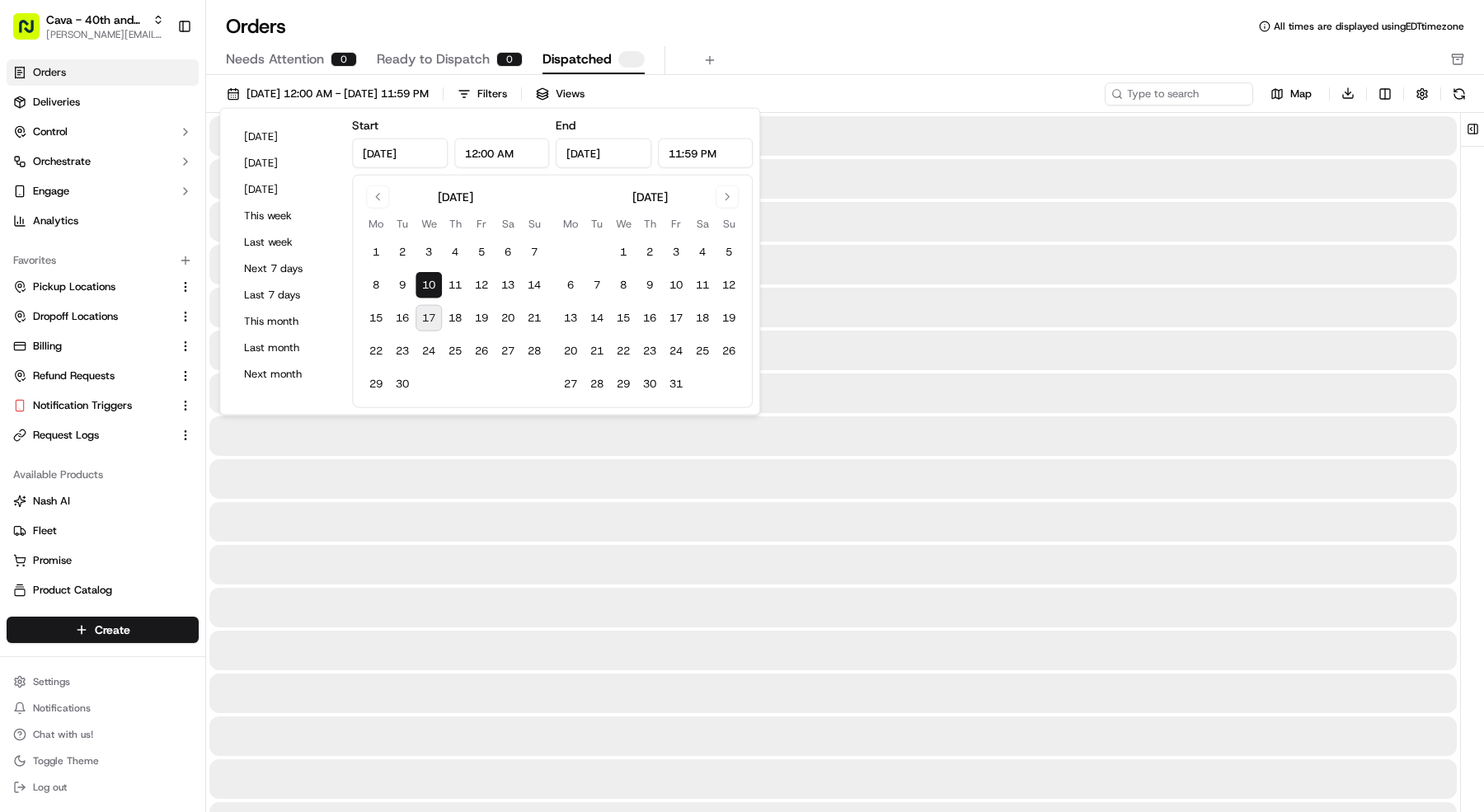
type input "Sep 10, 2025"
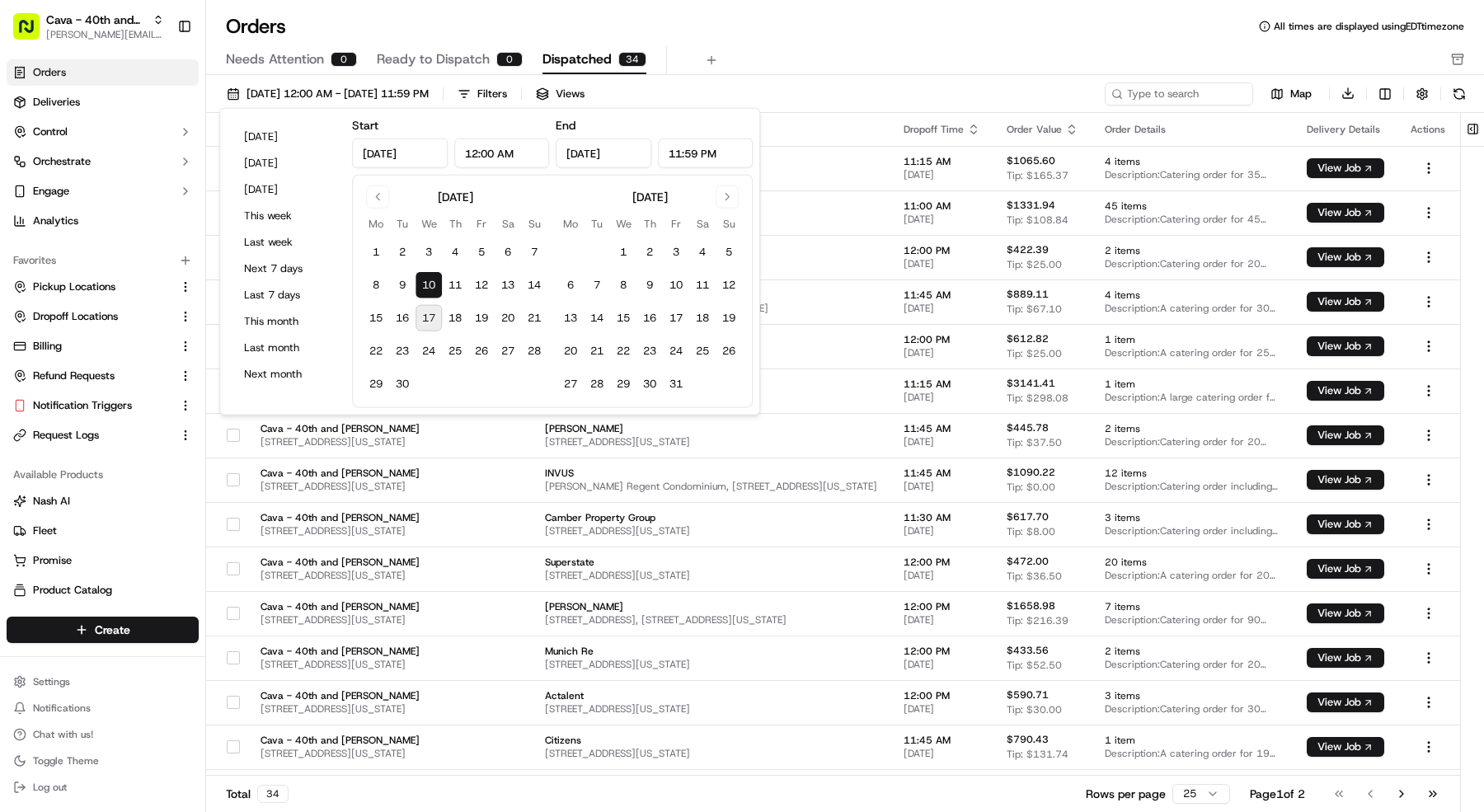
click at [887, 52] on div "Needs Attention 0 Ready to Dispatch 0 Dispatched 34" at bounding box center [833, 60] width 1215 height 28
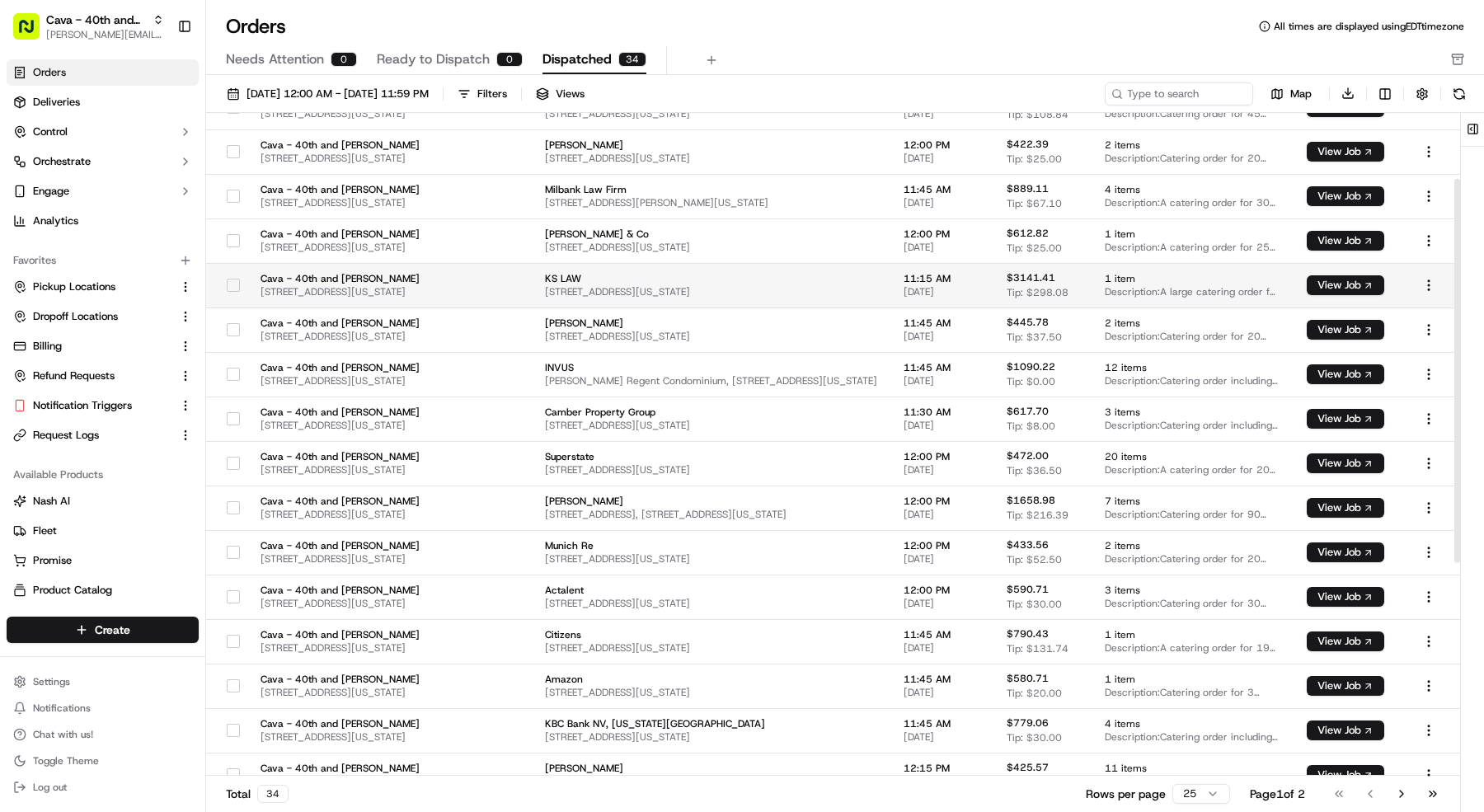
scroll to position [113, 0]
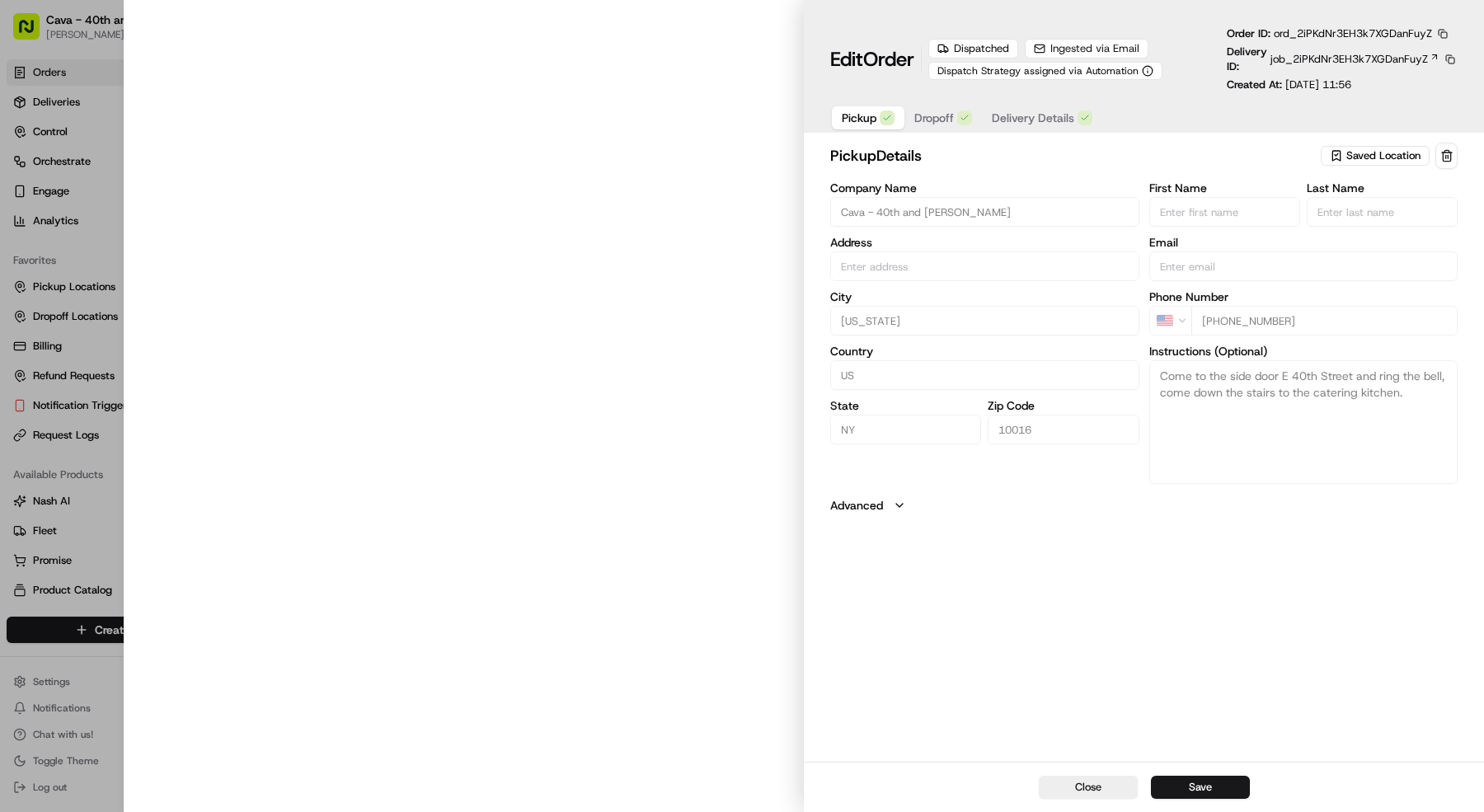
type input "[STREET_ADDRESS][US_STATE]"
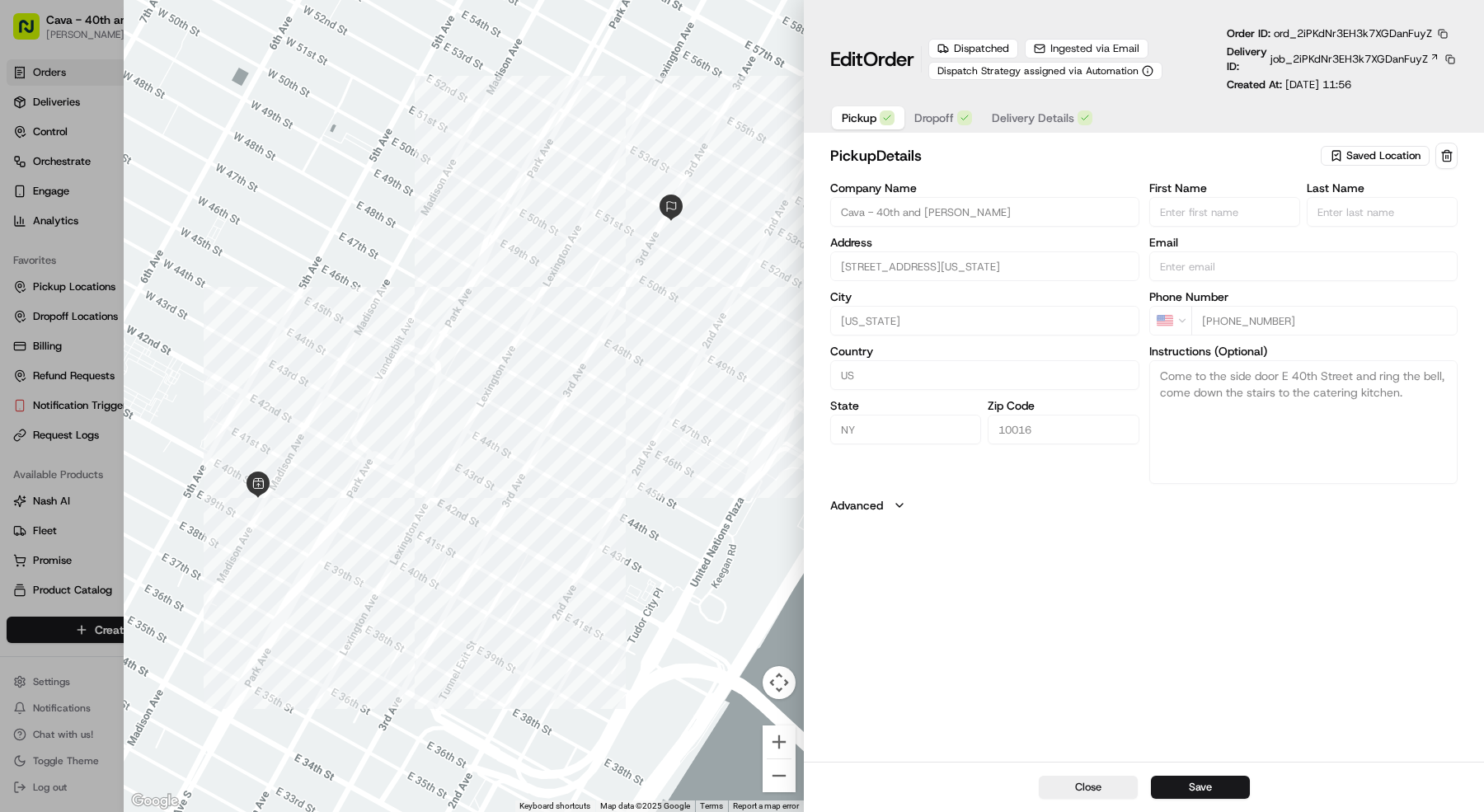
click at [927, 134] on div "Edit Order Dispatched Ingested via Email Dispatch Strategy assigned via Automat…" at bounding box center [1143, 69] width 680 height 139
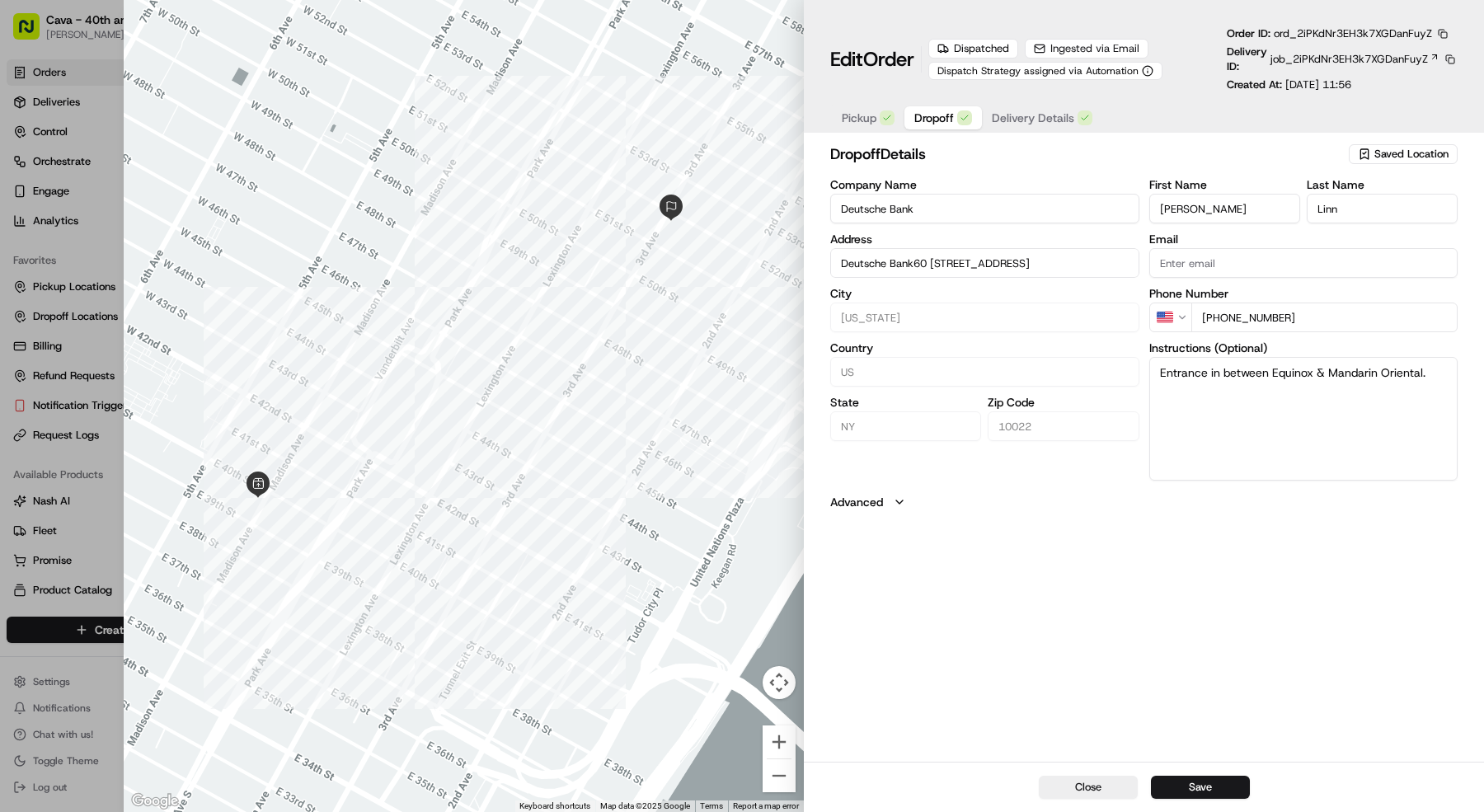
click at [923, 117] on span "Dropoff" at bounding box center [934, 118] width 40 height 17
click at [1444, 35] on button "button" at bounding box center [1443, 34] width 15 height 15
click at [1367, 60] on button "Copy ID" at bounding box center [1405, 58] width 150 height 19
type input "Deutsche Bank60 [STREET_ADDRESS]"
